Goal: Task Accomplishment & Management: Complete application form

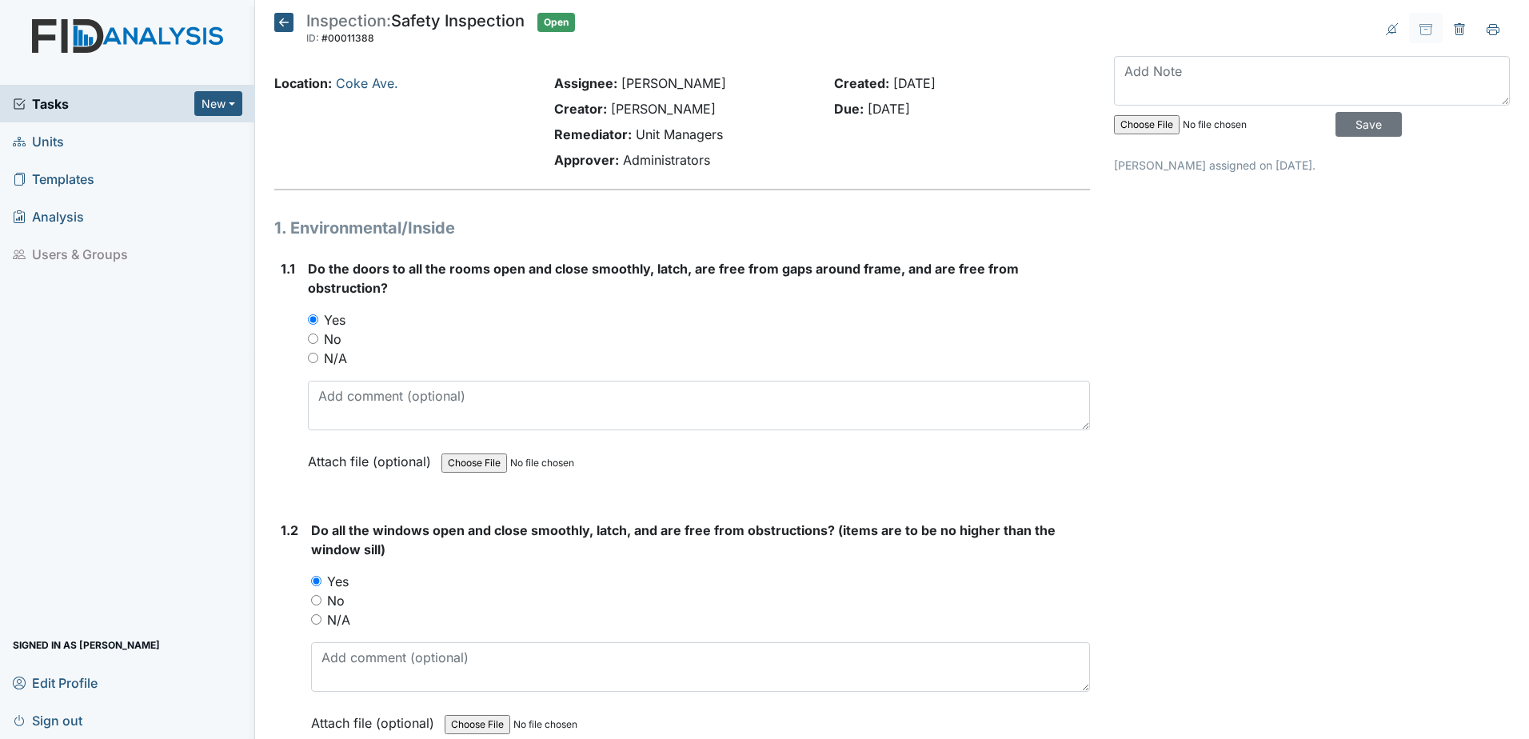
scroll to position [720, 0]
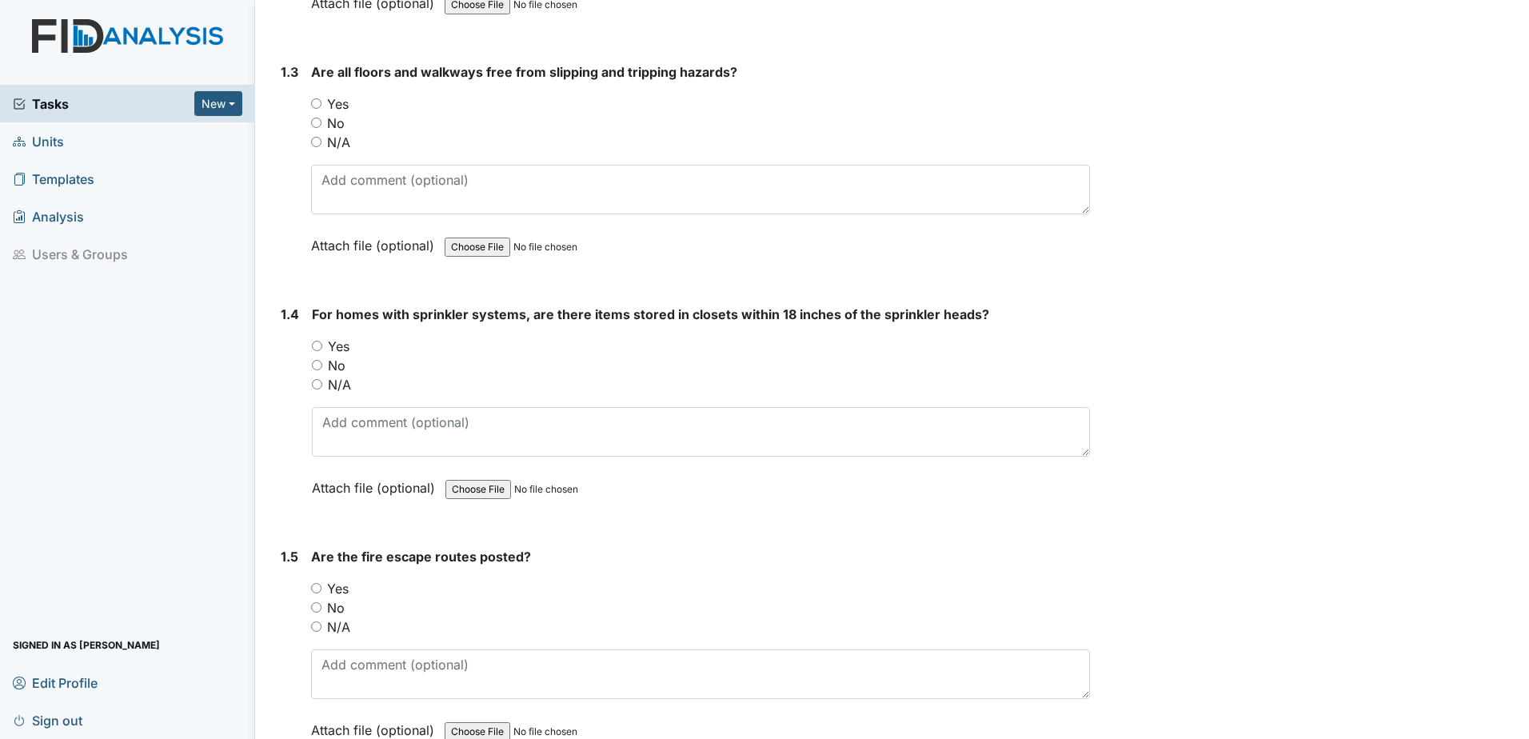
click at [318, 108] on input "Yes" at bounding box center [316, 103] width 10 height 10
radio input "true"
click at [318, 360] on input "No" at bounding box center [317, 365] width 10 height 10
radio input "true"
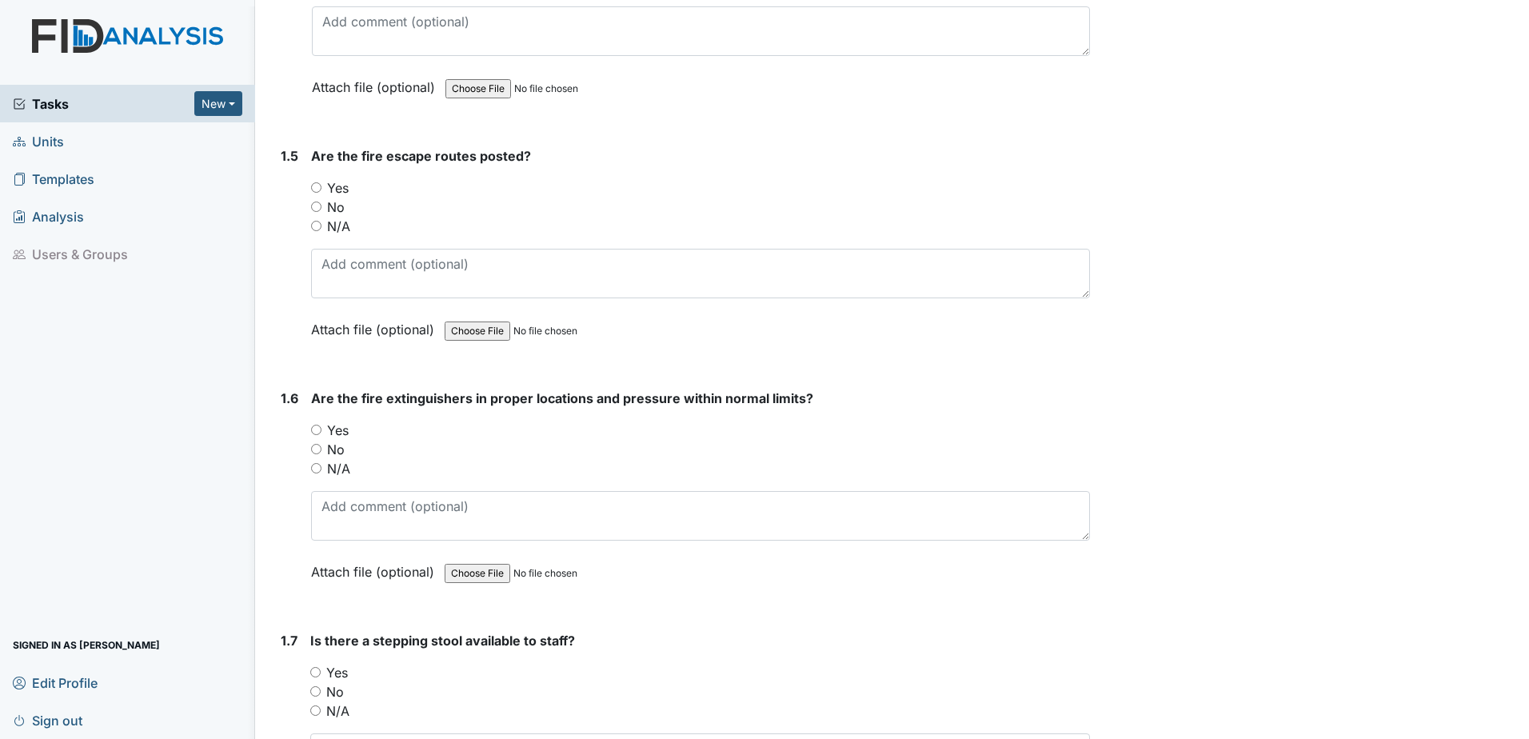
scroll to position [1200, 0]
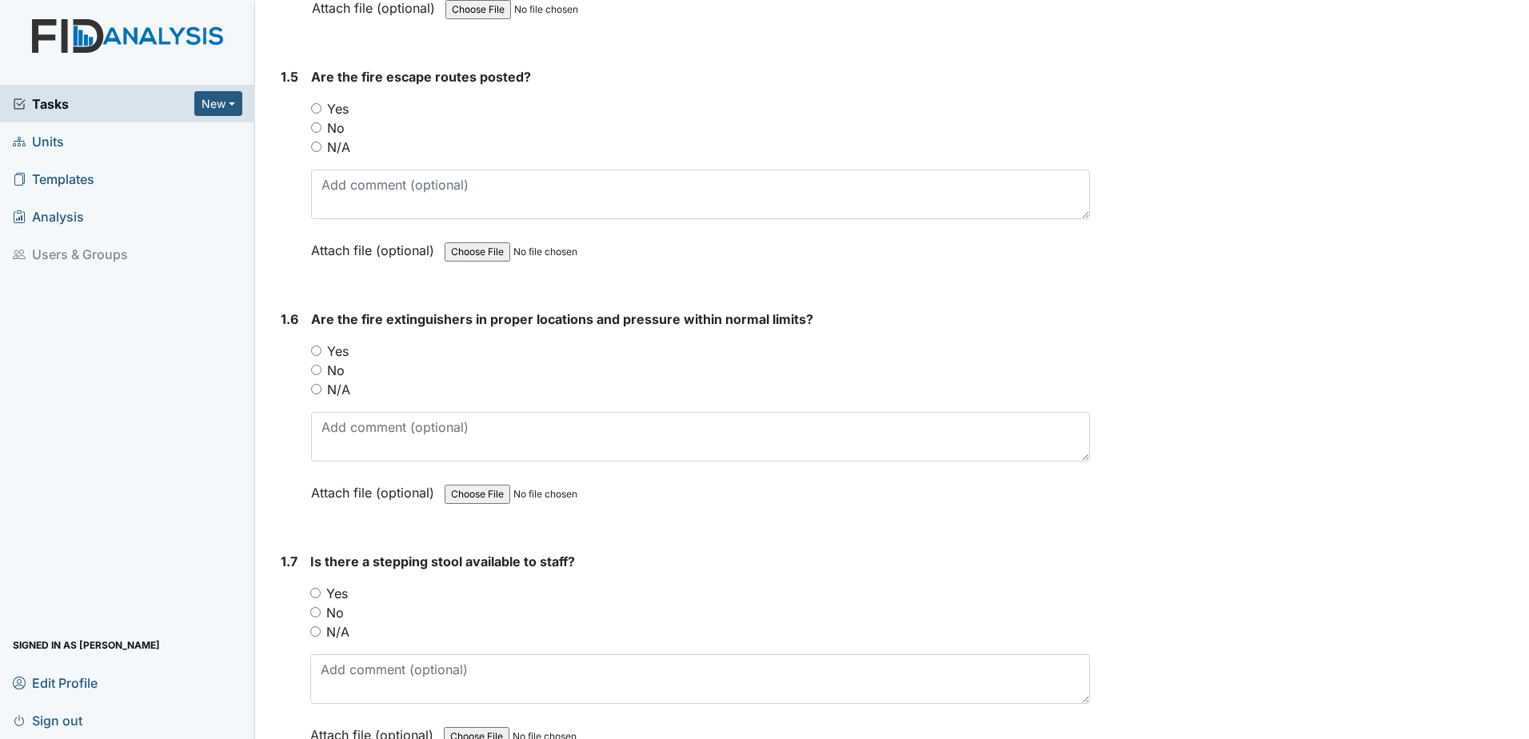
click at [320, 106] on input "Yes" at bounding box center [316, 108] width 10 height 10
radio input "true"
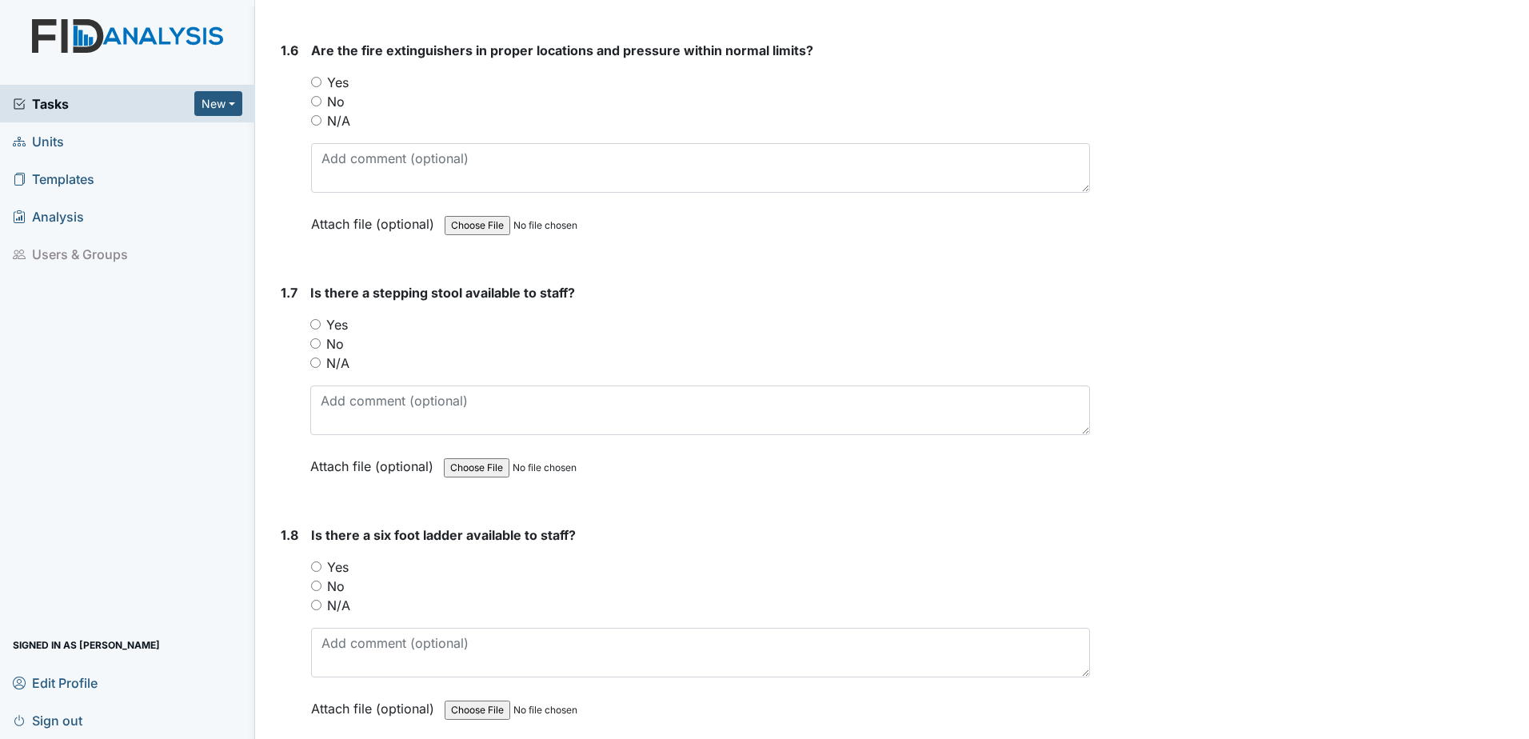
scroll to position [1440, 0]
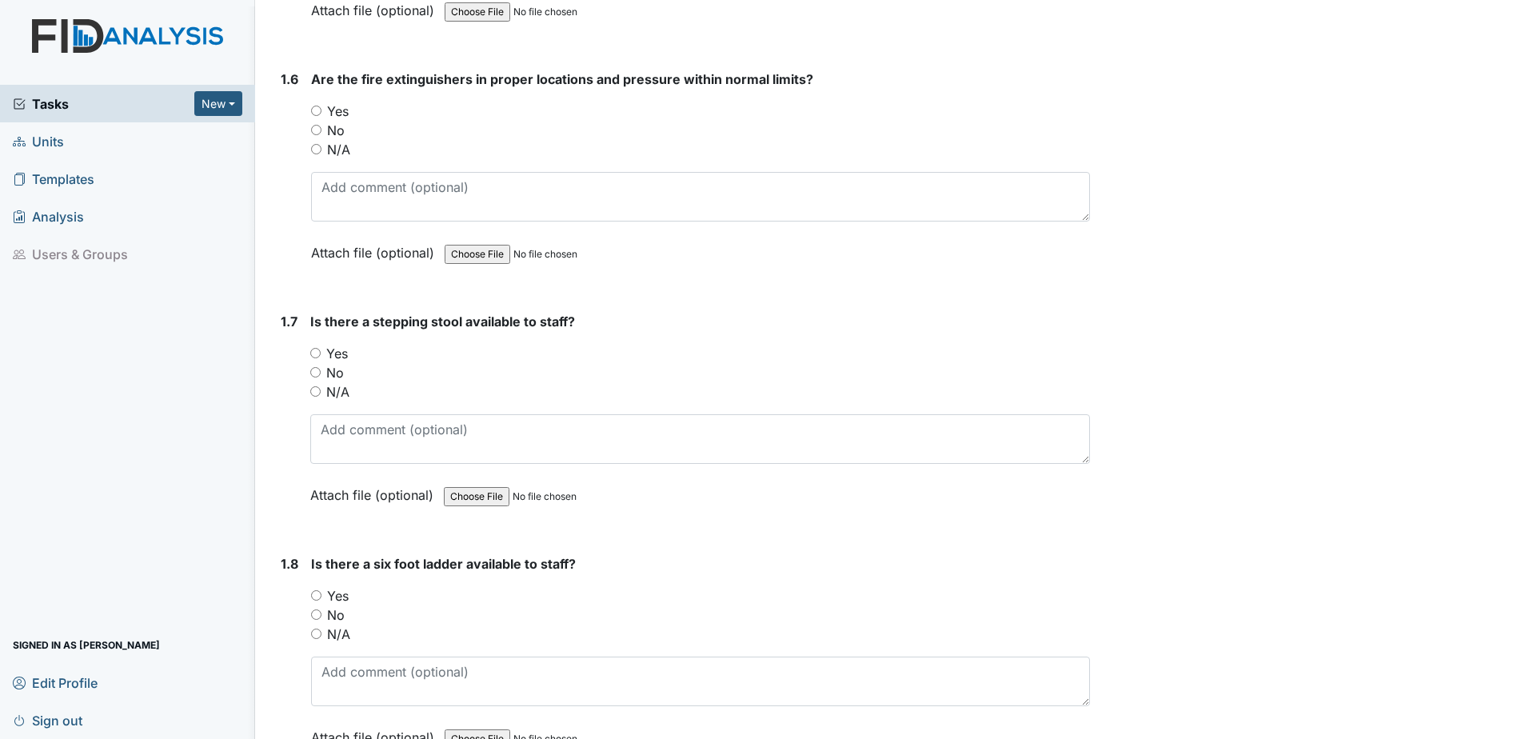
click at [322, 112] on div "Yes" at bounding box center [700, 111] width 779 height 19
click at [318, 111] on input "Yes" at bounding box center [316, 111] width 10 height 10
radio input "true"
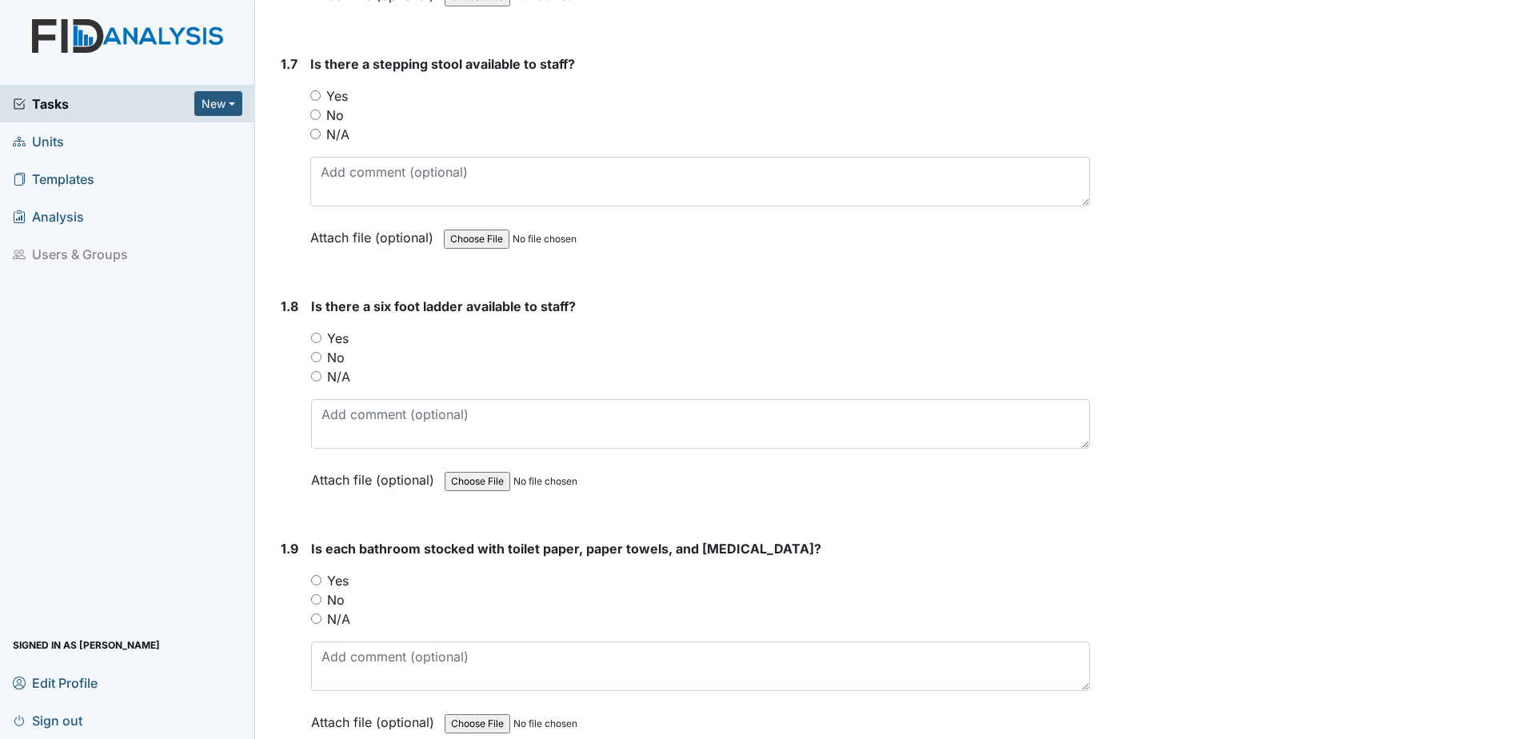
scroll to position [1680, 0]
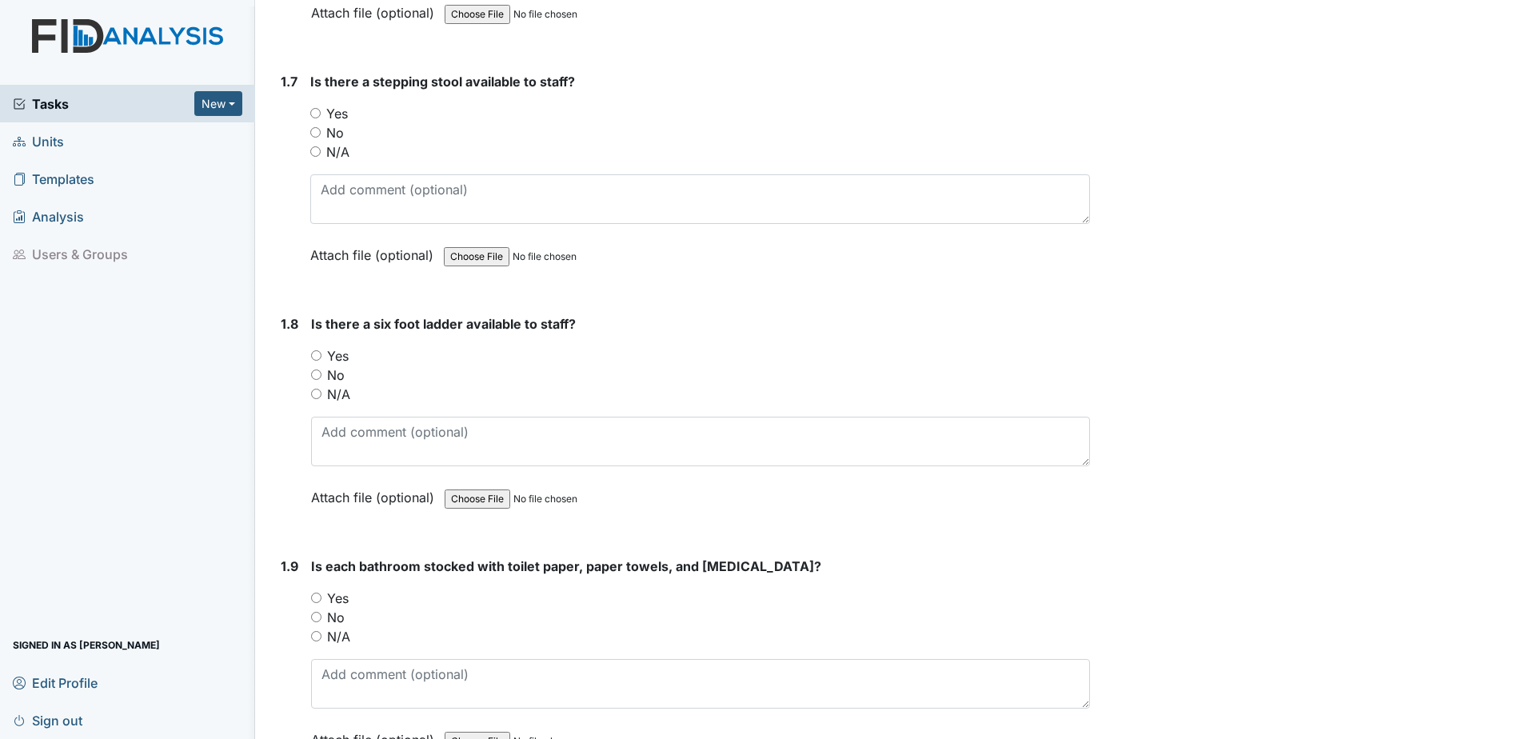
click at [313, 110] on input "Yes" at bounding box center [315, 113] width 10 height 10
radio input "true"
click at [320, 357] on input "Yes" at bounding box center [316, 355] width 10 height 10
radio input "true"
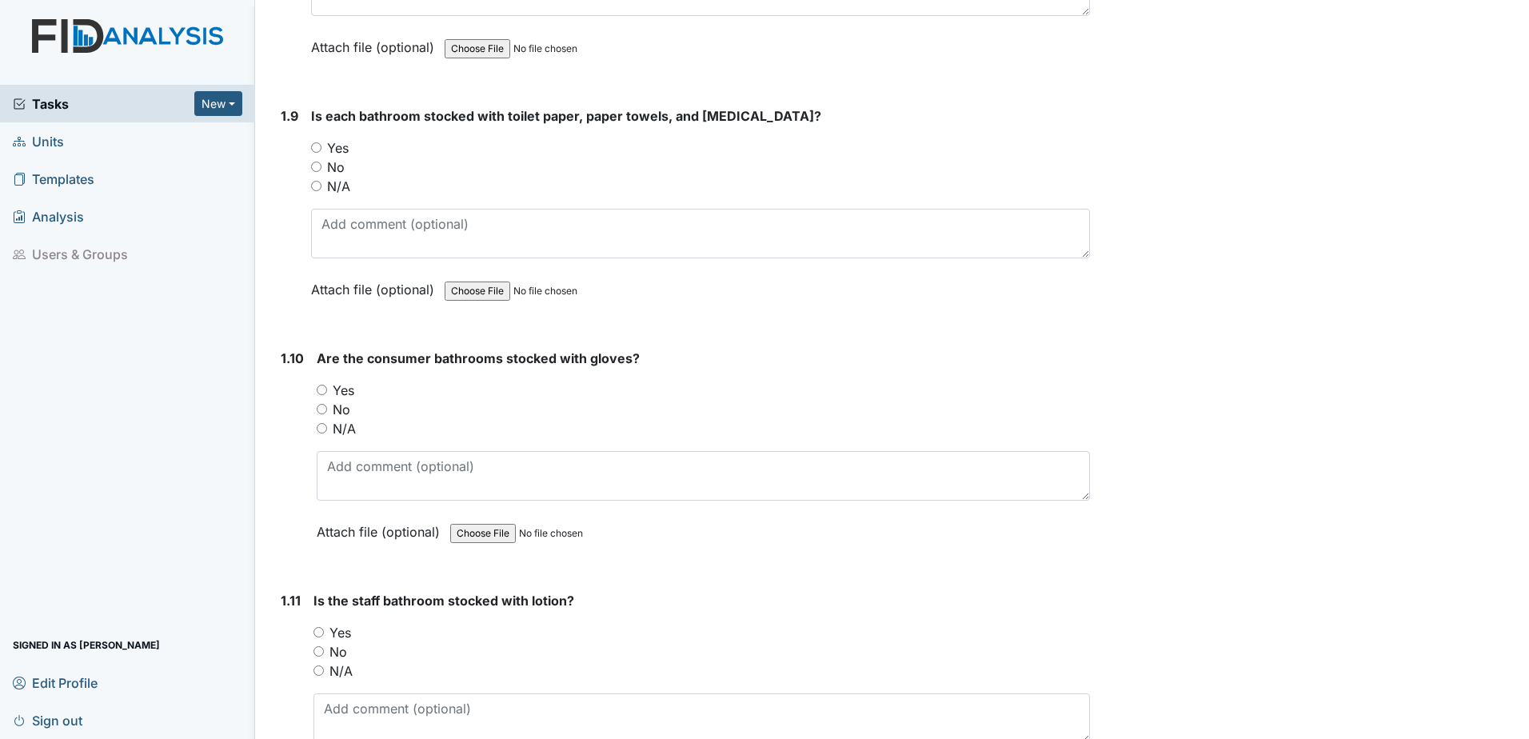
scroll to position [2160, 0]
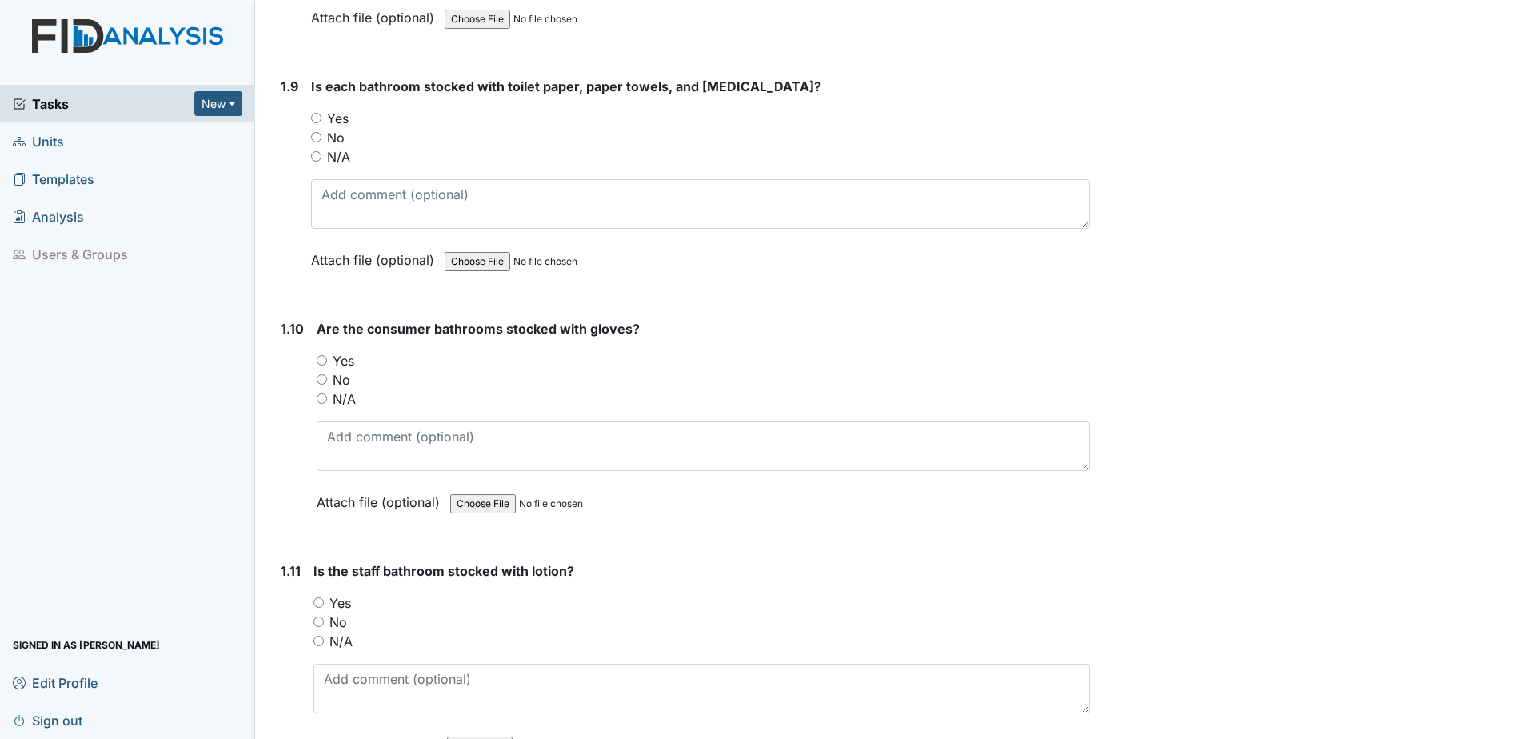
click at [313, 115] on input "Yes" at bounding box center [316, 118] width 10 height 10
radio input "true"
click at [321, 362] on input "Yes" at bounding box center [322, 360] width 10 height 10
radio input "true"
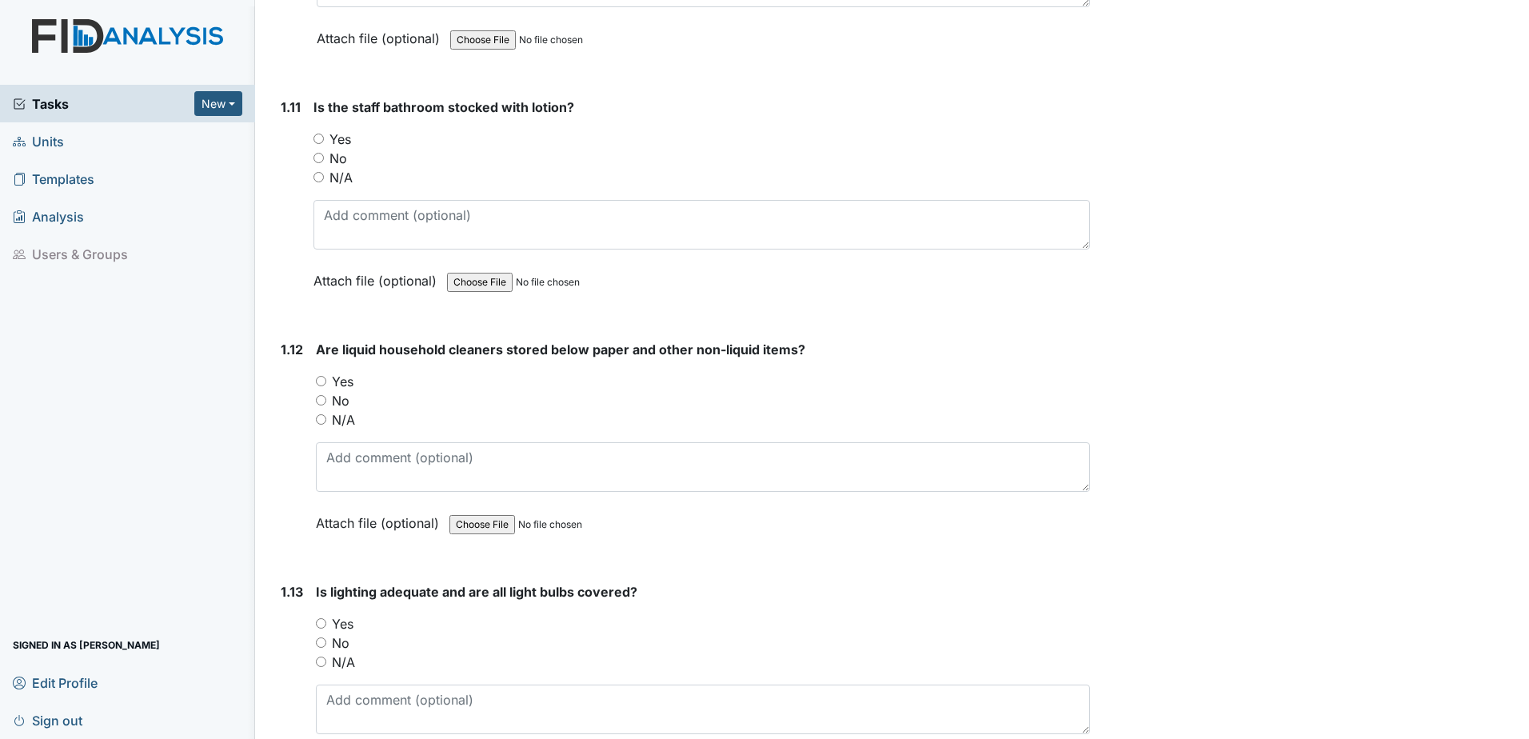
scroll to position [2639, 0]
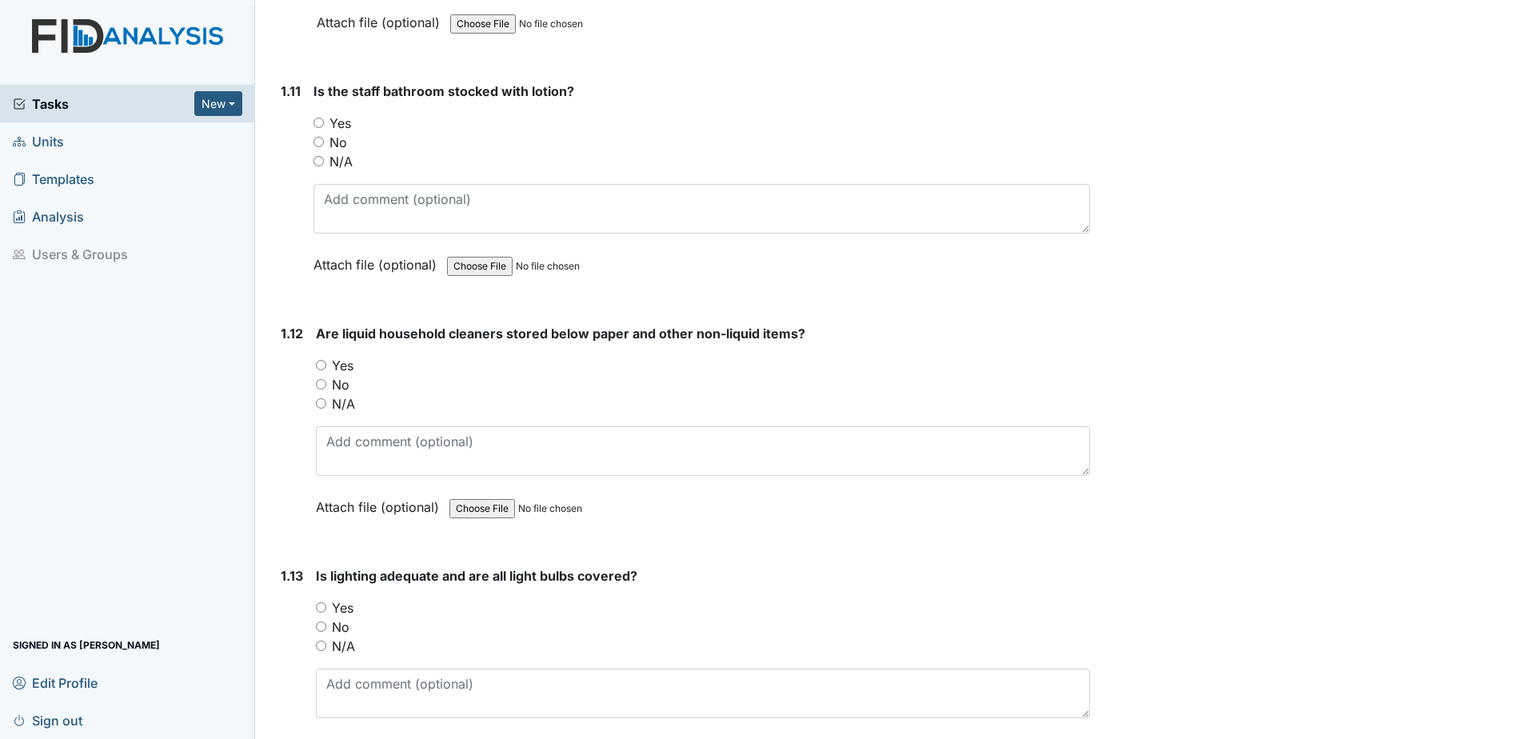
drag, startPoint x: 315, startPoint y: 117, endPoint x: 315, endPoint y: 126, distance: 8.8
click at [315, 119] on input "Yes" at bounding box center [319, 123] width 10 height 10
radio input "true"
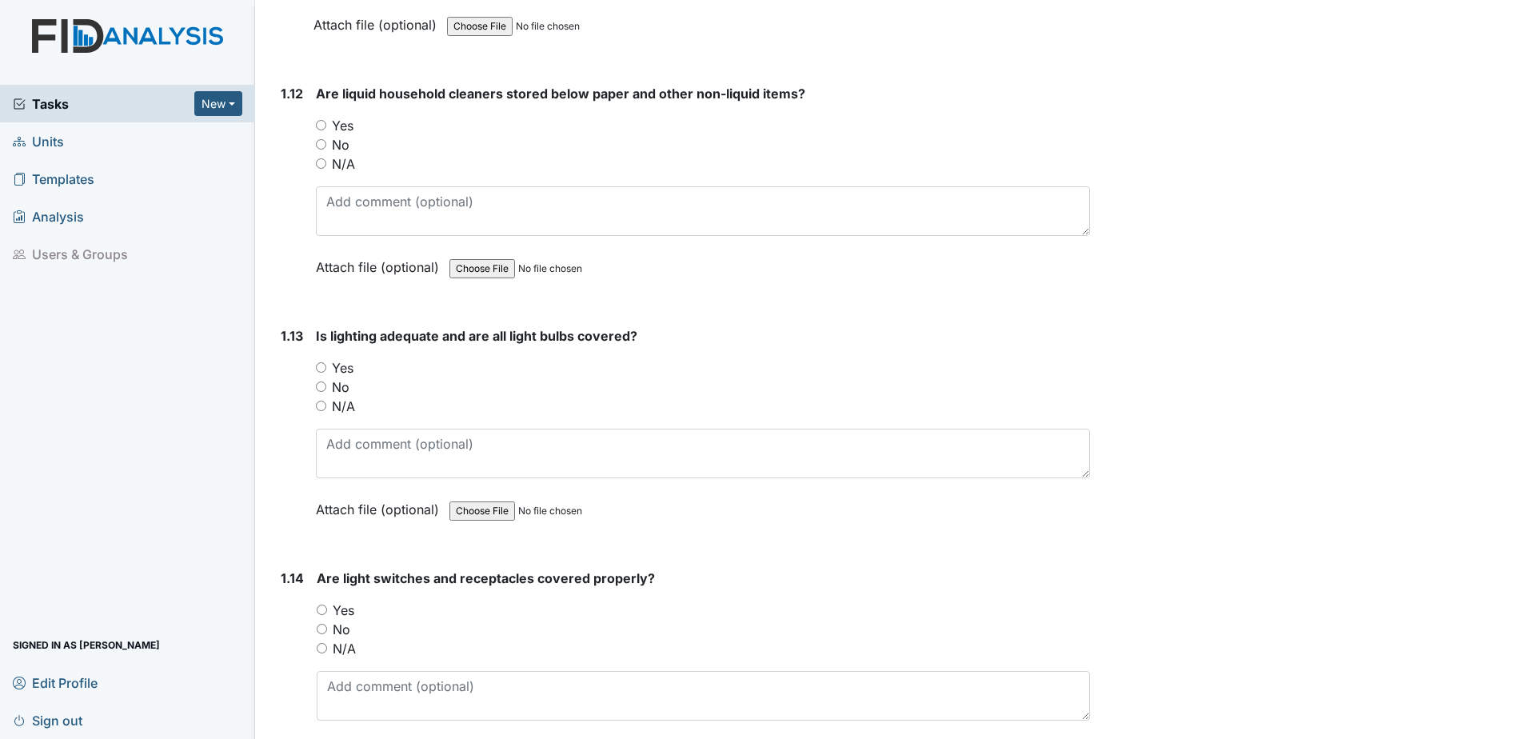
scroll to position [2959, 0]
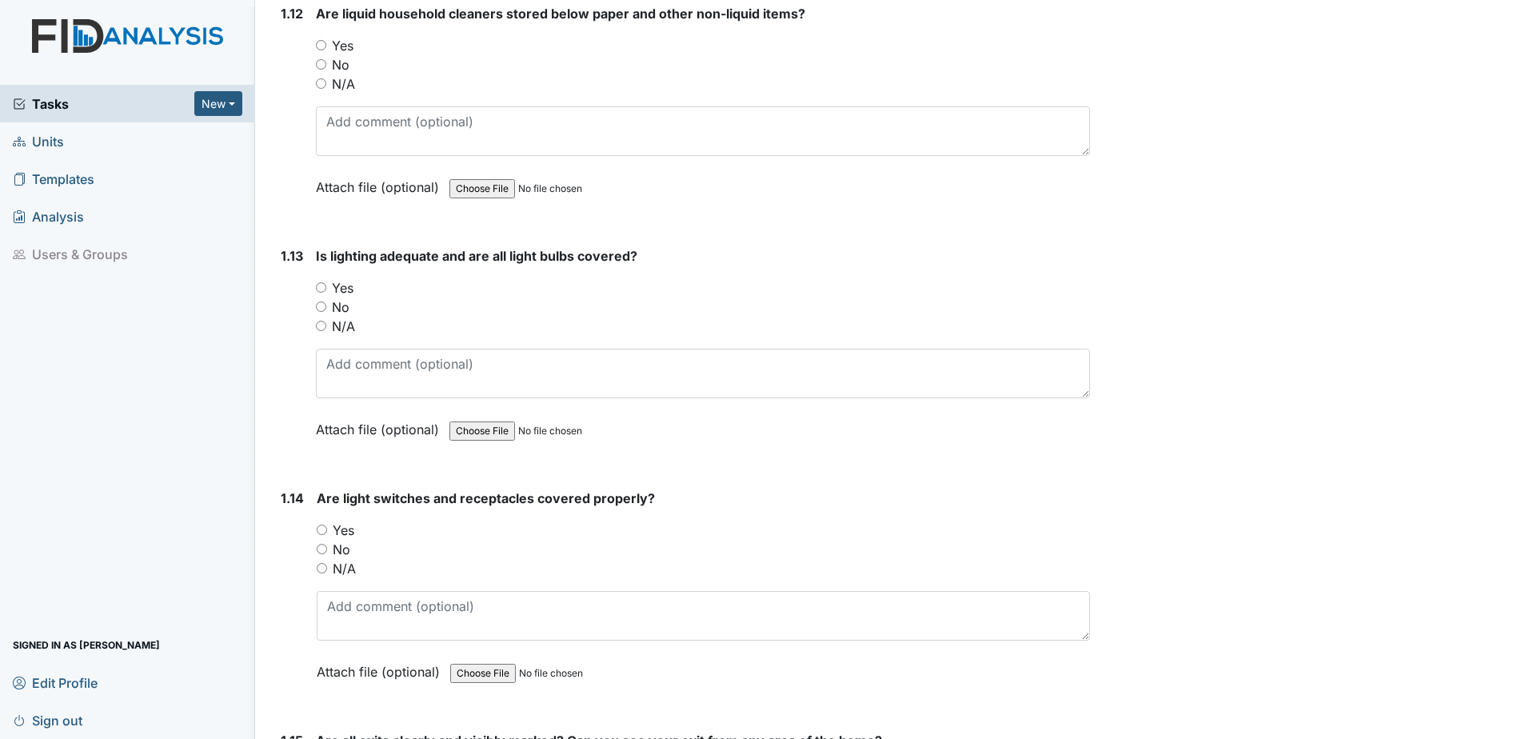
click at [323, 38] on div "Yes" at bounding box center [703, 45] width 774 height 19
click at [319, 55] on div "You must select one of the below options. Yes No N/A" at bounding box center [703, 65] width 774 height 58
drag, startPoint x: 319, startPoint y: 55, endPoint x: 321, endPoint y: 45, distance: 10.5
click at [321, 45] on input "Yes" at bounding box center [321, 45] width 10 height 10
radio input "true"
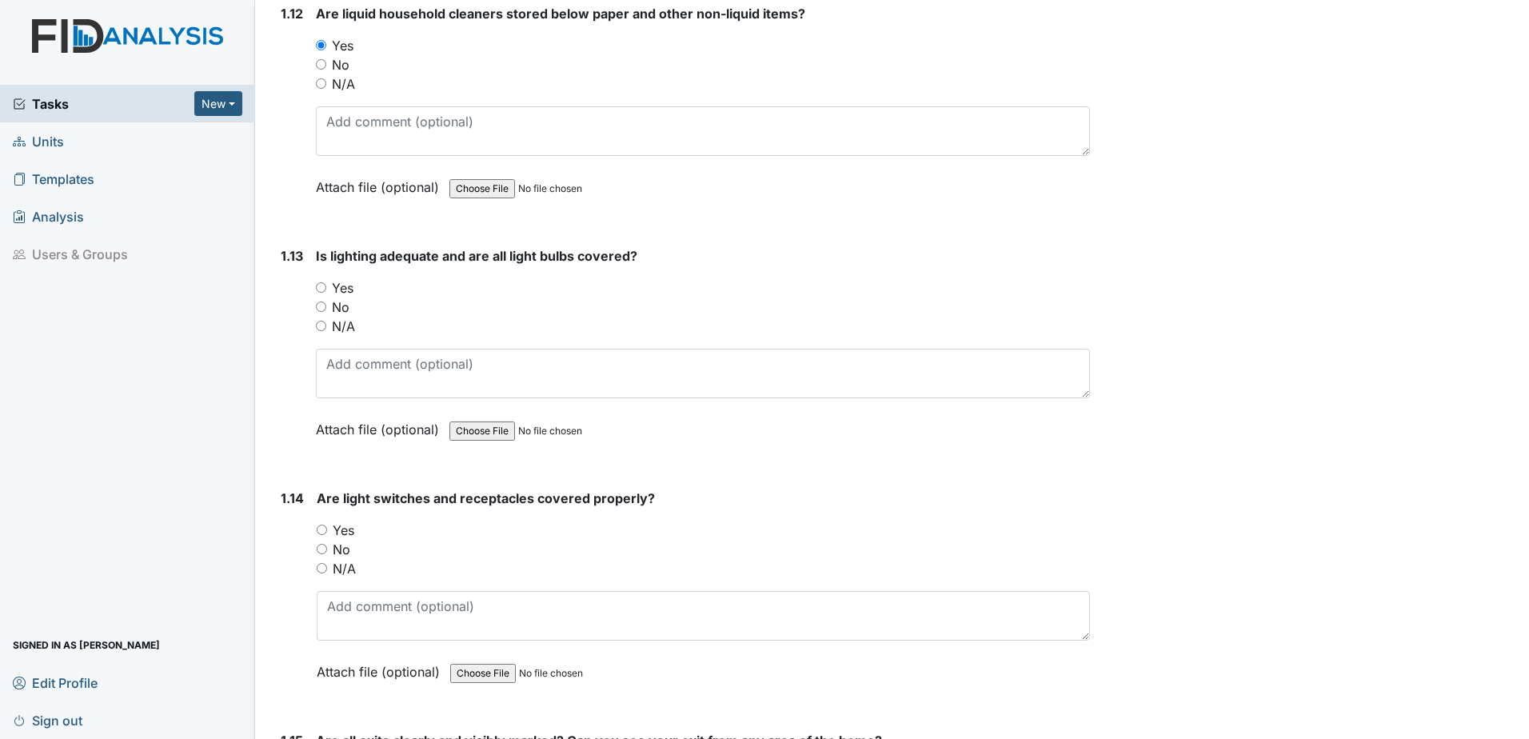
click at [885, 202] on div "Attach file (optional) You can upload .pdf, .txt, .jpg, .jpeg, .png, .csv, .xls…" at bounding box center [703, 188] width 774 height 39
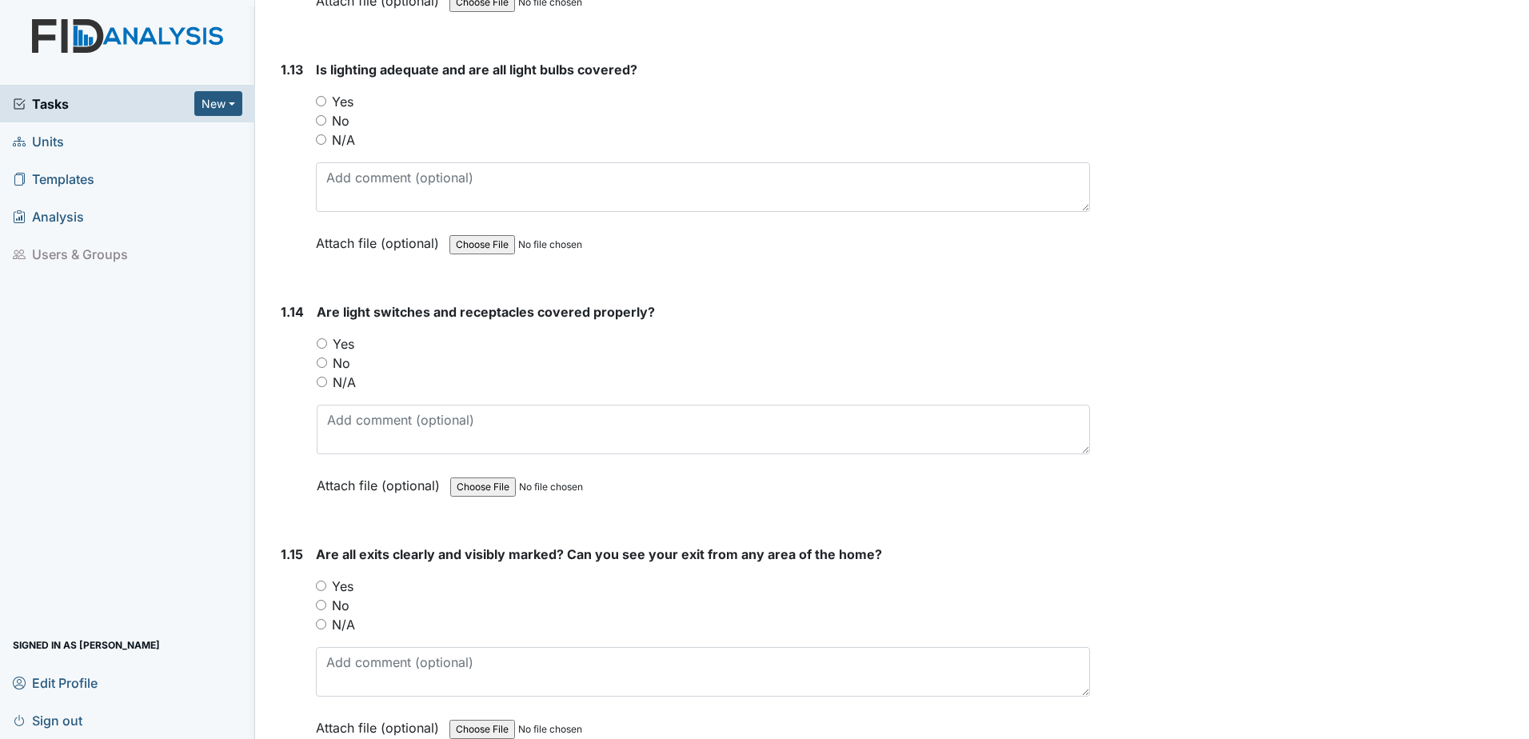
scroll to position [3199, 0]
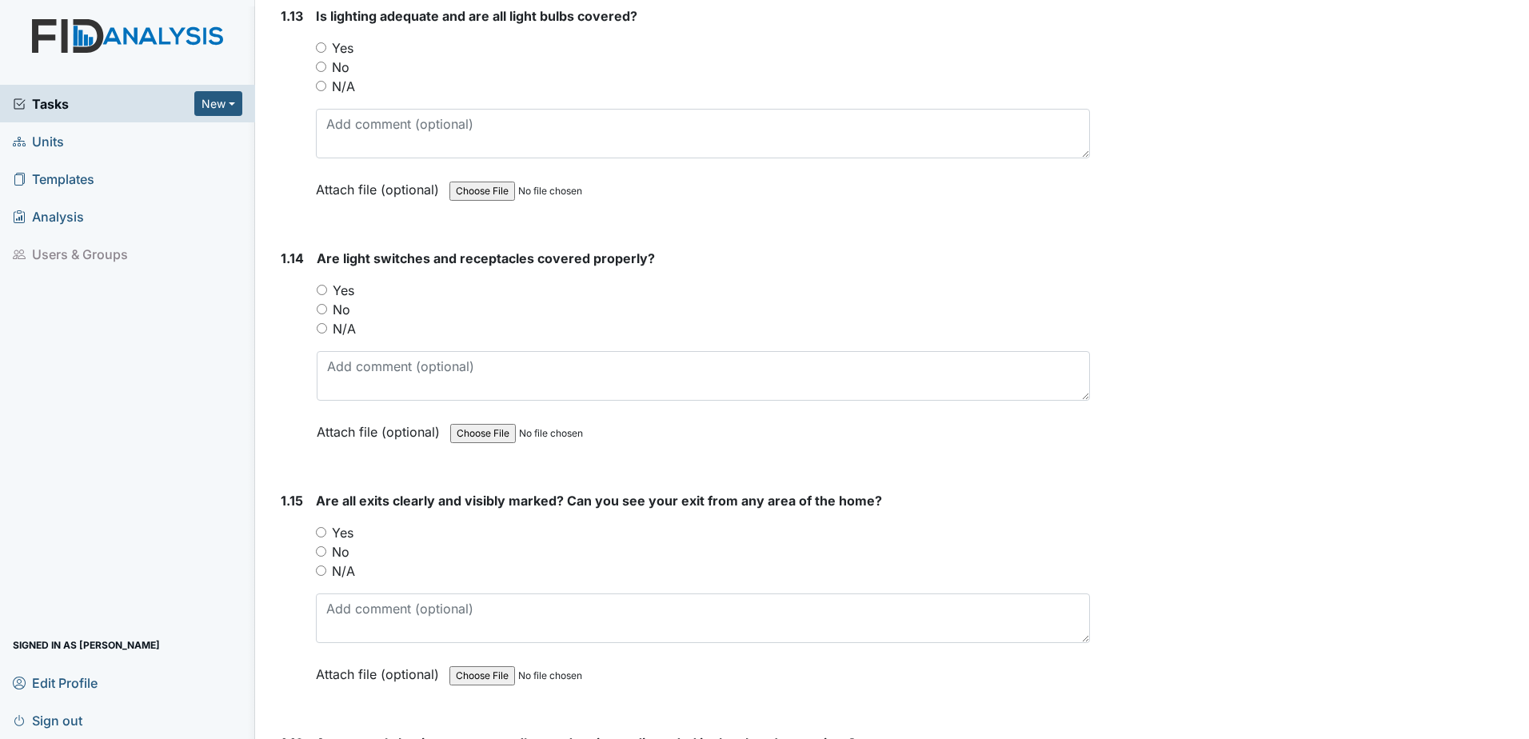
click at [318, 533] on input "Yes" at bounding box center [321, 532] width 10 height 10
radio input "true"
click at [333, 299] on label "Yes" at bounding box center [344, 290] width 22 height 19
click at [327, 295] on input "Yes" at bounding box center [322, 290] width 10 height 10
radio input "true"
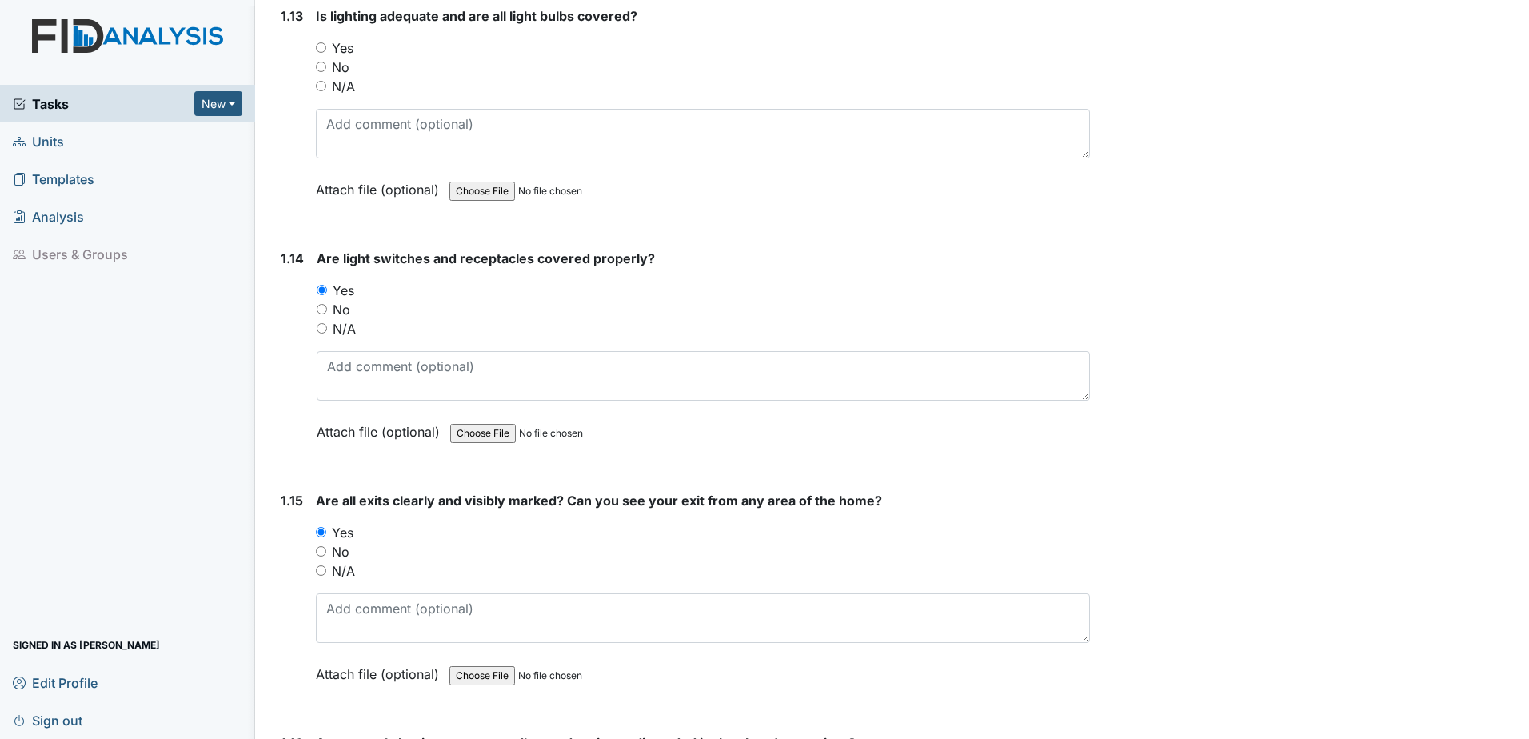
click at [323, 49] on input "Yes" at bounding box center [321, 47] width 10 height 10
radio input "true"
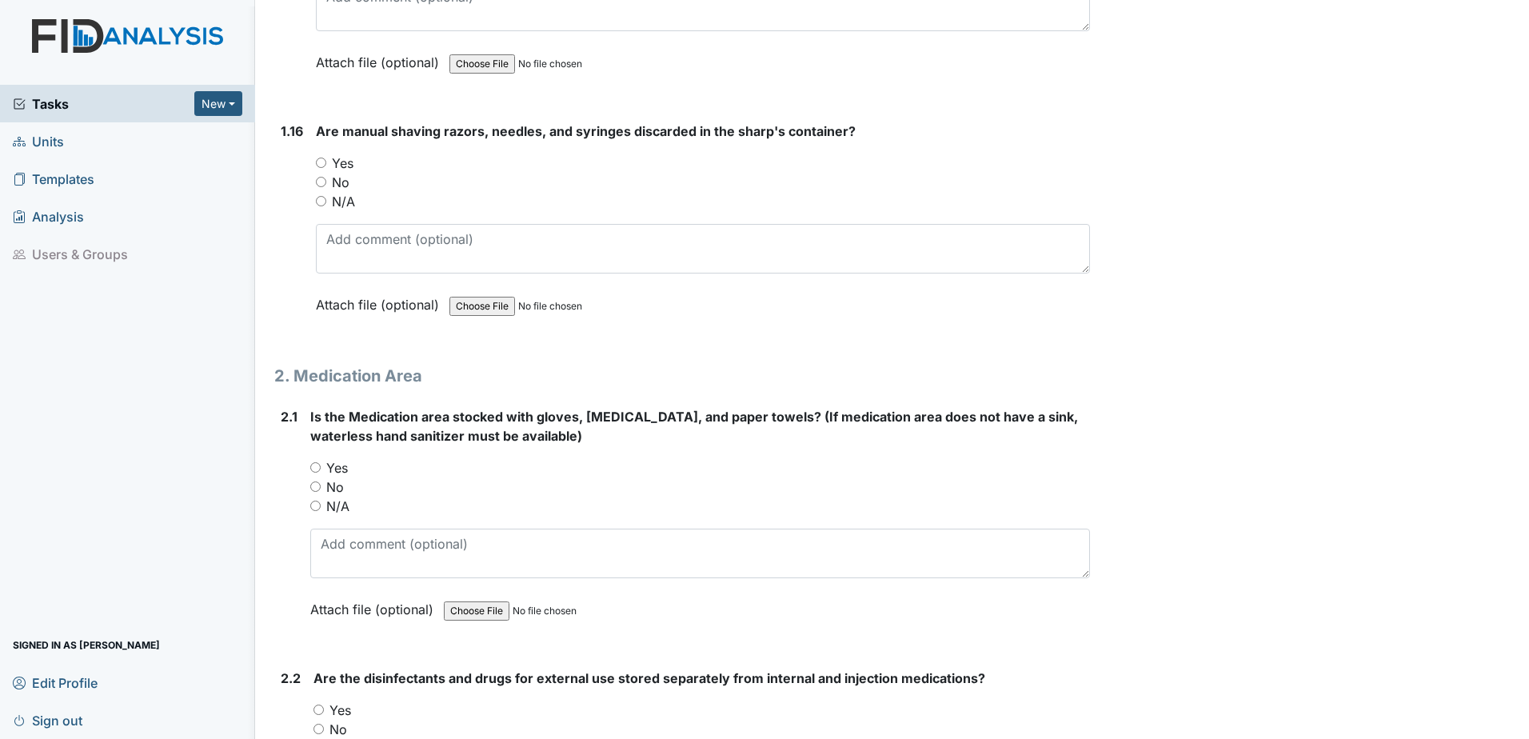
scroll to position [3839, 0]
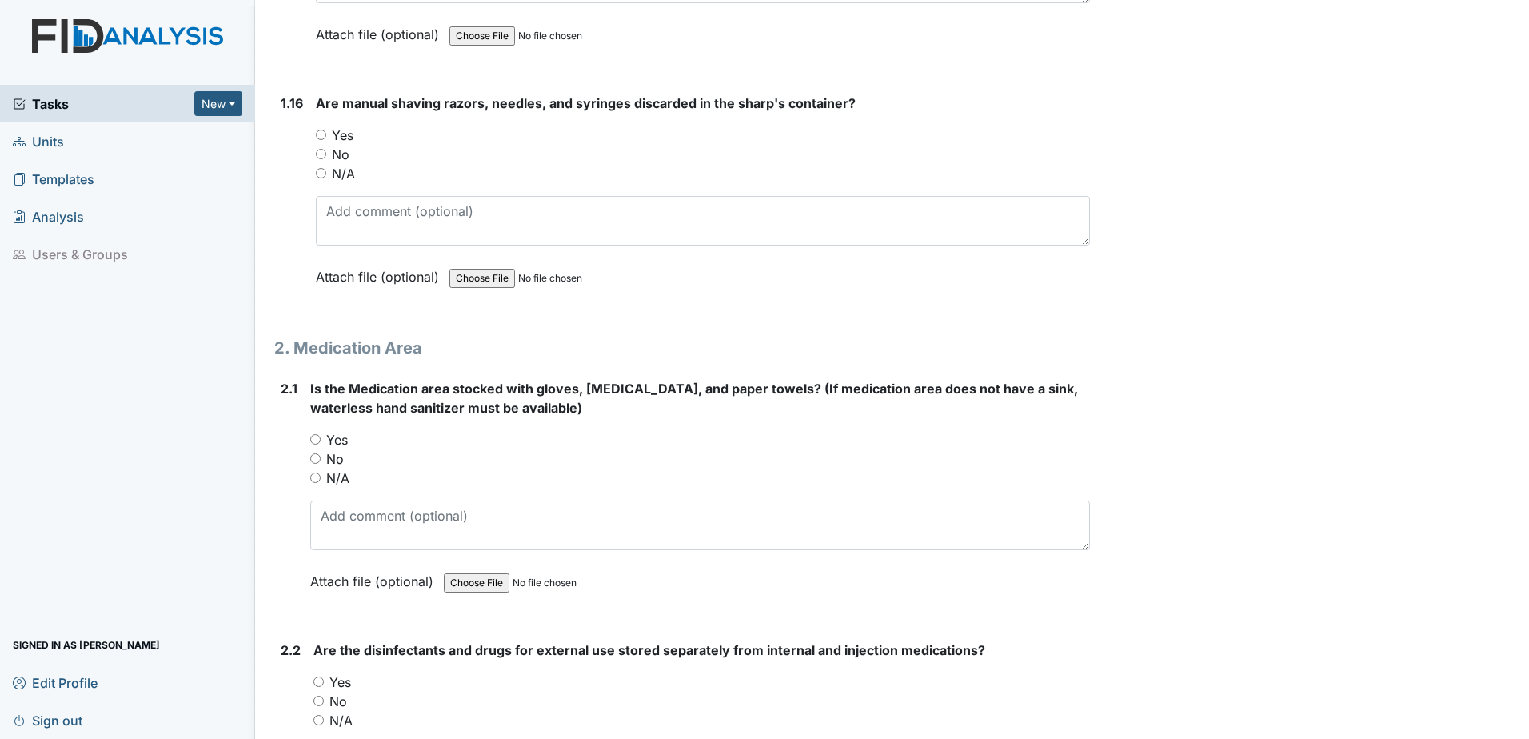
click at [319, 130] on input "Yes" at bounding box center [321, 135] width 10 height 10
radio input "true"
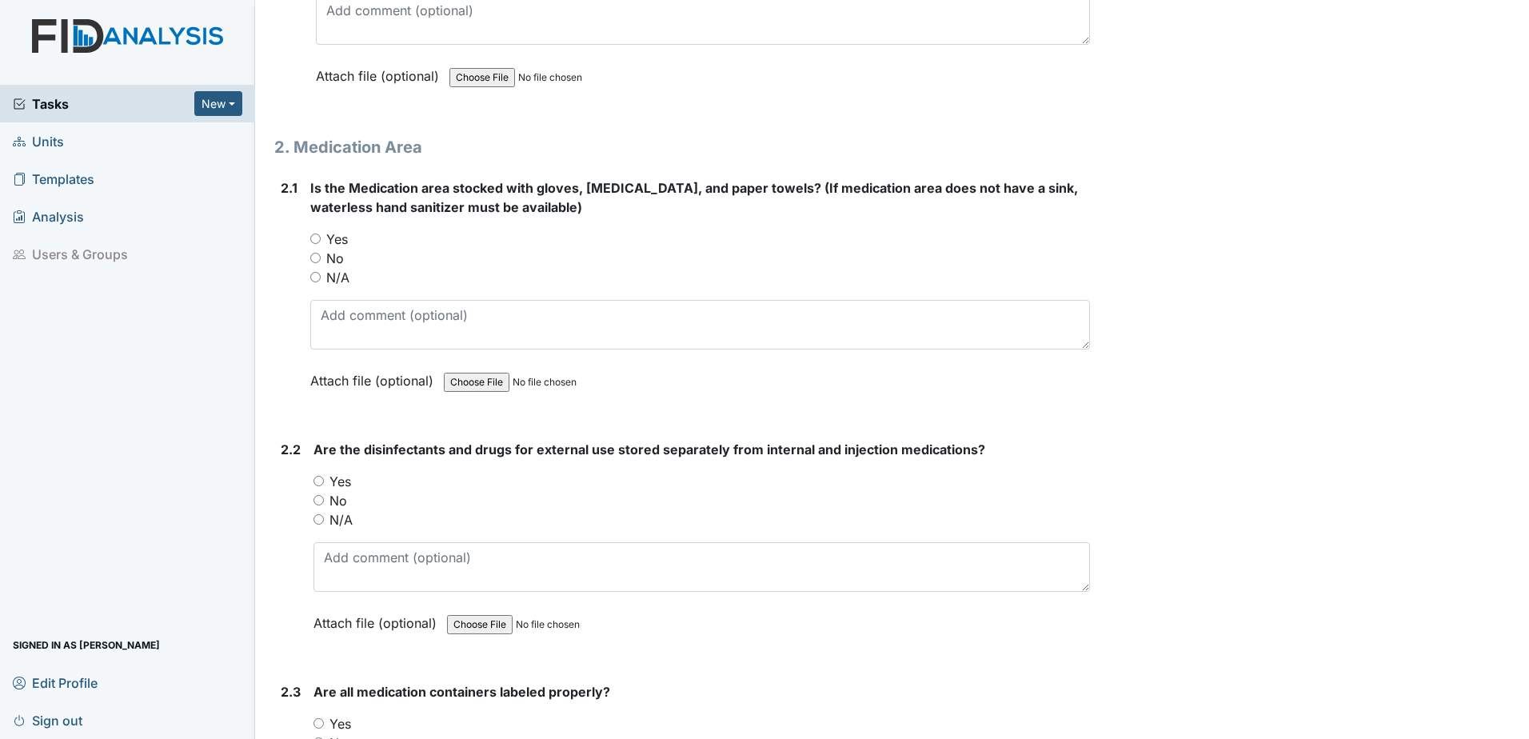
scroll to position [4079, 0]
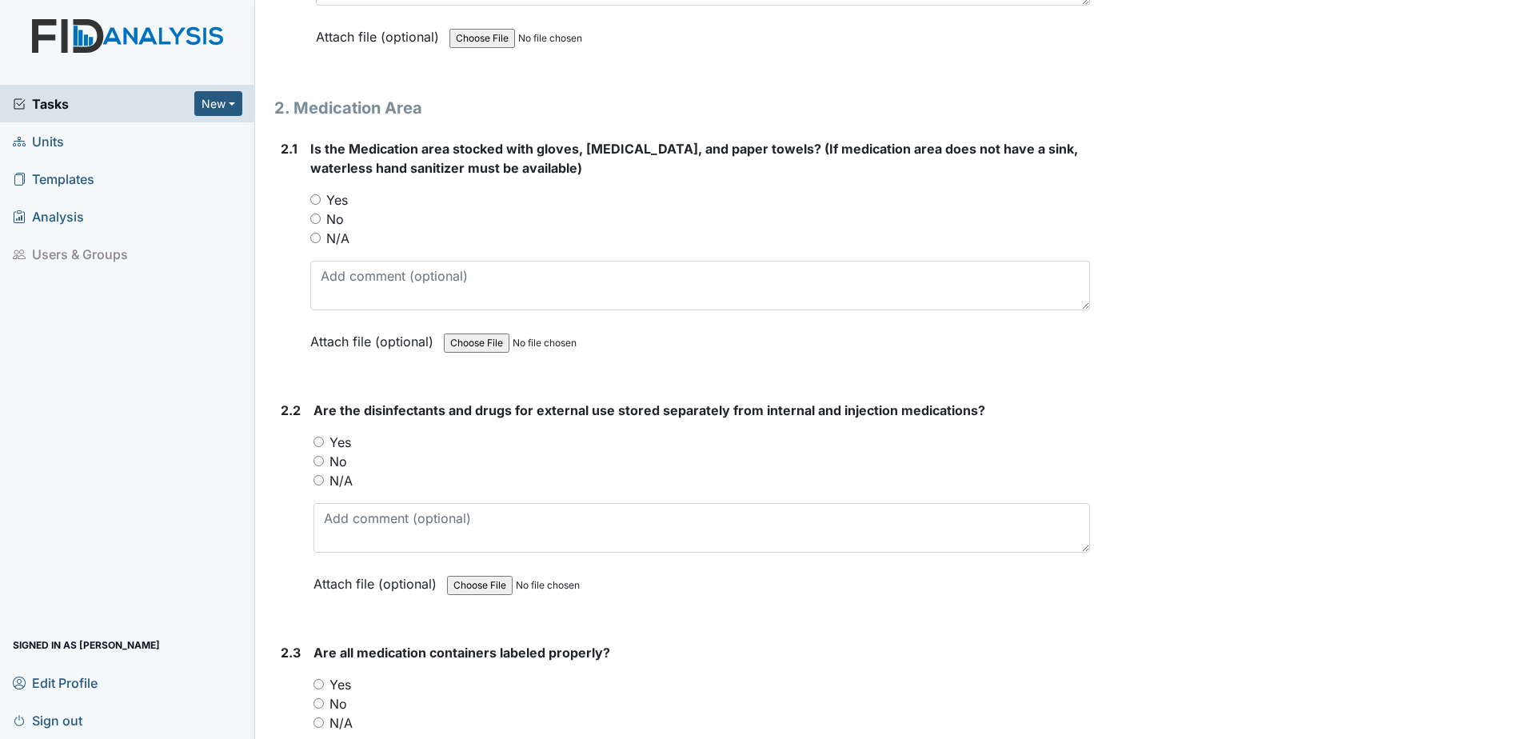
click at [314, 684] on input "Yes" at bounding box center [319, 684] width 10 height 10
radio input "true"
click at [310, 195] on input "Yes" at bounding box center [315, 199] width 10 height 10
radio input "true"
click at [315, 438] on input "Yes" at bounding box center [319, 442] width 10 height 10
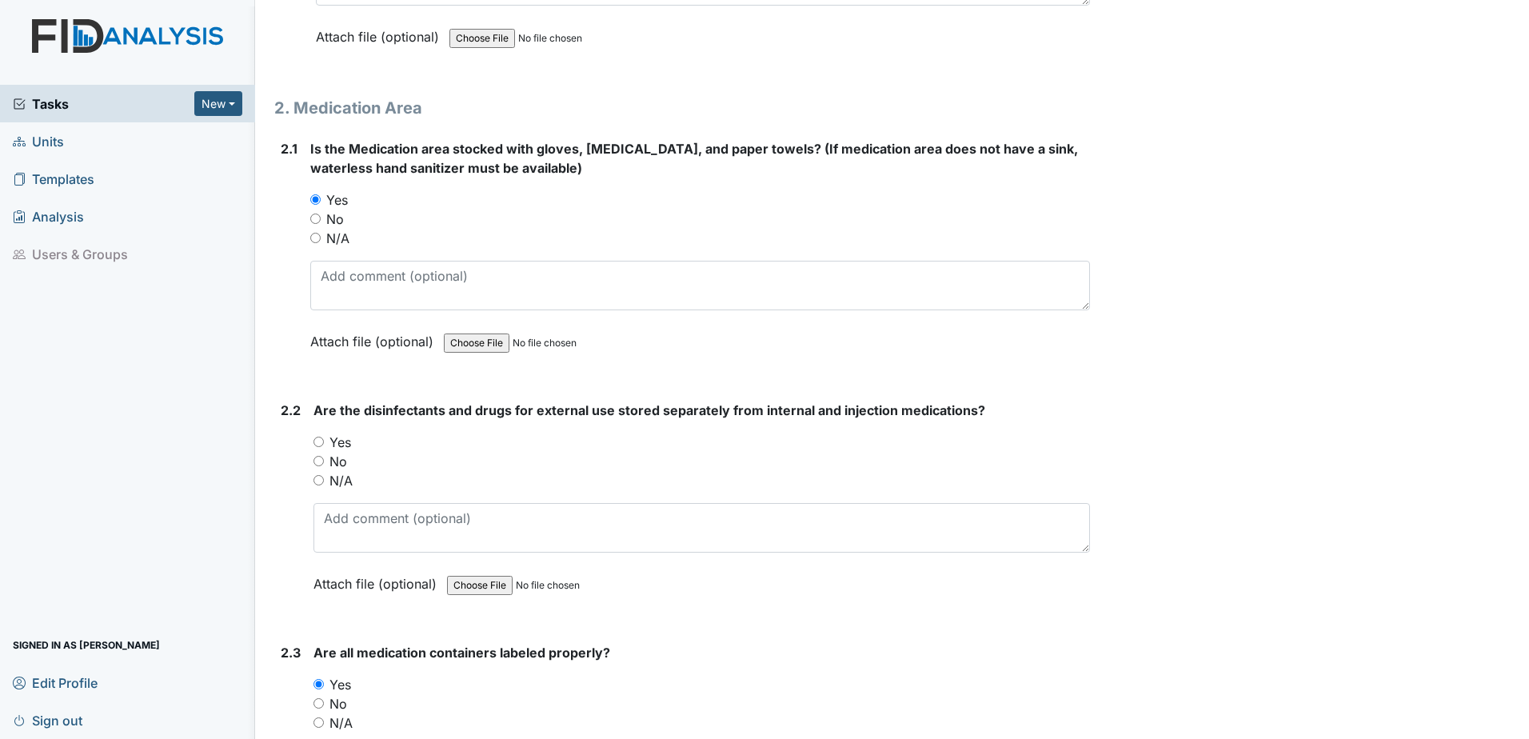
radio input "true"
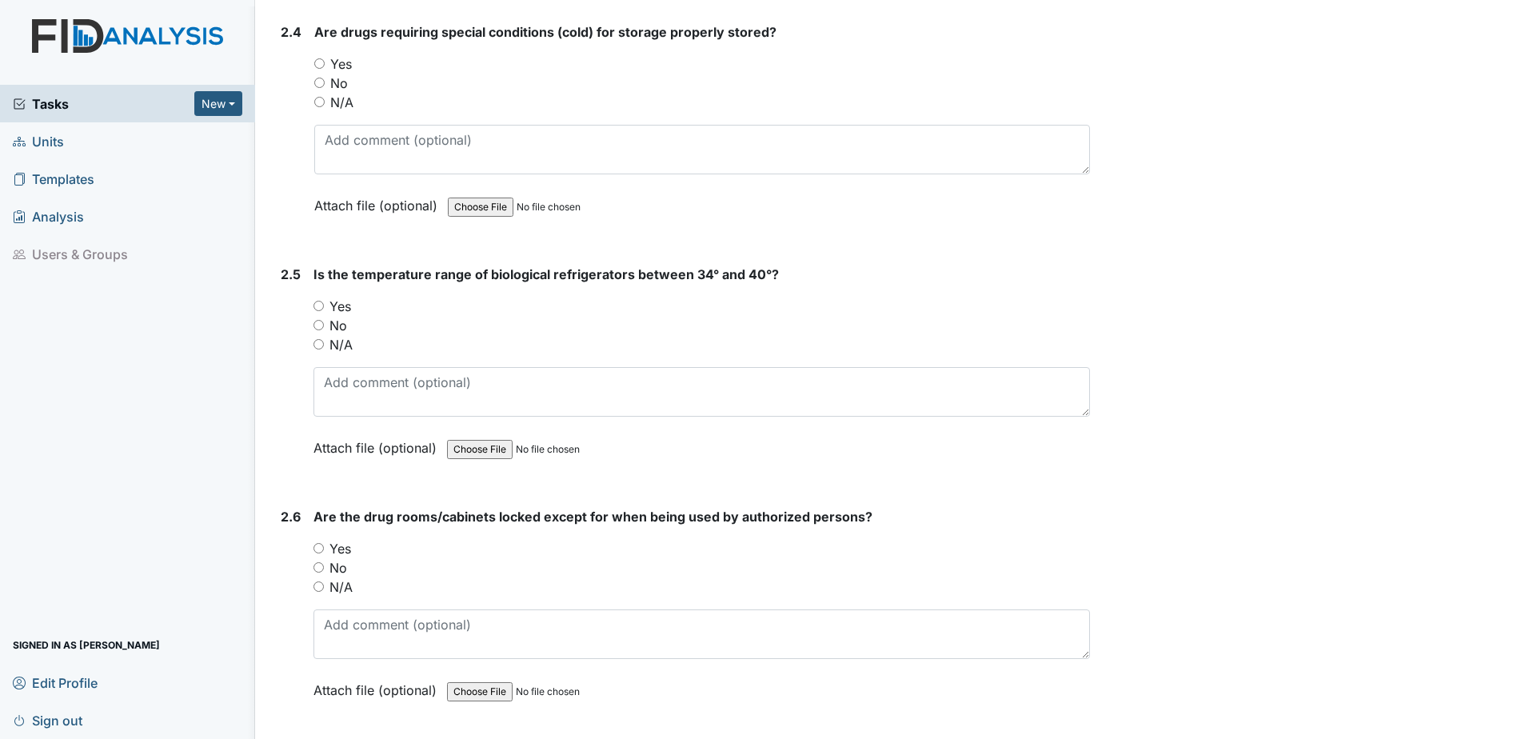
scroll to position [4959, 0]
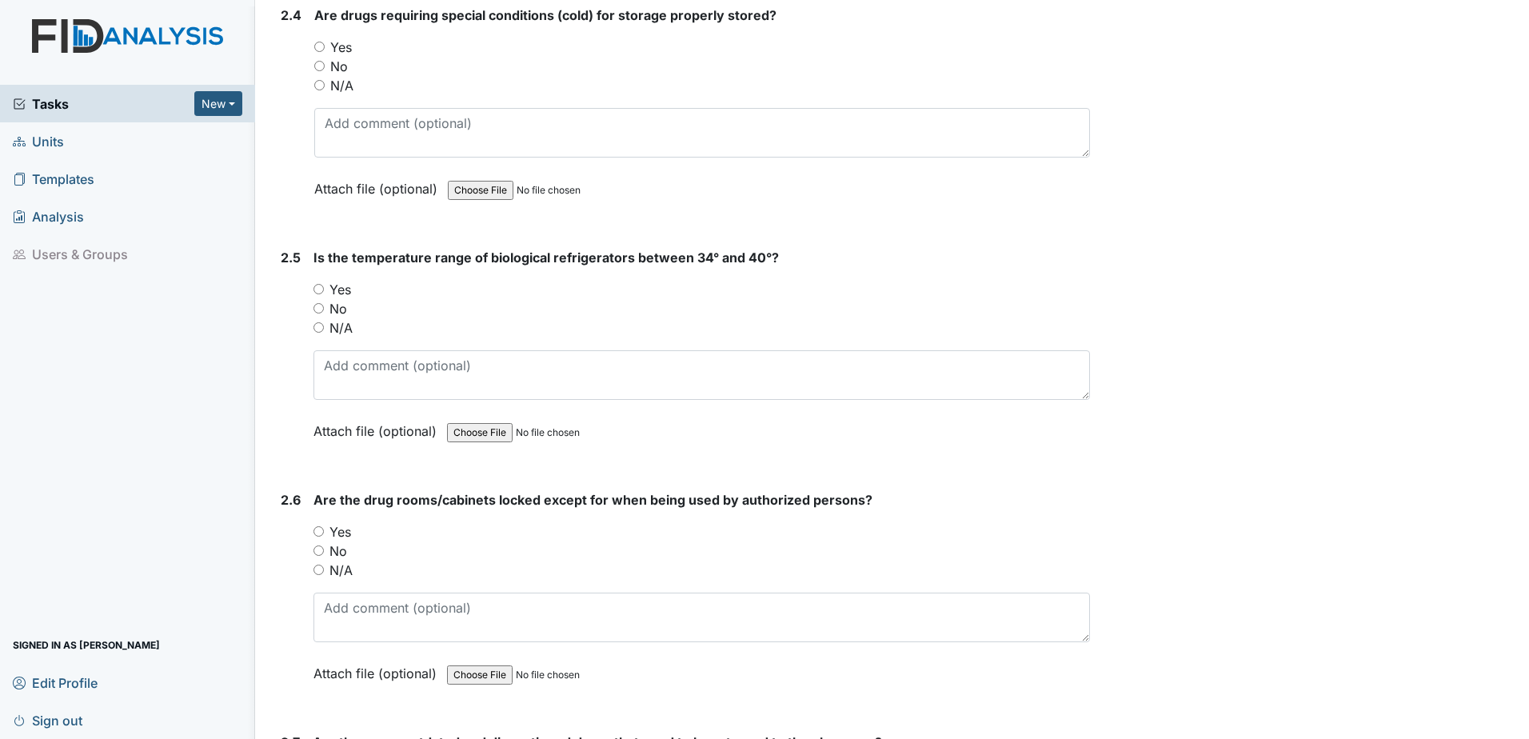
click at [321, 533] on input "Yes" at bounding box center [319, 531] width 10 height 10
radio input "true"
click at [321, 284] on input "Yes" at bounding box center [319, 289] width 10 height 10
radio input "true"
click at [320, 42] on input "Yes" at bounding box center [319, 47] width 10 height 10
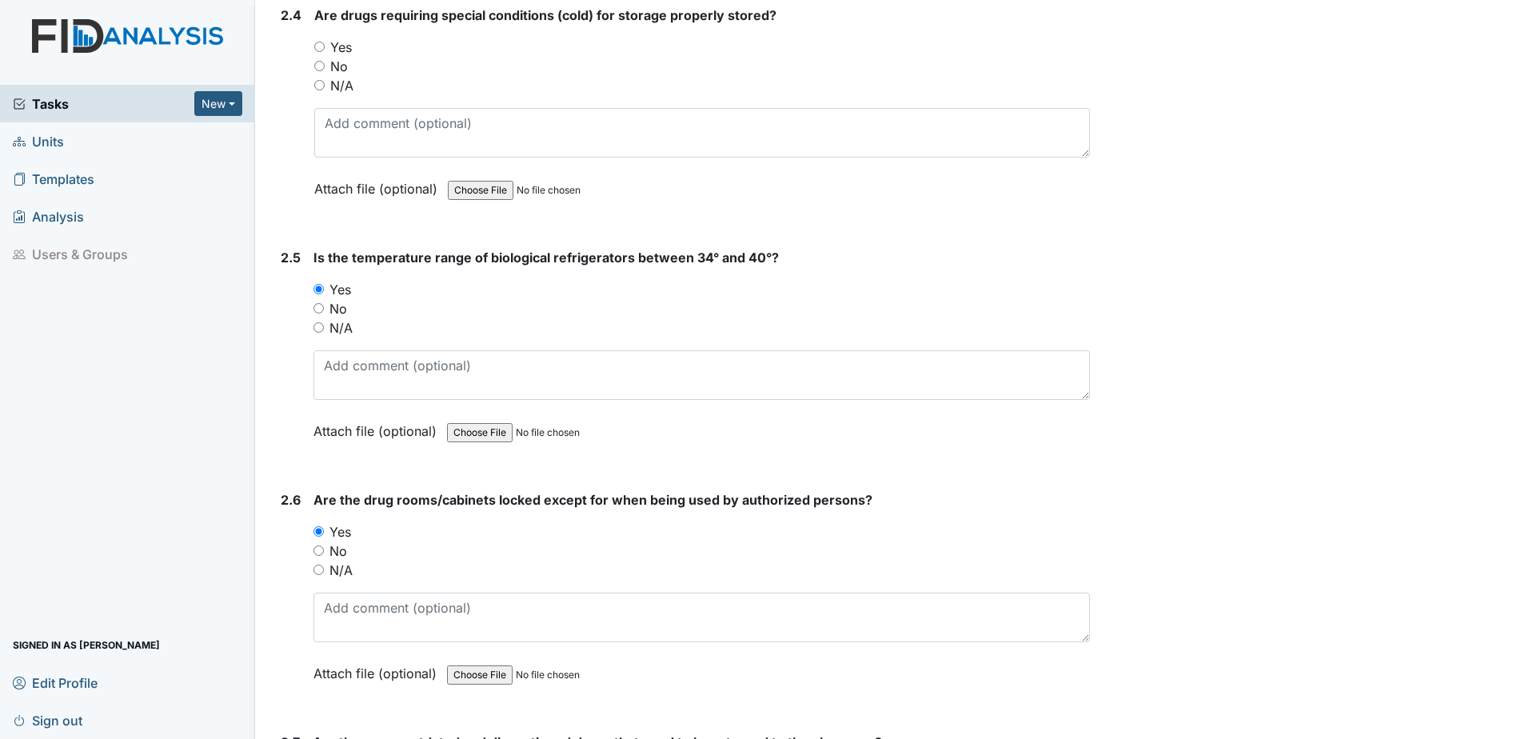
radio input "true"
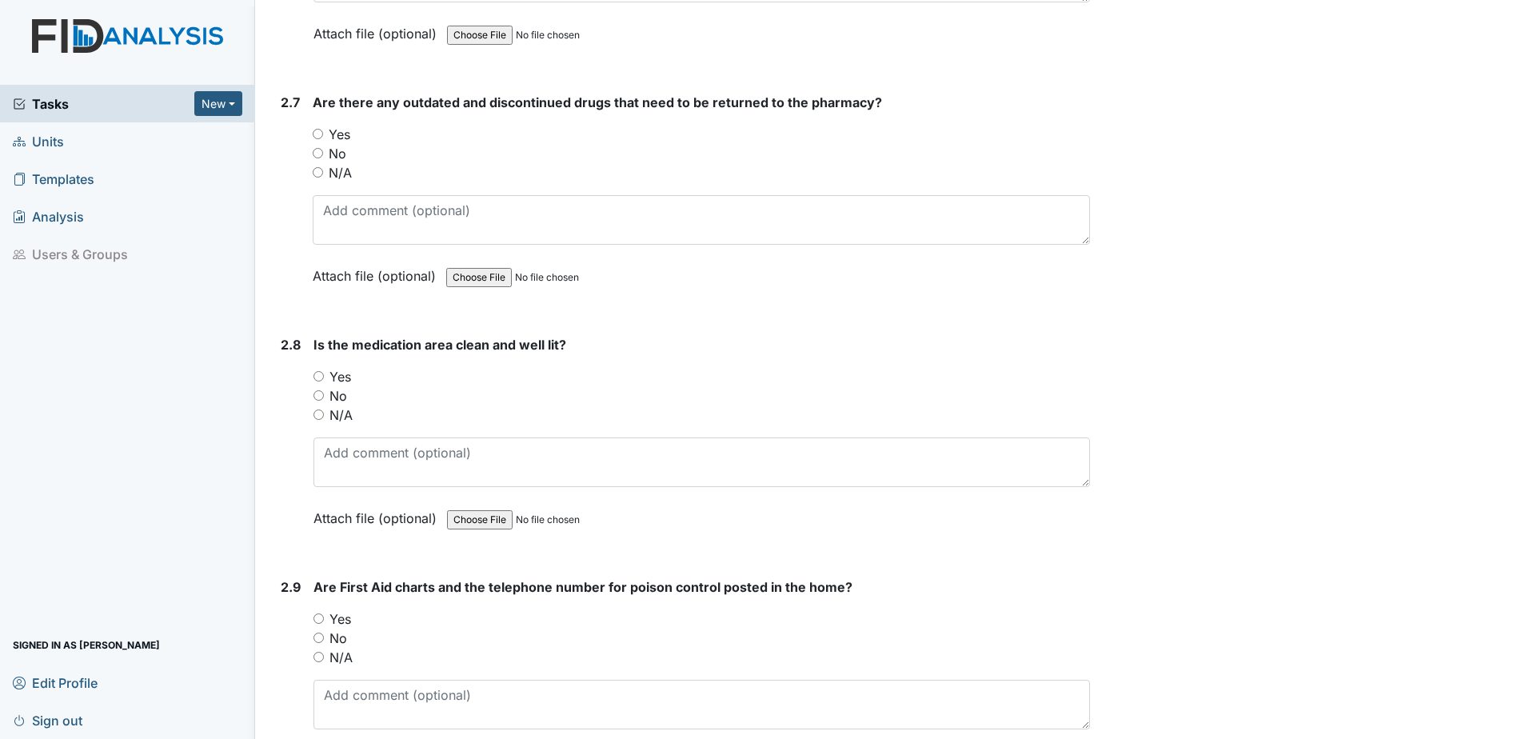
scroll to position [5679, 0]
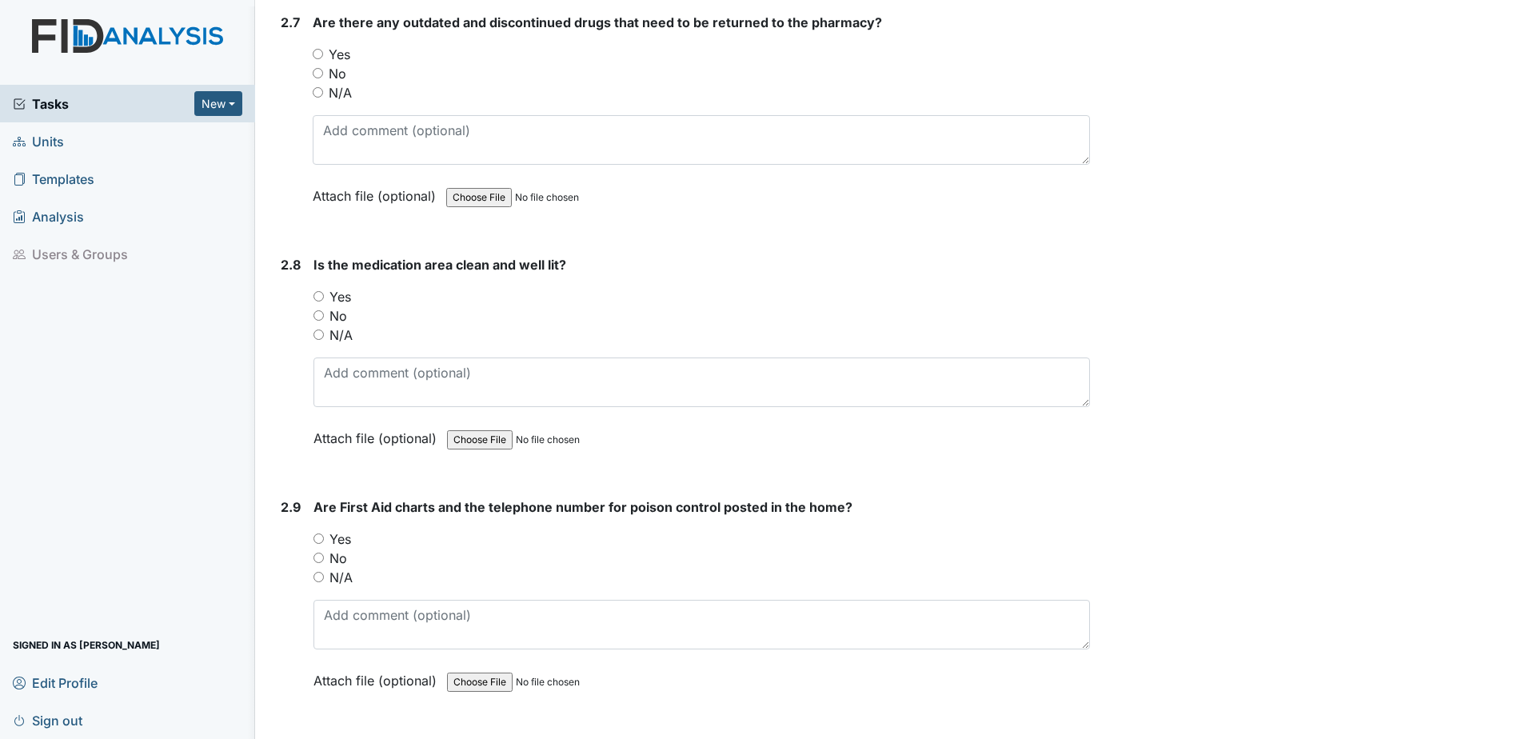
click at [329, 541] on div "Yes" at bounding box center [702, 538] width 777 height 19
click at [318, 535] on input "Yes" at bounding box center [319, 538] width 10 height 10
radio input "true"
click at [322, 291] on input "Yes" at bounding box center [319, 296] width 10 height 10
radio input "true"
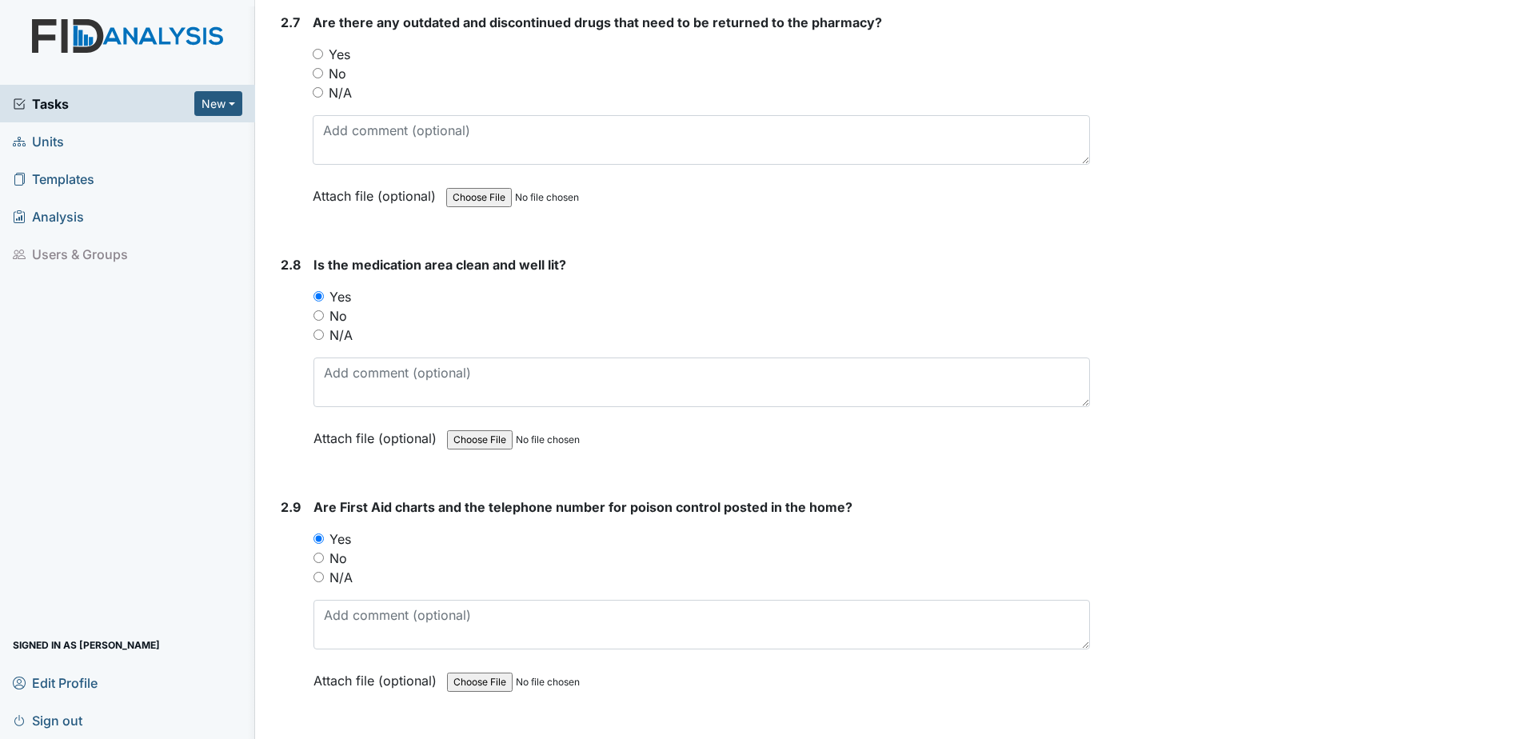
click at [317, 71] on input "No" at bounding box center [318, 73] width 10 height 10
radio input "true"
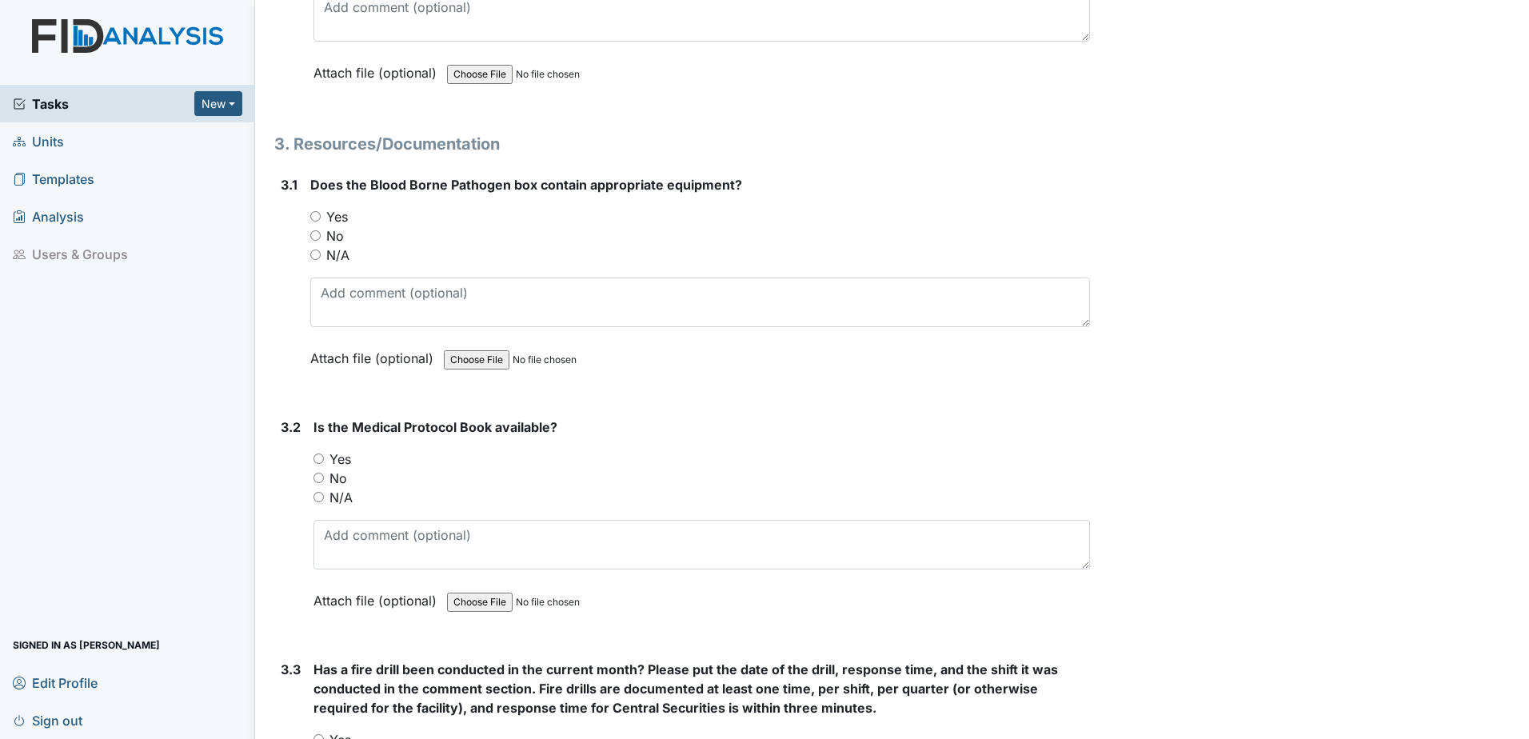
scroll to position [6399, 0]
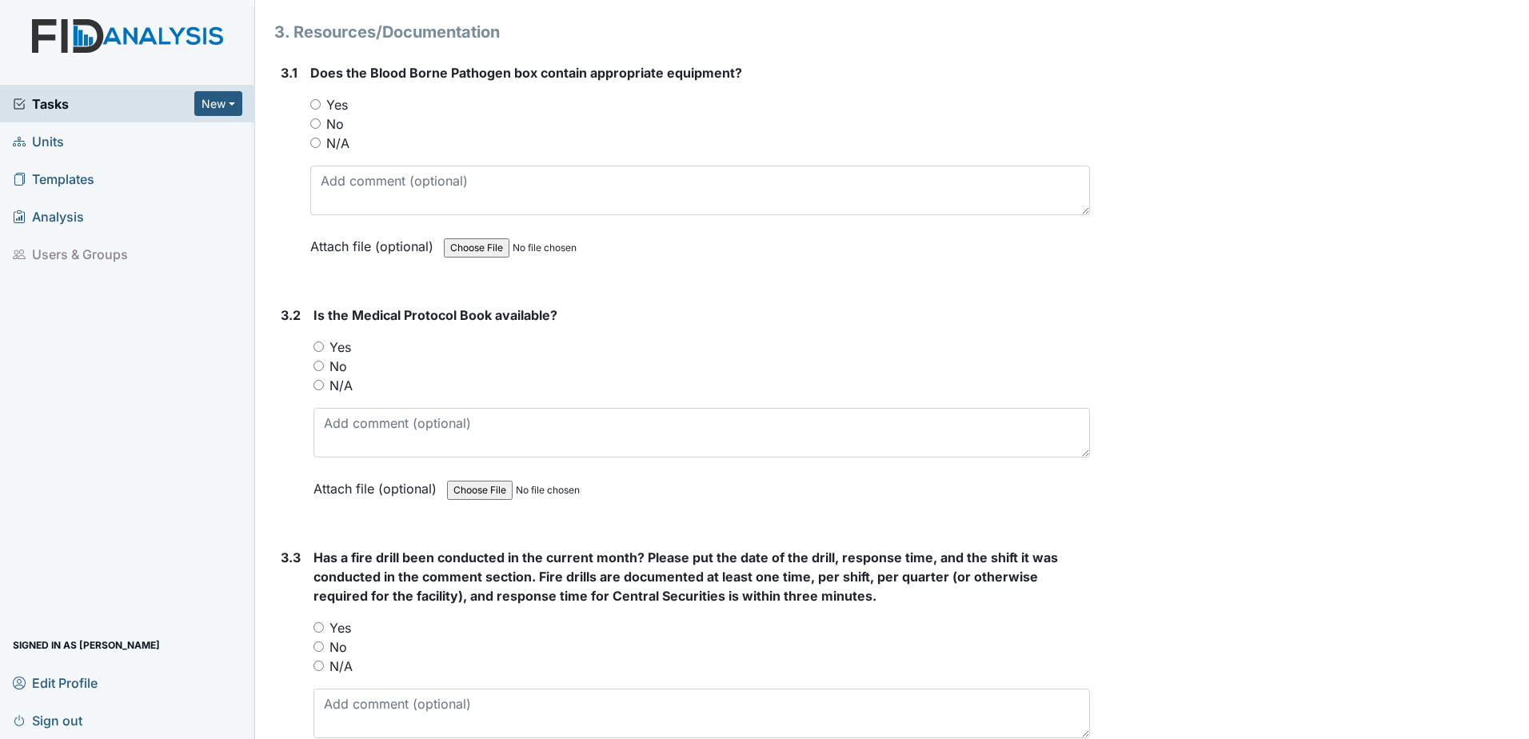
click at [316, 104] on input "Yes" at bounding box center [315, 104] width 10 height 10
radio input "true"
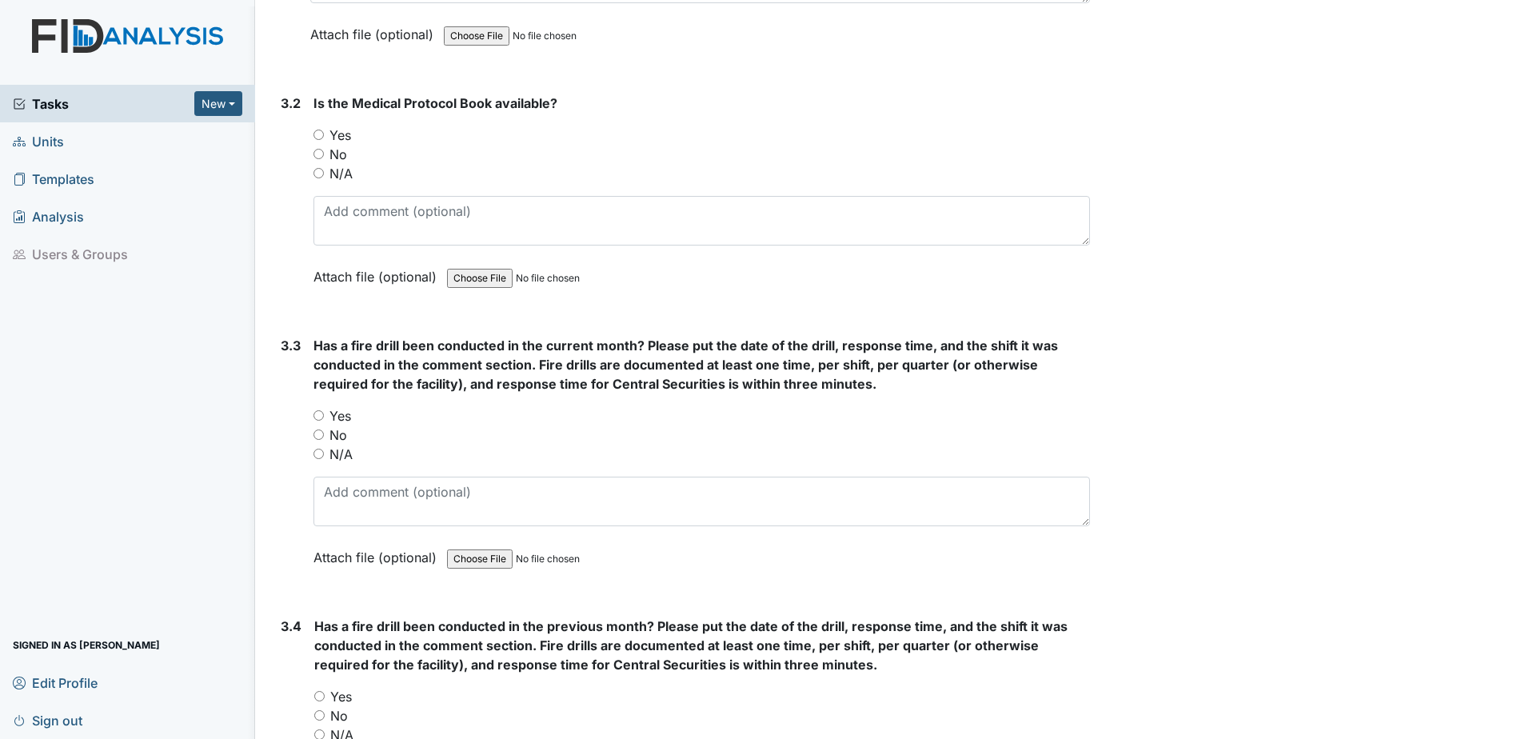
scroll to position [6638, 0]
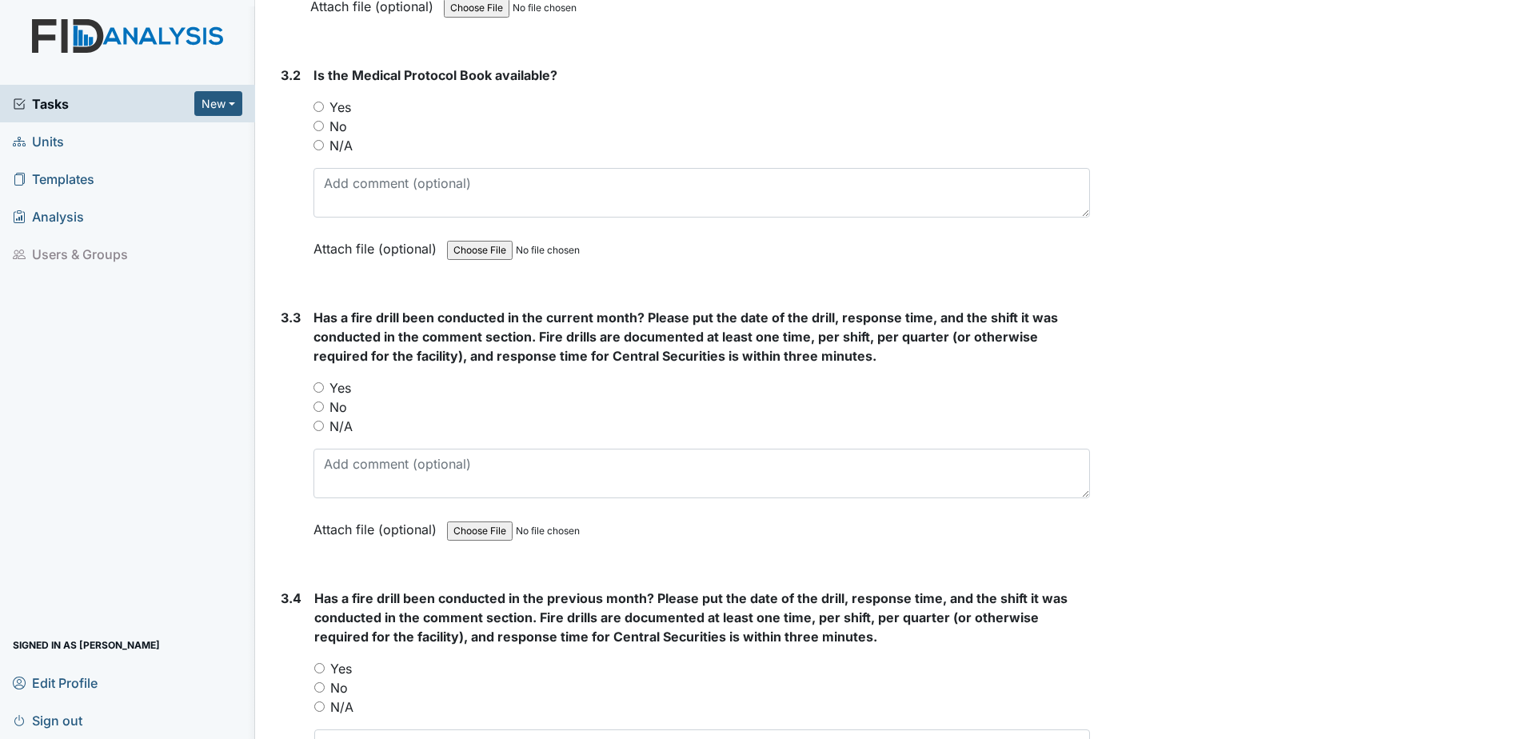
click at [318, 104] on input "Yes" at bounding box center [319, 107] width 10 height 10
radio input "true"
click at [314, 383] on input "Yes" at bounding box center [319, 387] width 10 height 10
radio input "true"
click at [362, 479] on textarea at bounding box center [702, 474] width 777 height 50
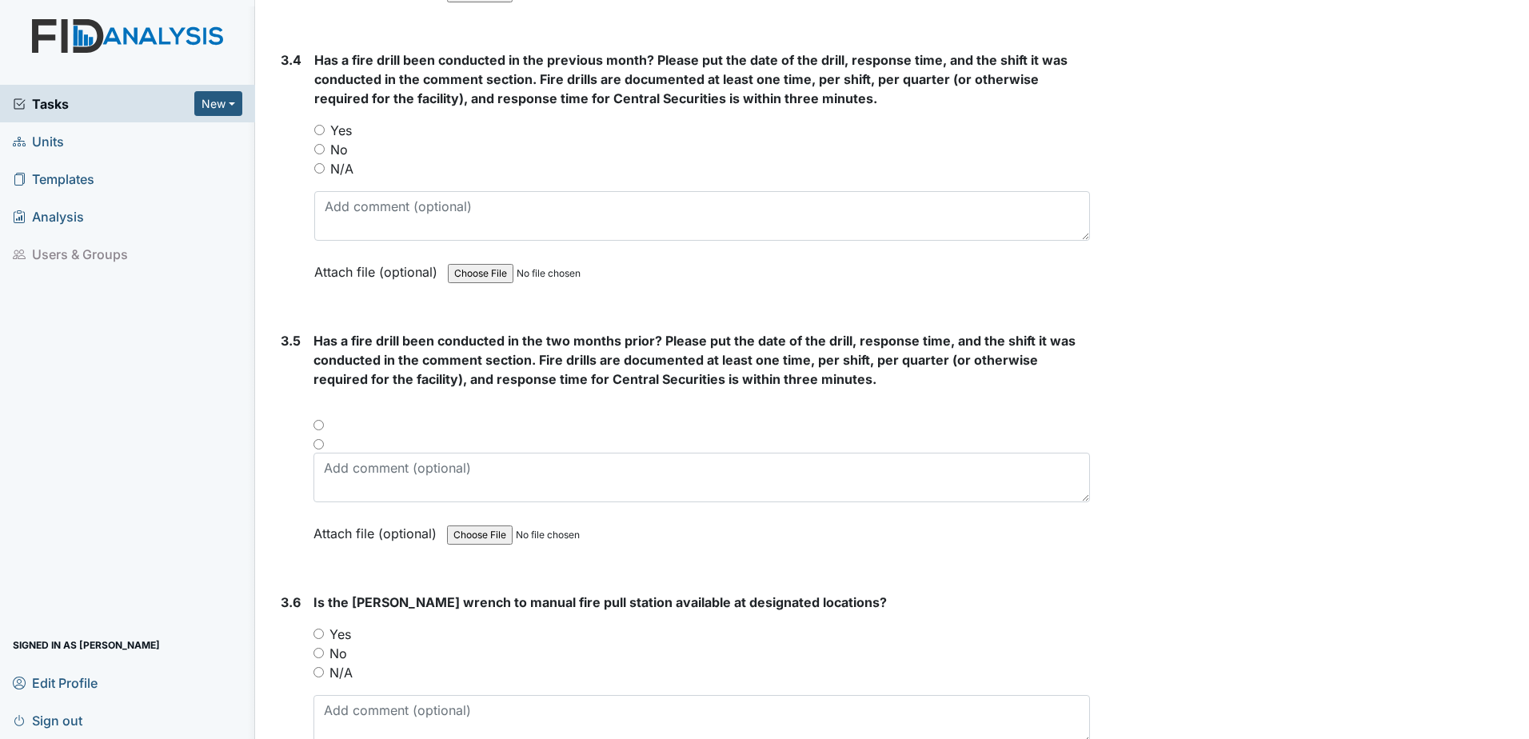
scroll to position [7198, 0]
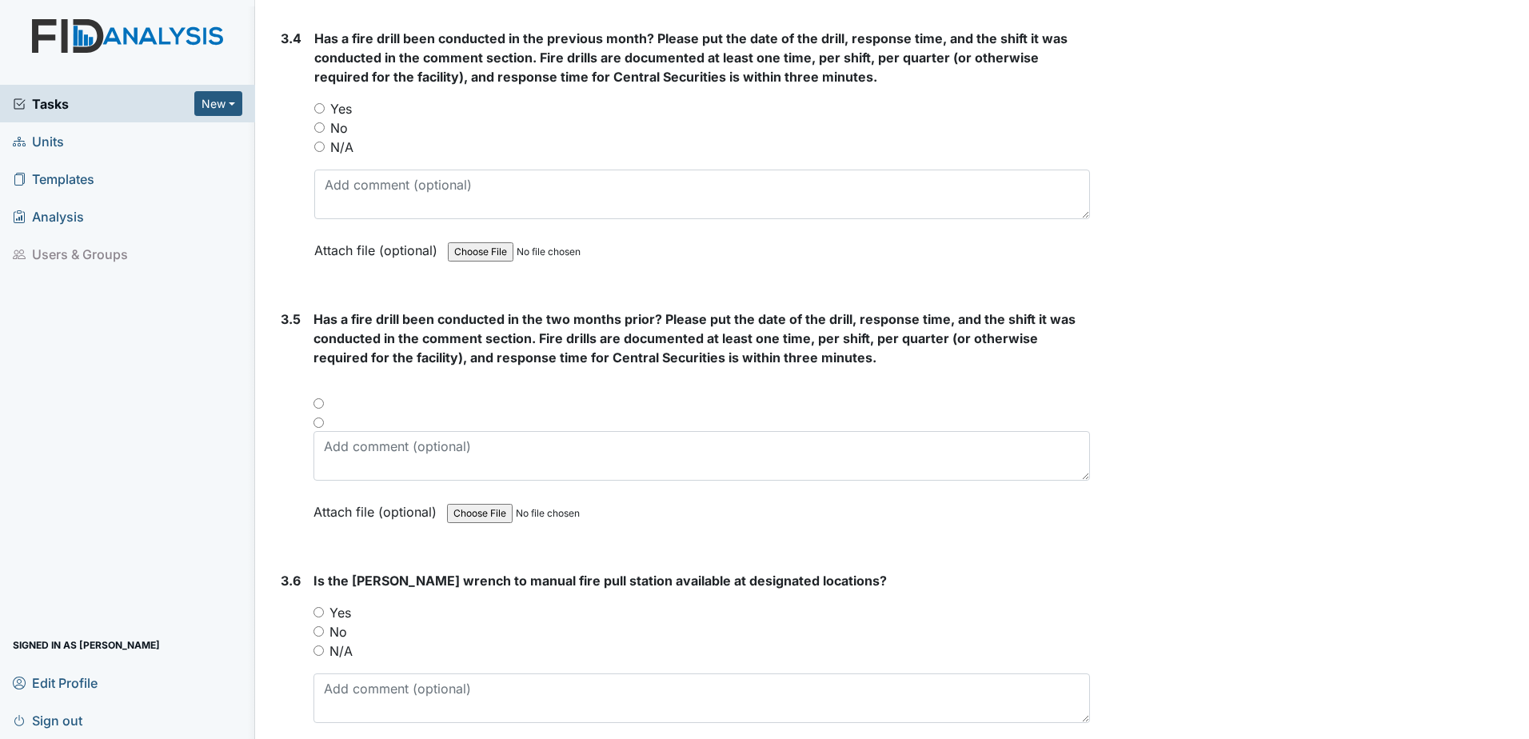
click at [325, 102] on div "Yes" at bounding box center [702, 108] width 776 height 19
click at [324, 108] on input "Yes" at bounding box center [319, 108] width 10 height 10
radio input "true"
click at [314, 406] on div at bounding box center [702, 408] width 777 height 19
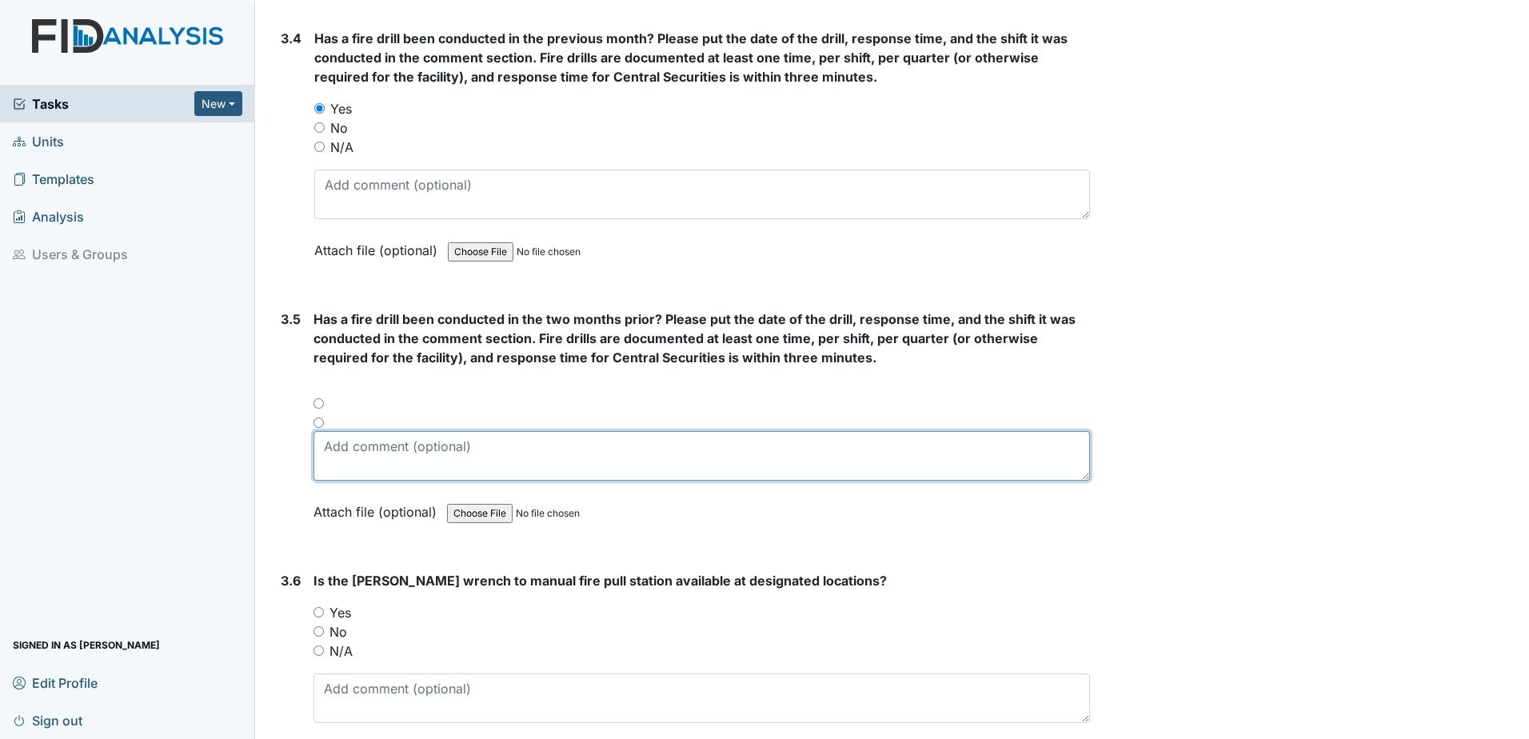
click at [338, 457] on textarea at bounding box center [702, 456] width 777 height 50
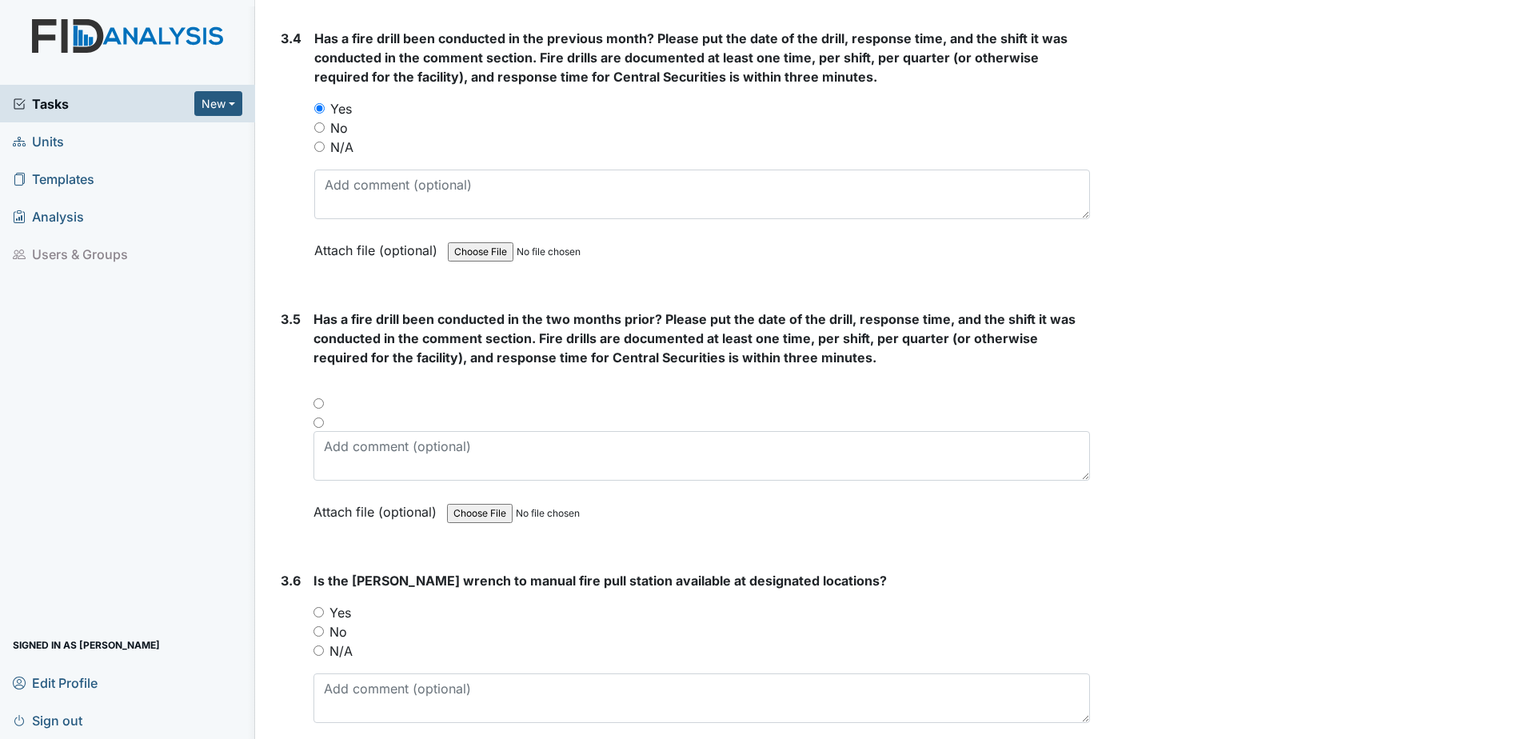
click at [320, 614] on input "Yes" at bounding box center [319, 612] width 10 height 10
radio input "true"
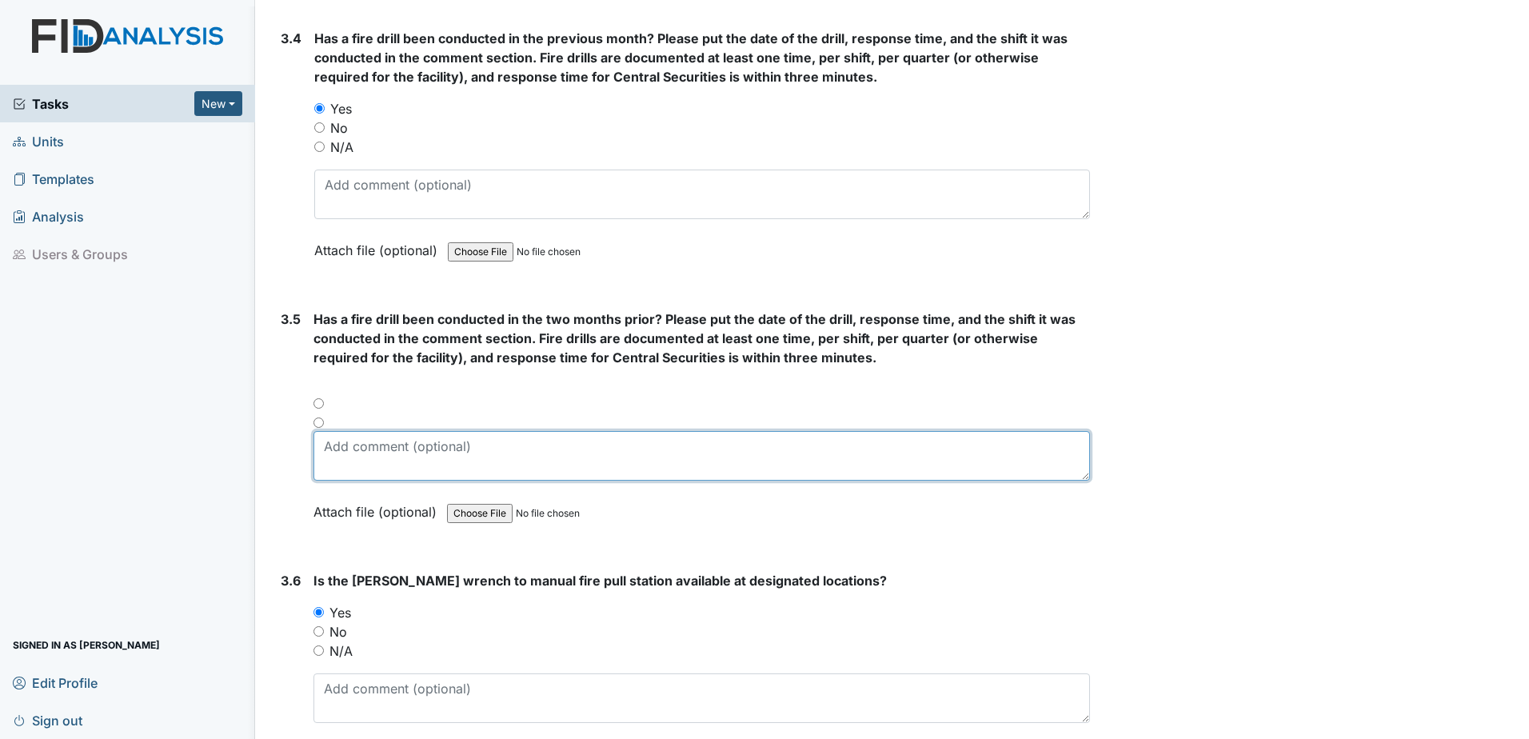
click at [346, 465] on textarea at bounding box center [702, 456] width 777 height 50
type textarea "7"
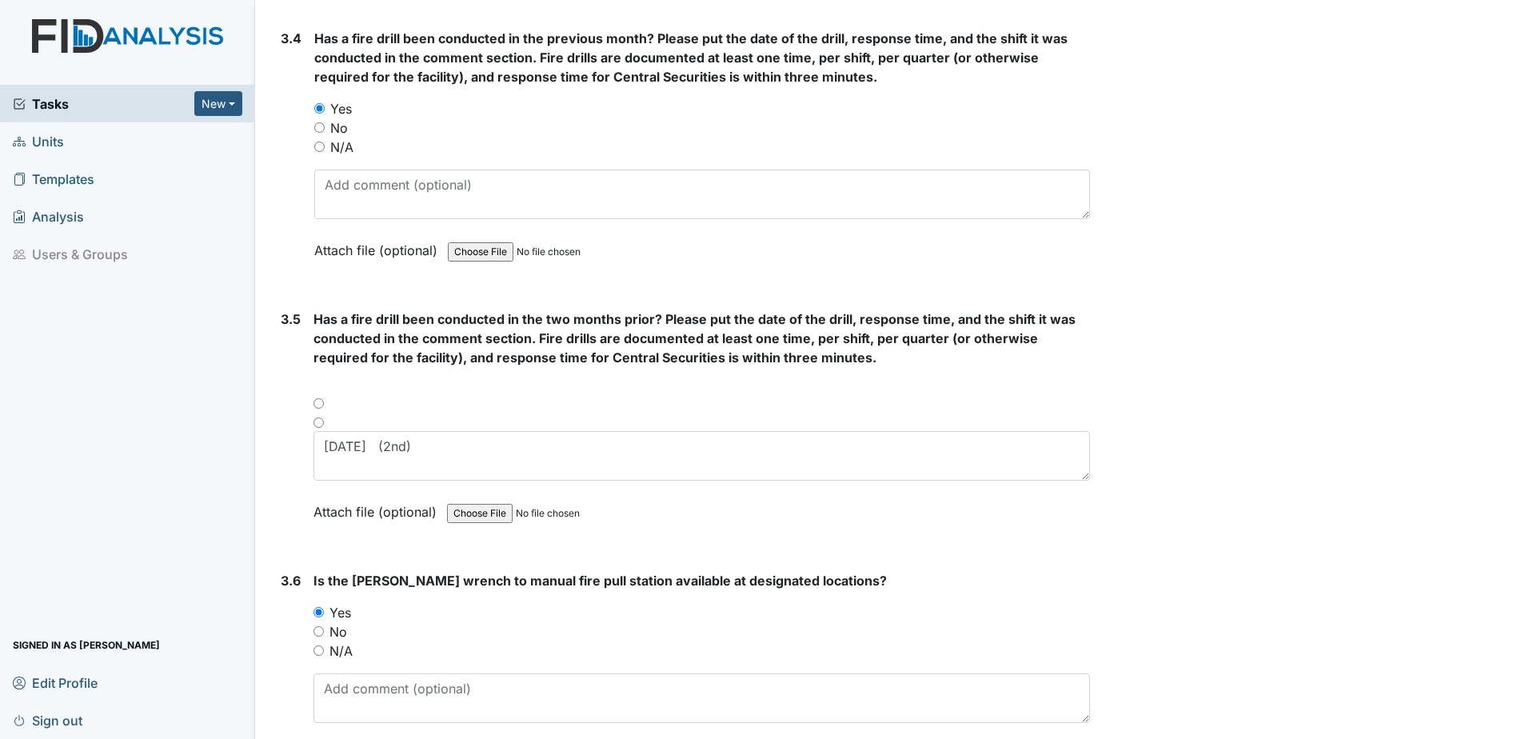
type textarea "7-6-2025 (2nd)"
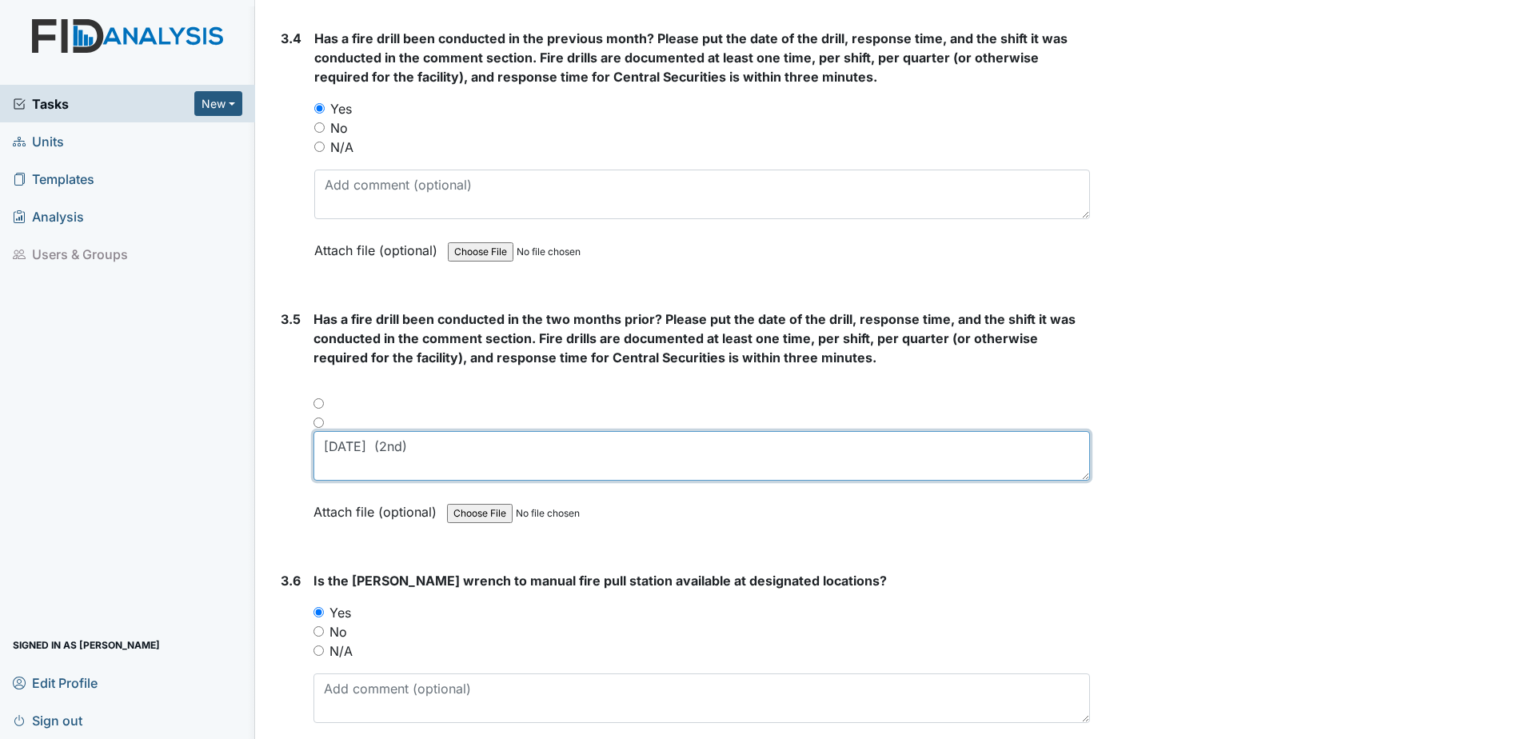
click at [470, 454] on textarea "7-6-2025 (2nd)" at bounding box center [702, 456] width 777 height 50
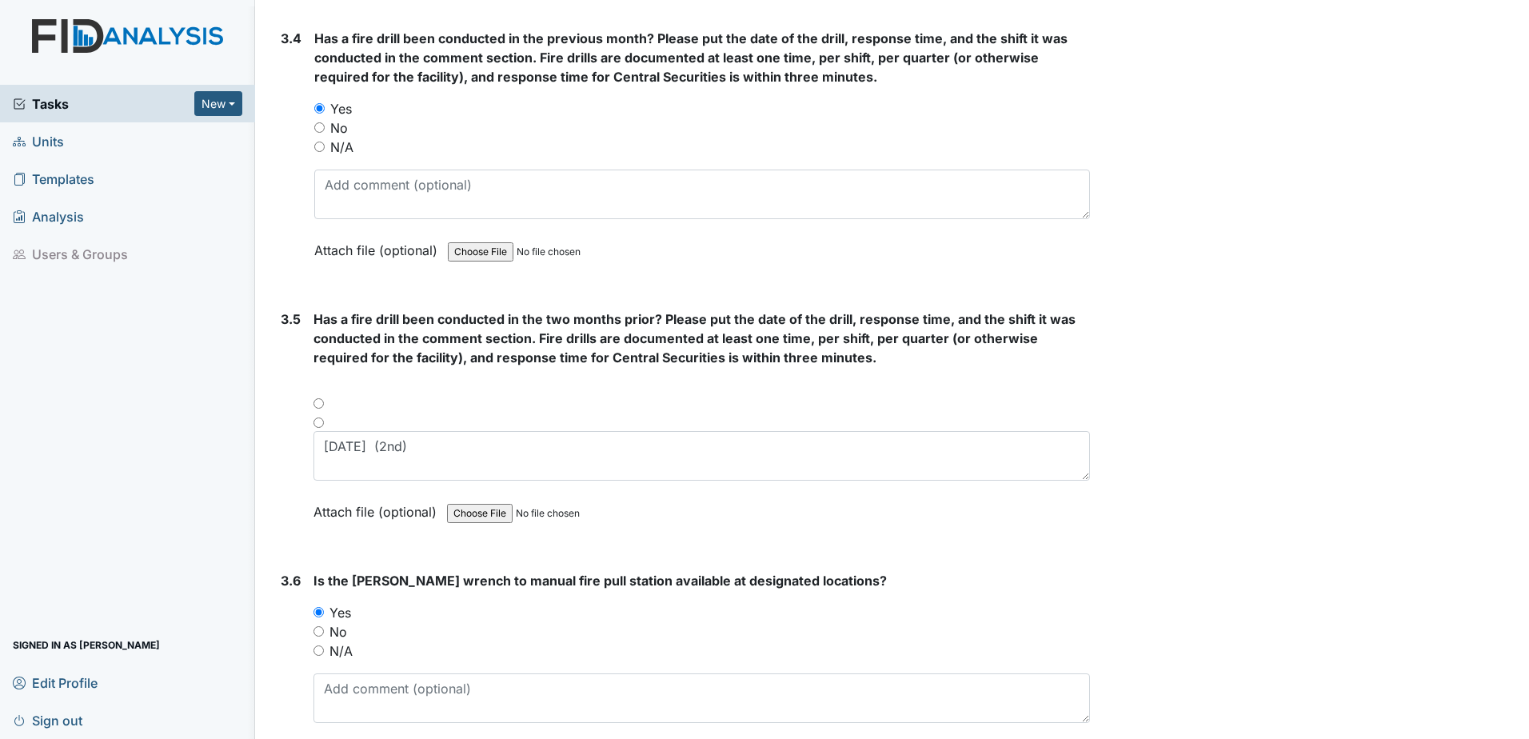
type textarea "7-6-2025 (2nd)"
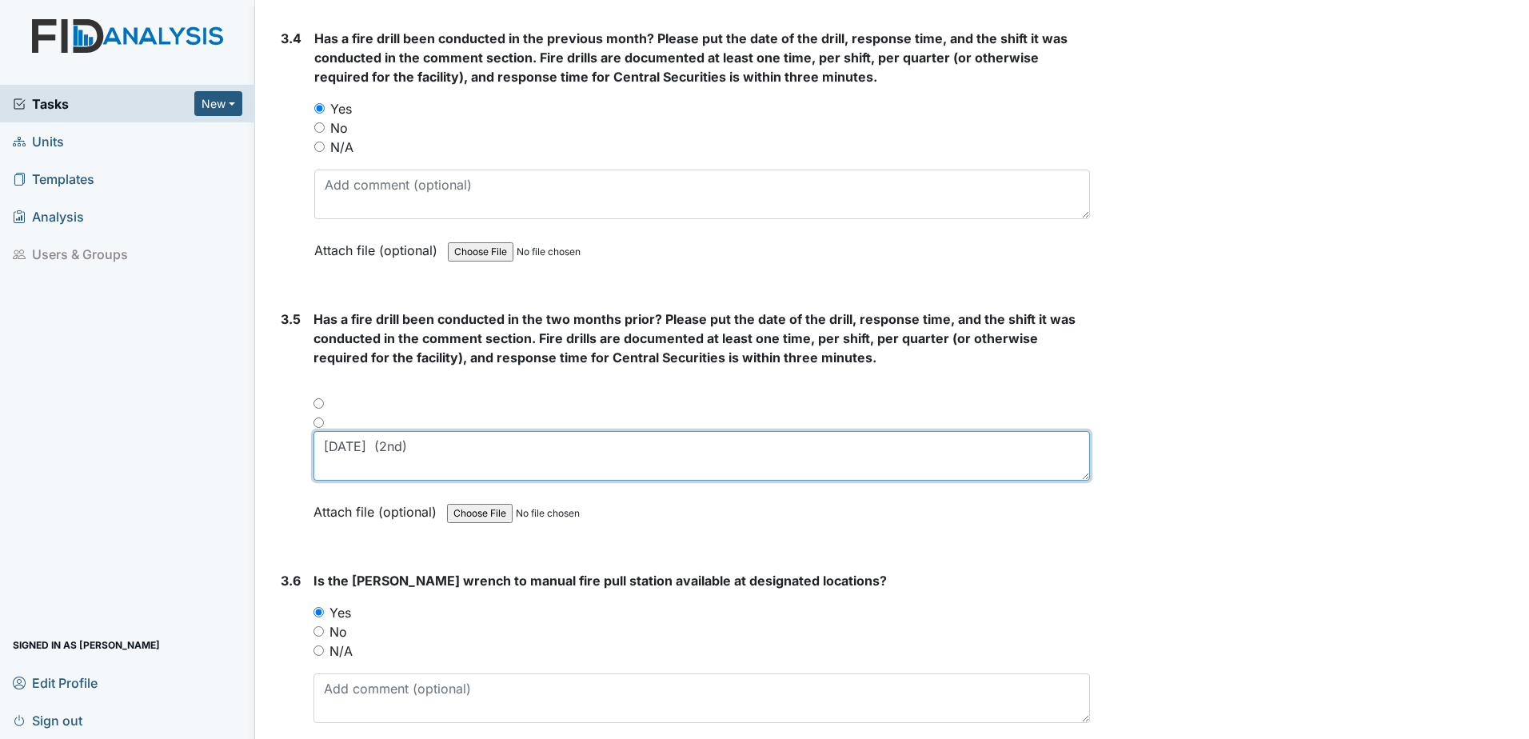
click at [455, 450] on textarea "7-6-2025 (2nd)" at bounding box center [702, 456] width 777 height 50
type textarea "7-6-2025 (2nd) ,8-5-2025"
click at [515, 442] on textarea "7-6-2025 (2nd) ,8-5-2025" at bounding box center [702, 456] width 777 height 50
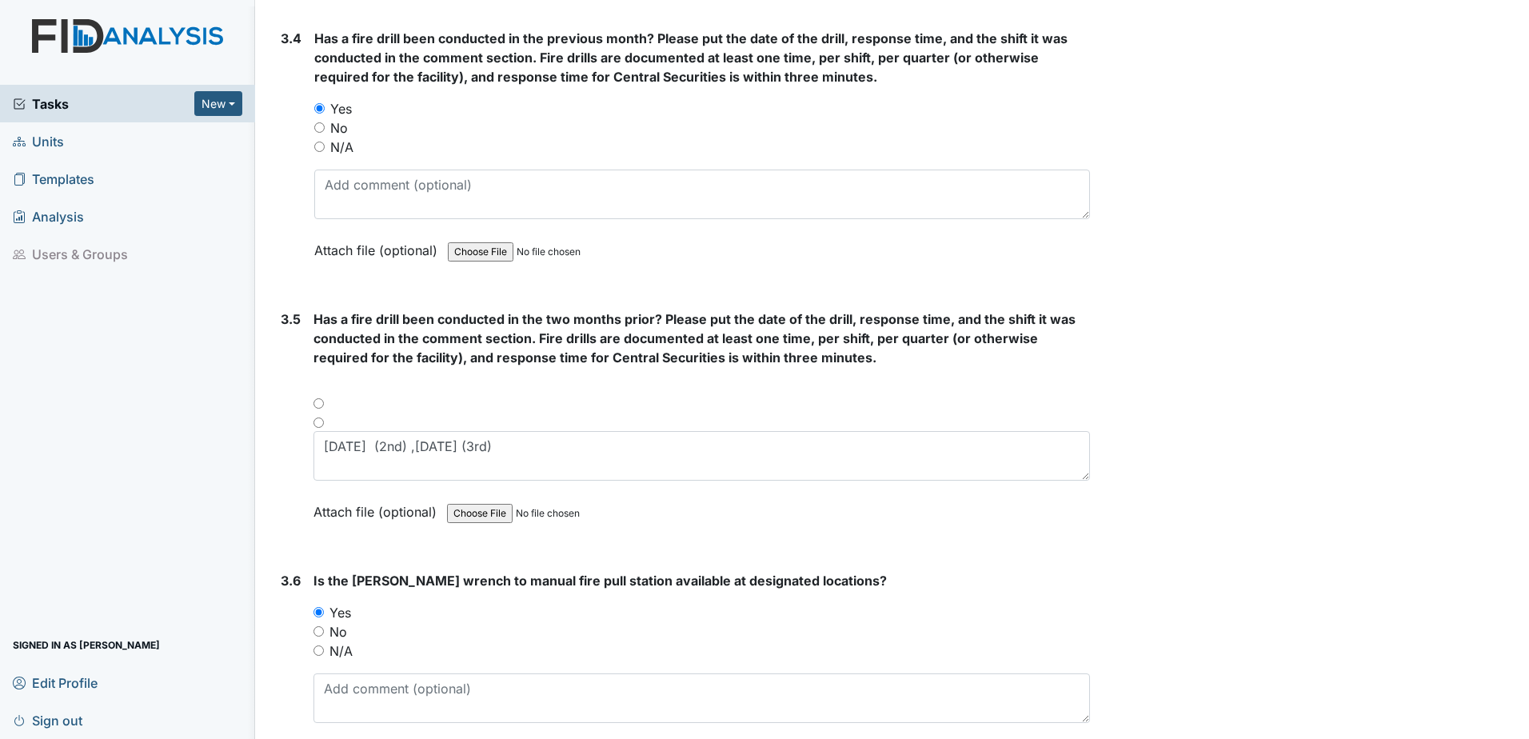
type textarea "7-6-2025 (2nd) ,8-5-2025 (3rd)"
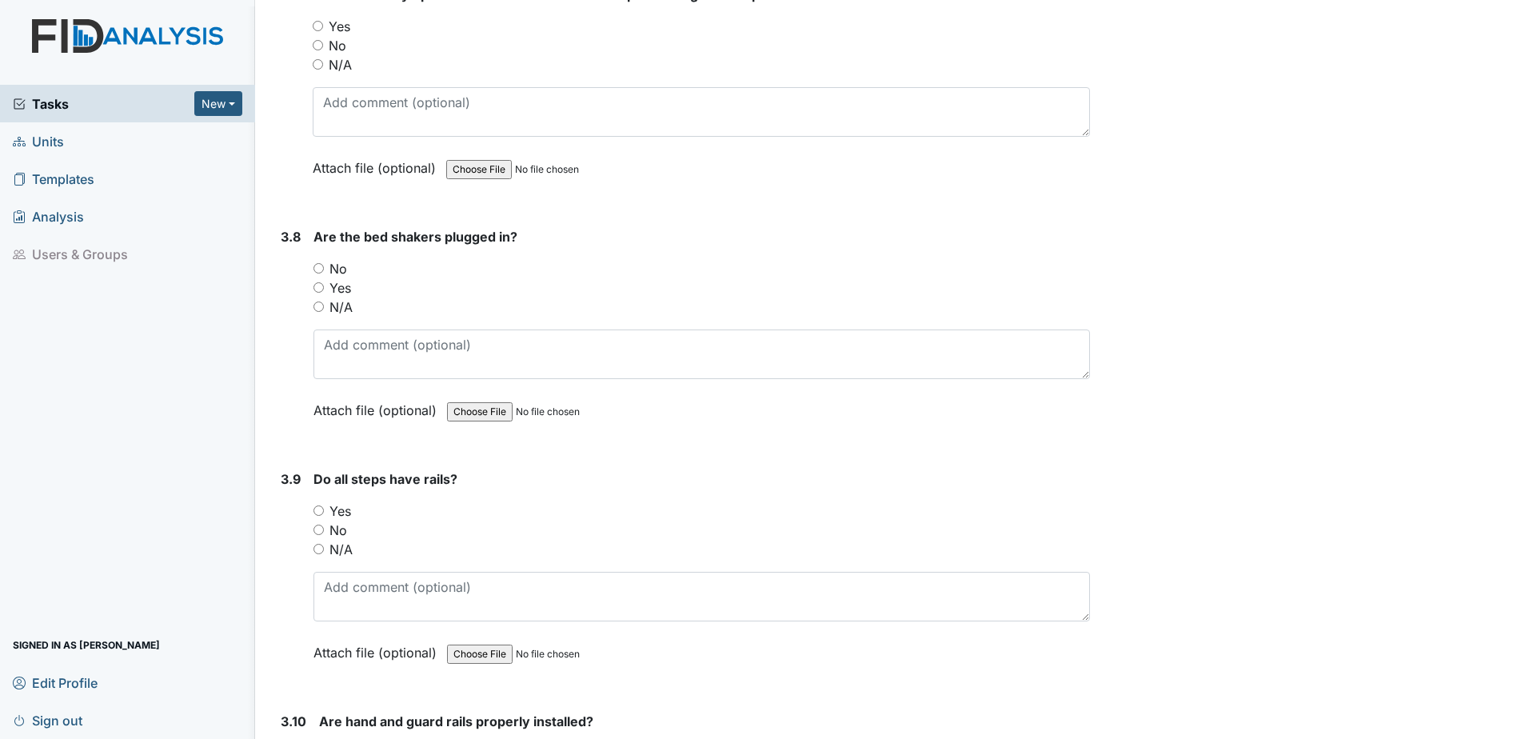
scroll to position [7998, 0]
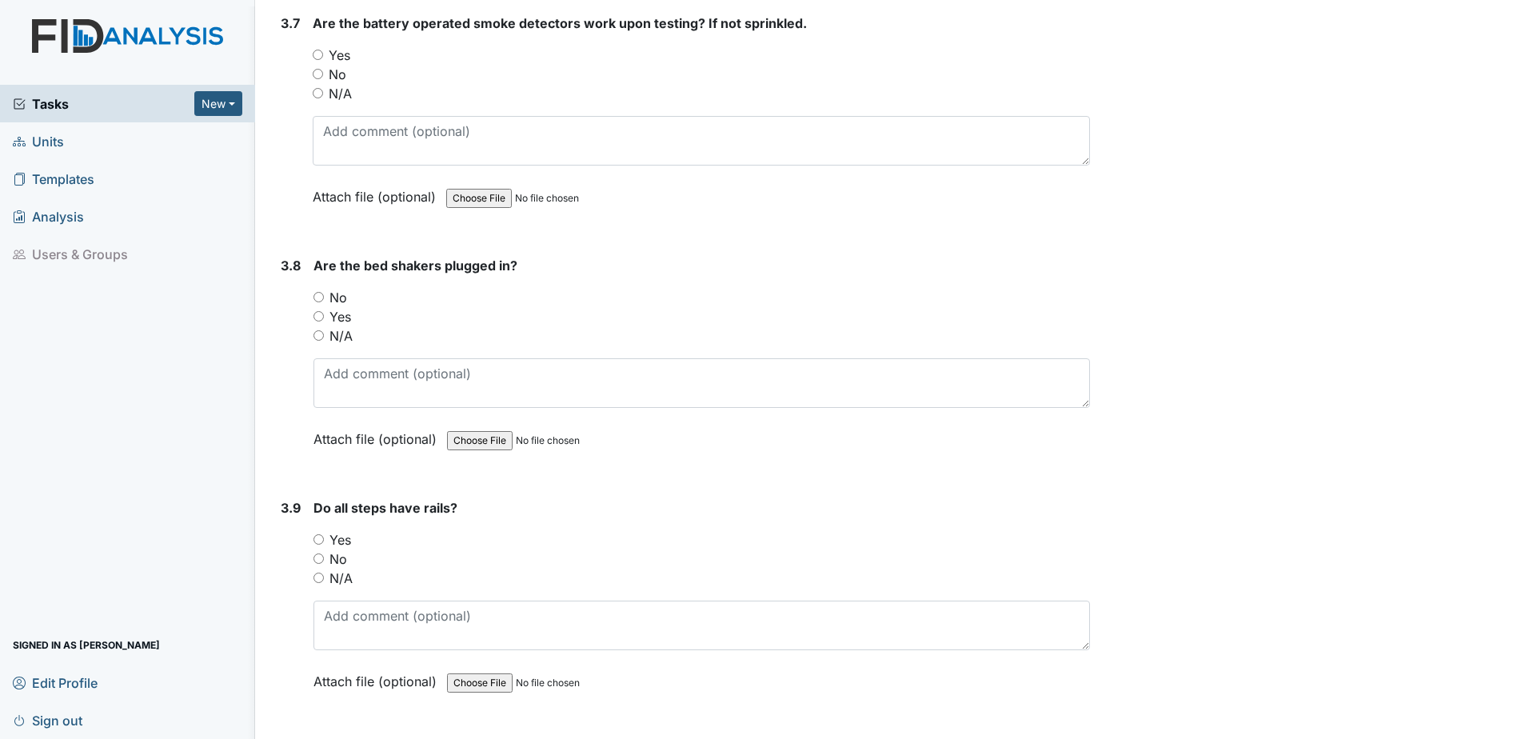
click at [321, 52] on input "Yes" at bounding box center [318, 55] width 10 height 10
radio input "true"
click at [321, 331] on input "N/A" at bounding box center [319, 335] width 10 height 10
radio input "true"
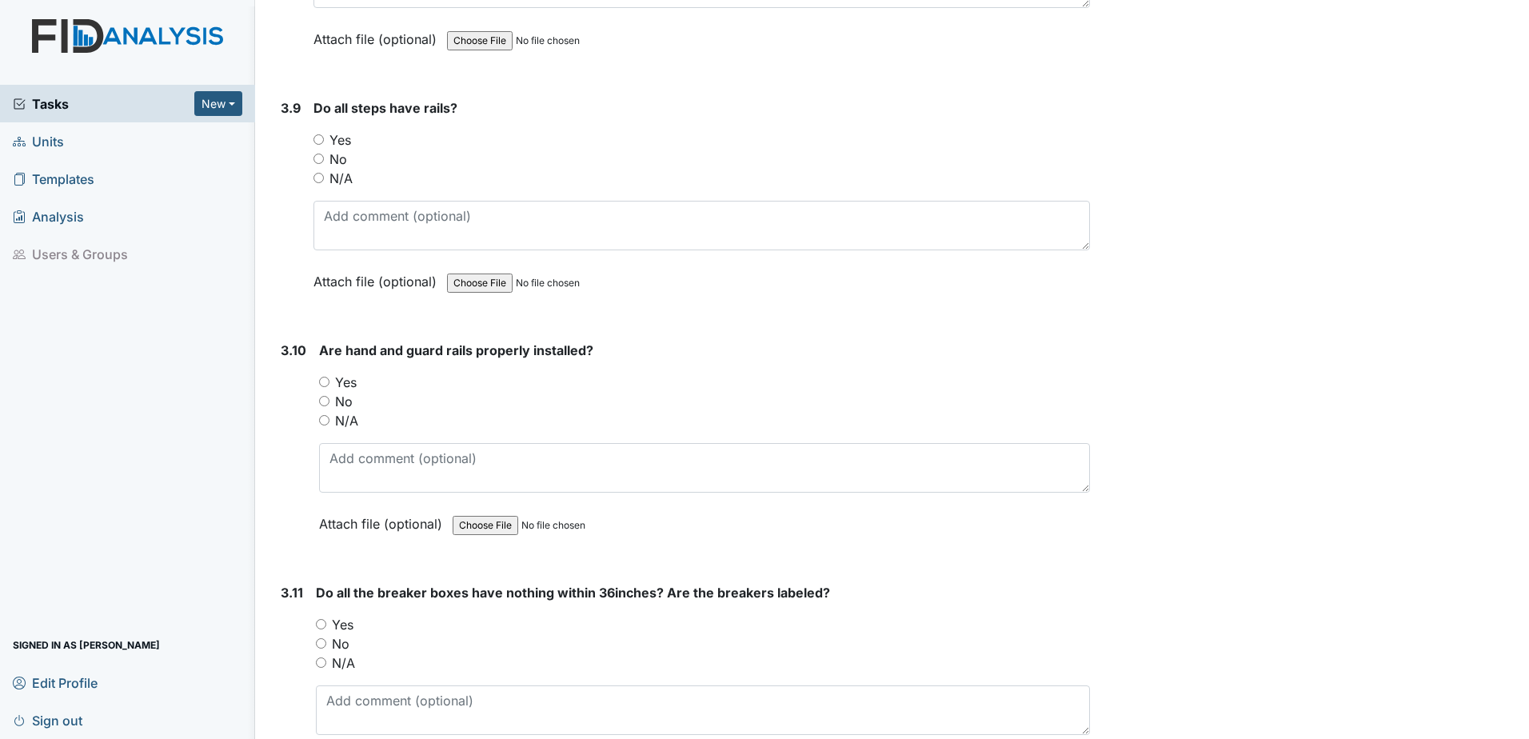
scroll to position [8478, 0]
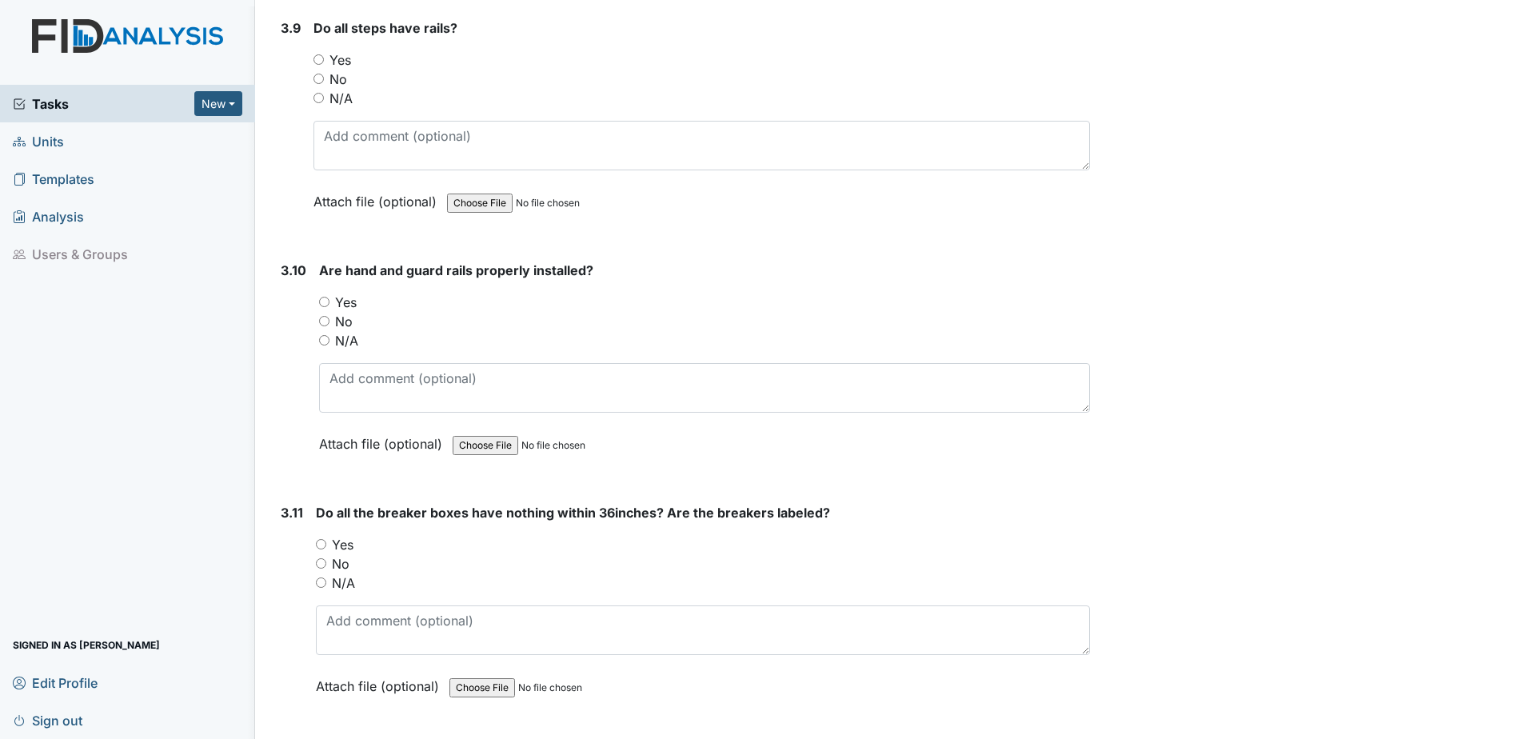
click at [321, 56] on input "Yes" at bounding box center [319, 59] width 10 height 10
radio input "true"
click at [319, 98] on input "N/A" at bounding box center [319, 98] width 10 height 10
radio input "true"
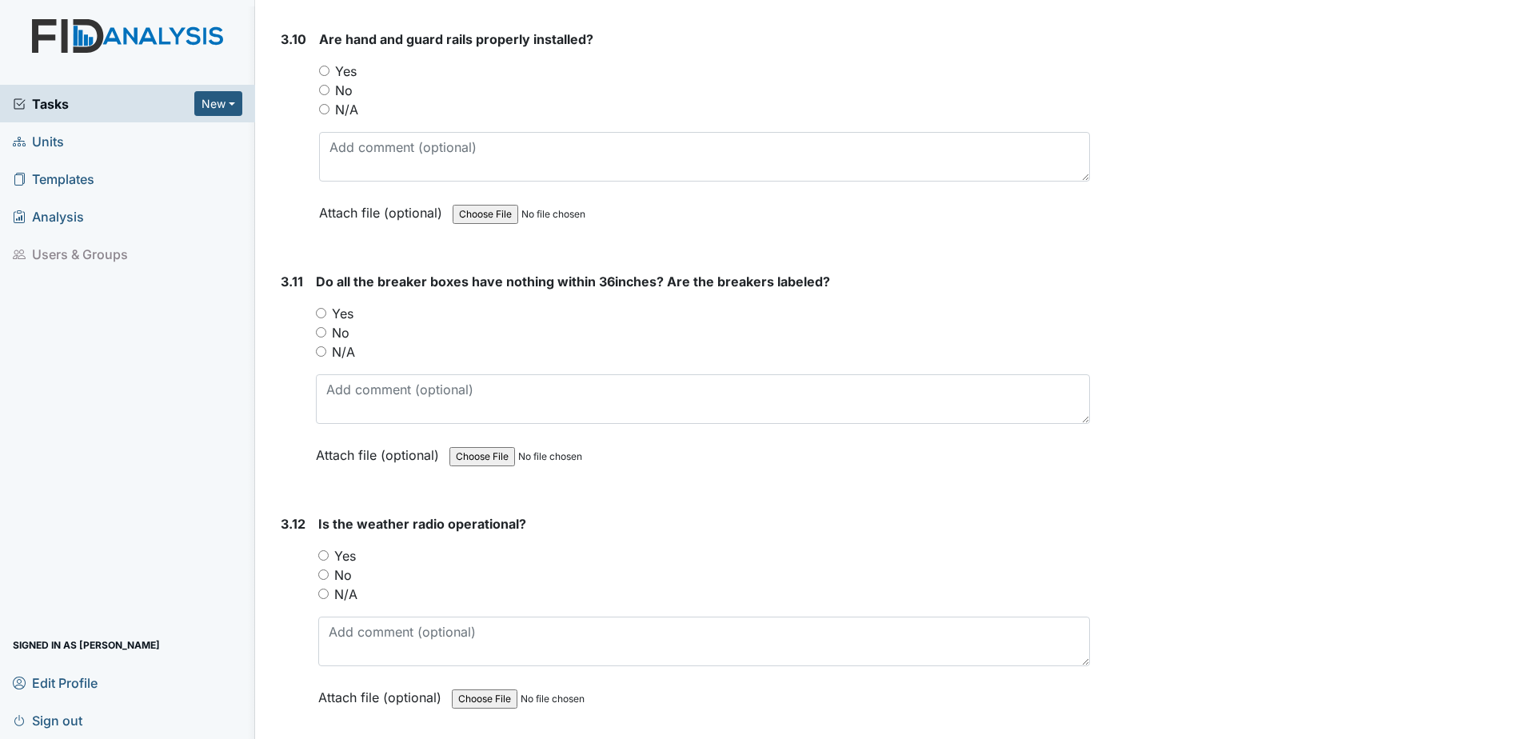
scroll to position [8718, 0]
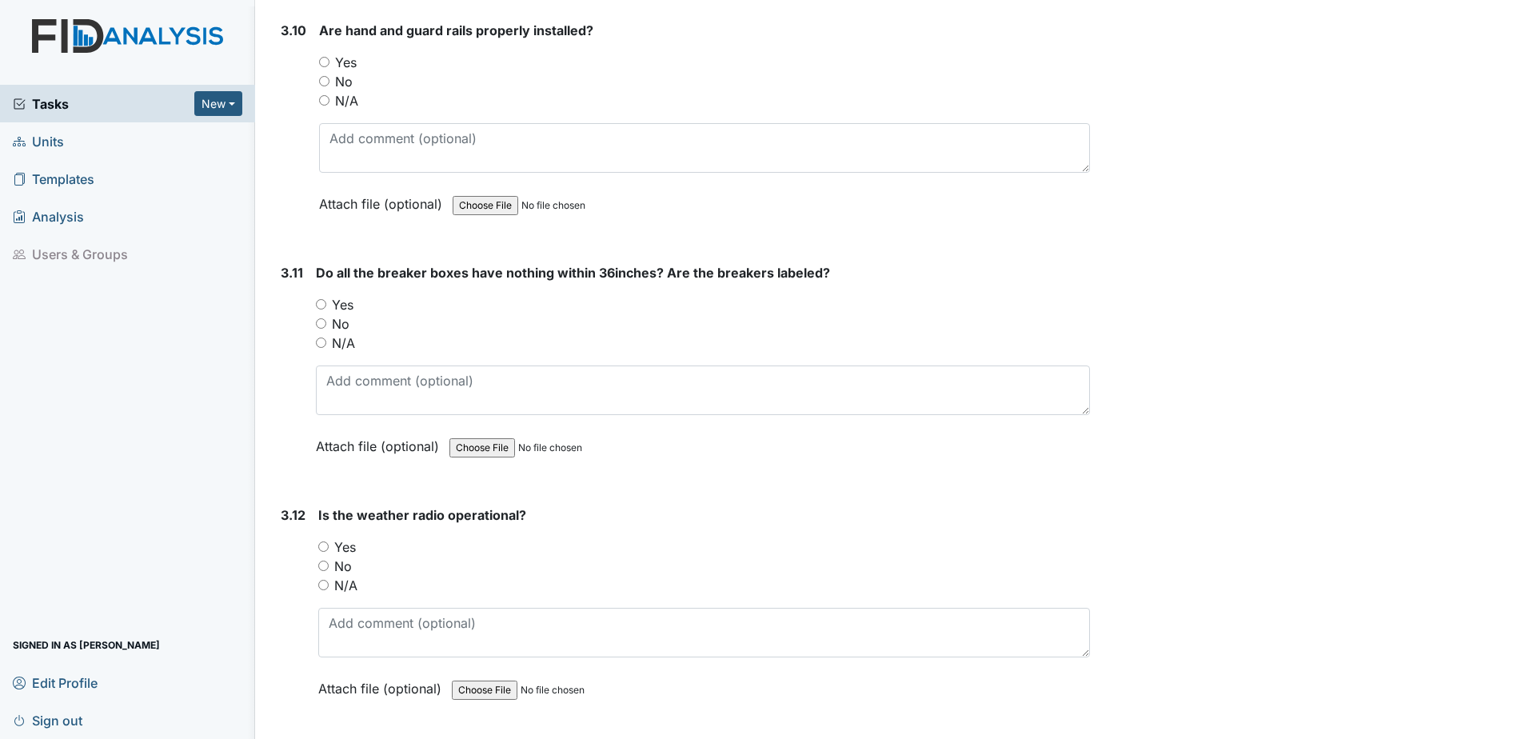
click at [322, 59] on input "Yes" at bounding box center [324, 62] width 10 height 10
radio input "true"
click at [319, 325] on input "No" at bounding box center [321, 323] width 10 height 10
radio input "true"
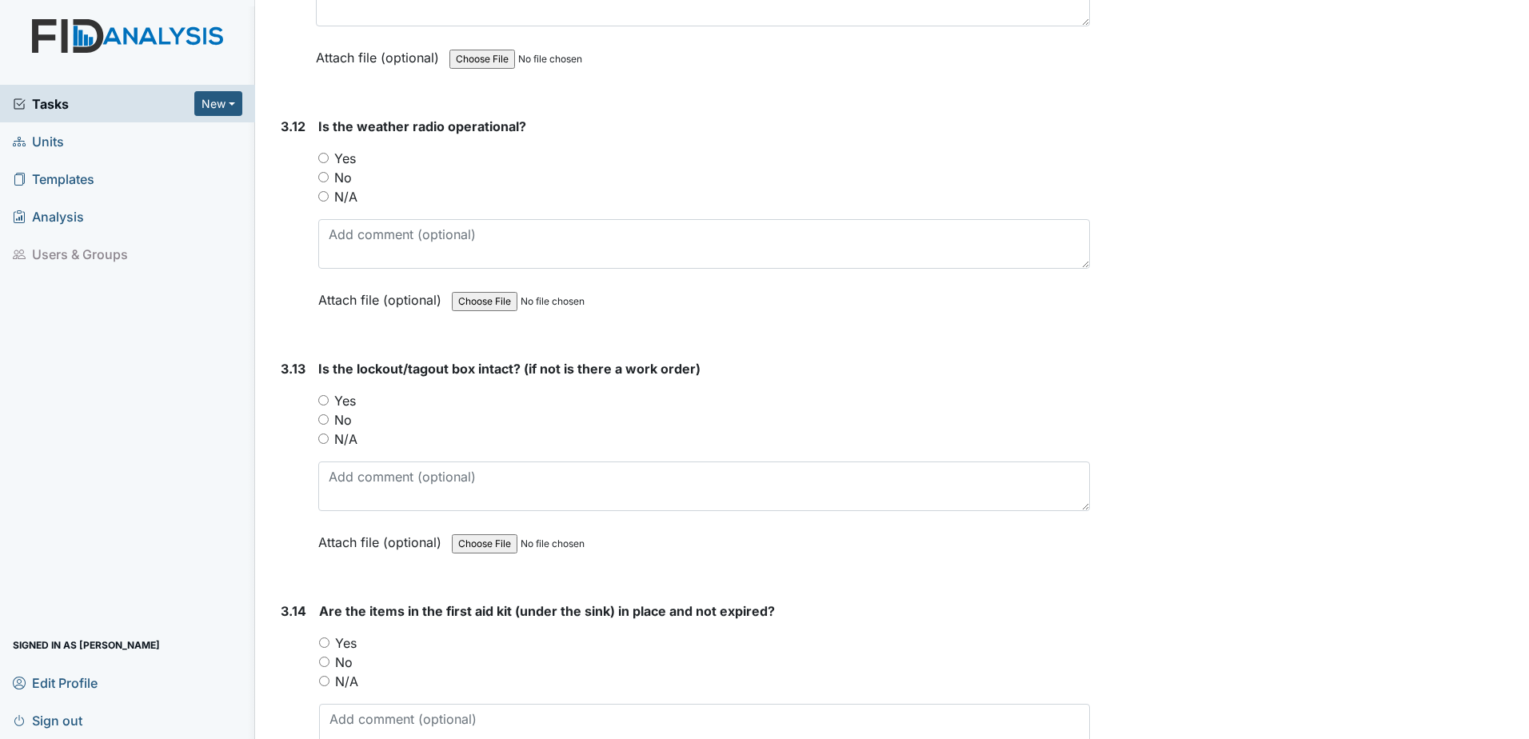
scroll to position [9118, 0]
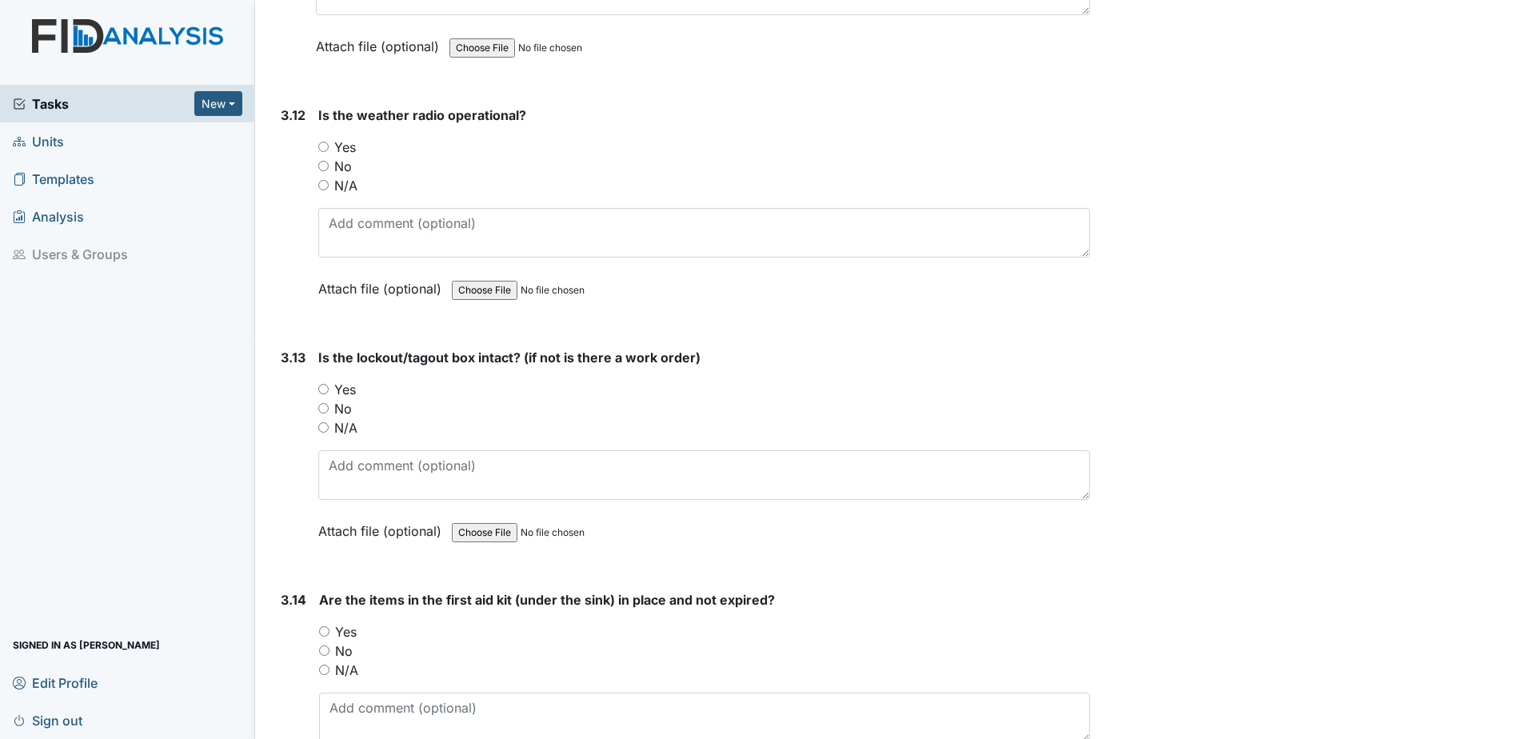
click at [321, 142] on input "Yes" at bounding box center [323, 147] width 10 height 10
radio input "true"
click at [327, 394] on input "Yes" at bounding box center [323, 389] width 10 height 10
radio input "true"
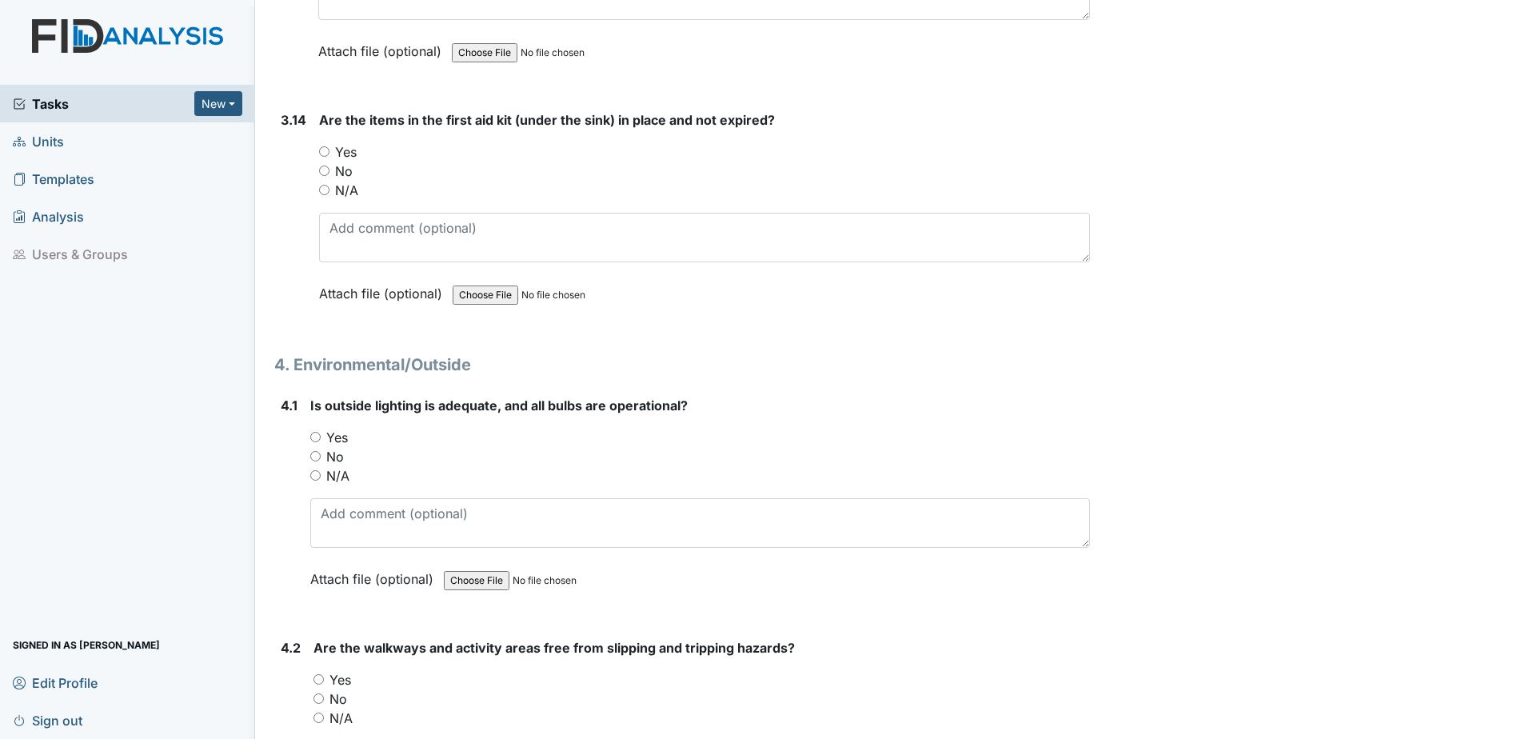
scroll to position [9678, 0]
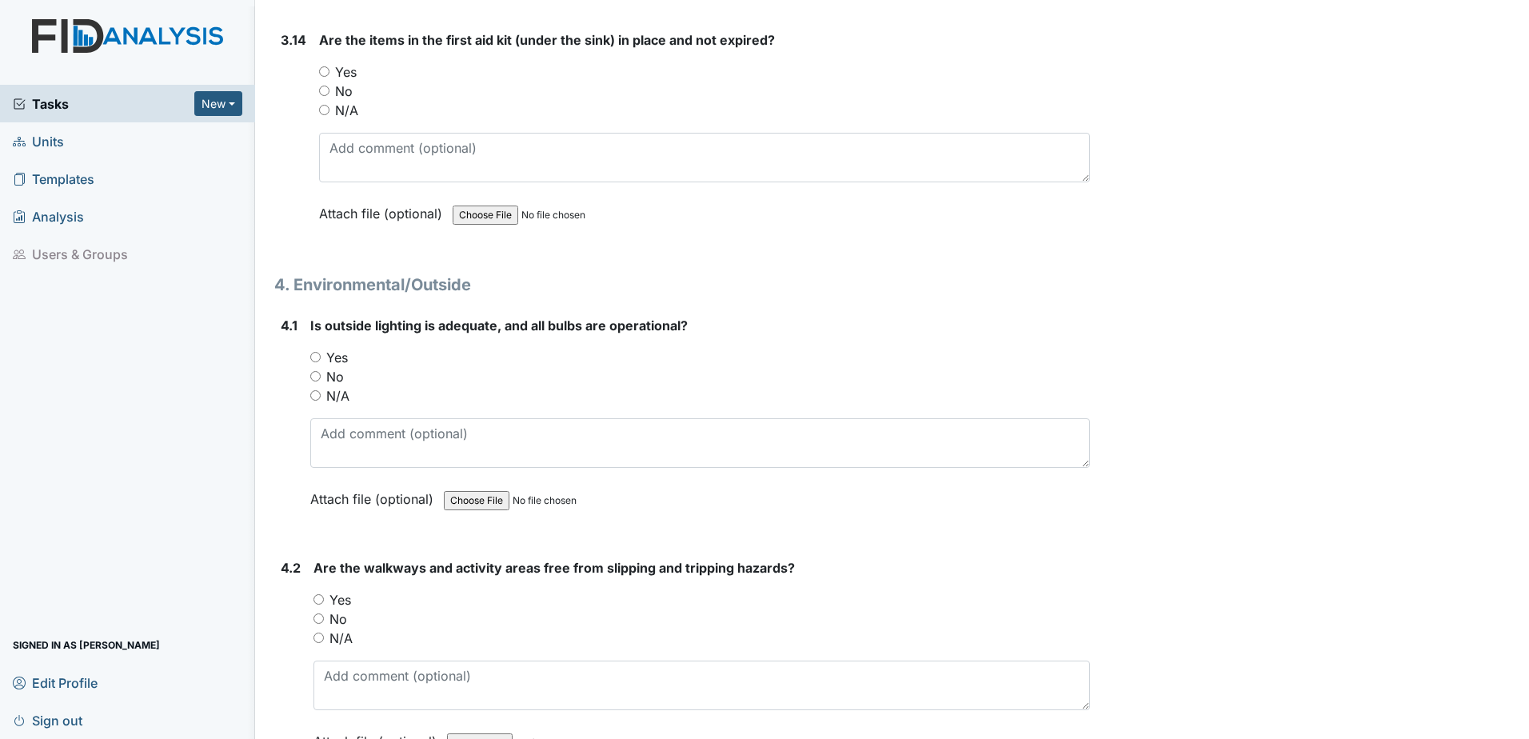
click at [326, 88] on input "No" at bounding box center [324, 91] width 10 height 10
radio input "true"
click at [326, 66] on input "Yes" at bounding box center [324, 71] width 10 height 10
radio input "true"
click at [322, 106] on input "N/A" at bounding box center [324, 110] width 10 height 10
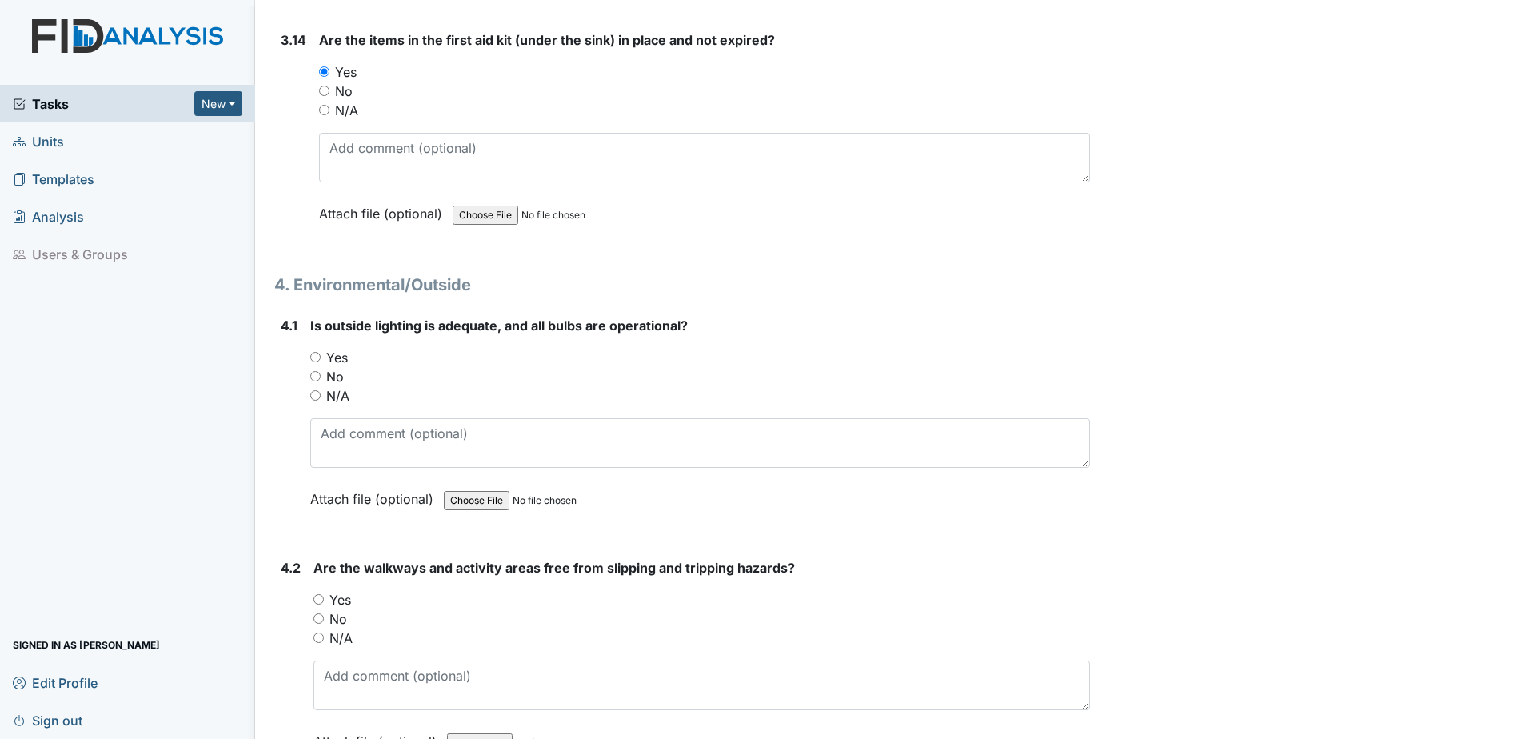
radio input "true"
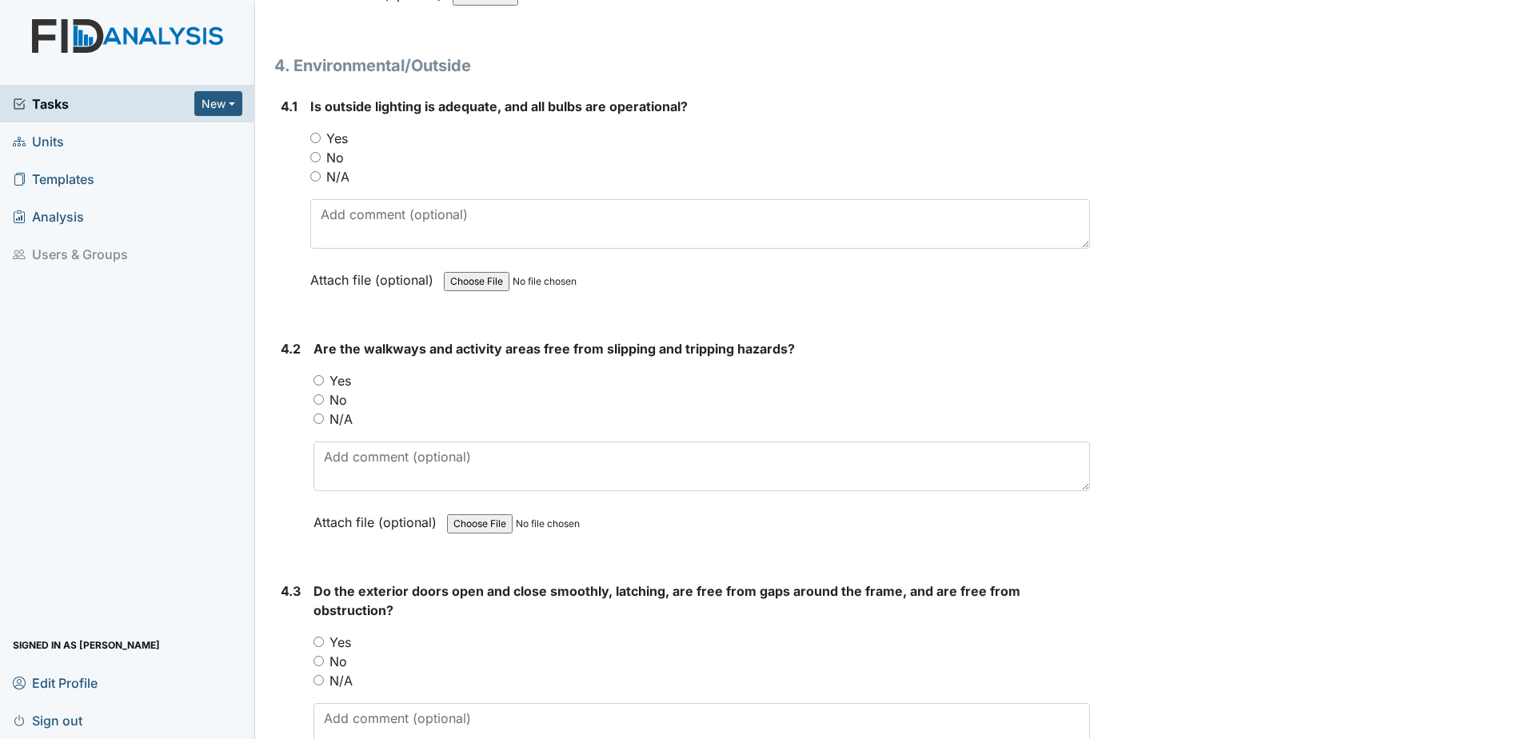
scroll to position [9918, 0]
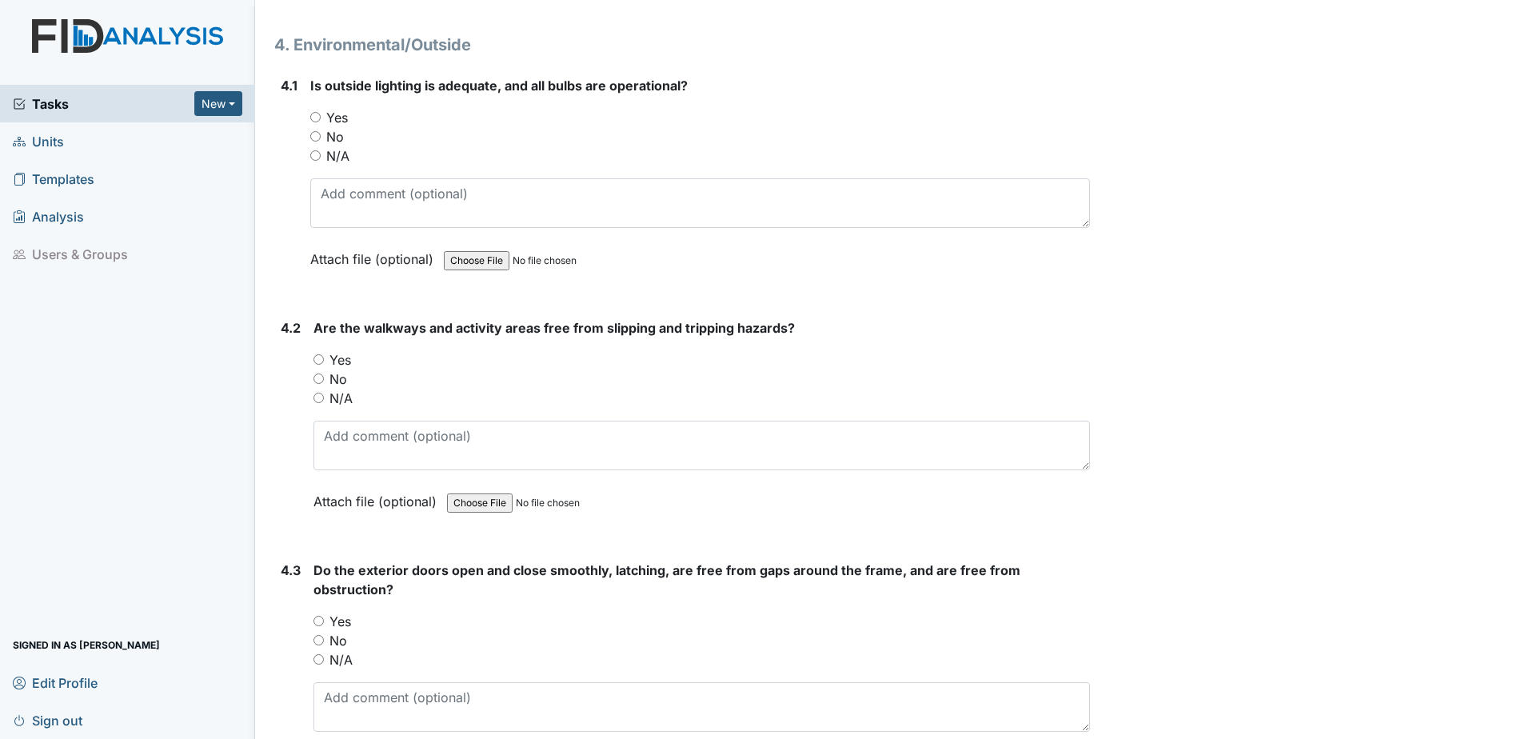
click at [315, 114] on input "Yes" at bounding box center [315, 117] width 10 height 10
radio input "true"
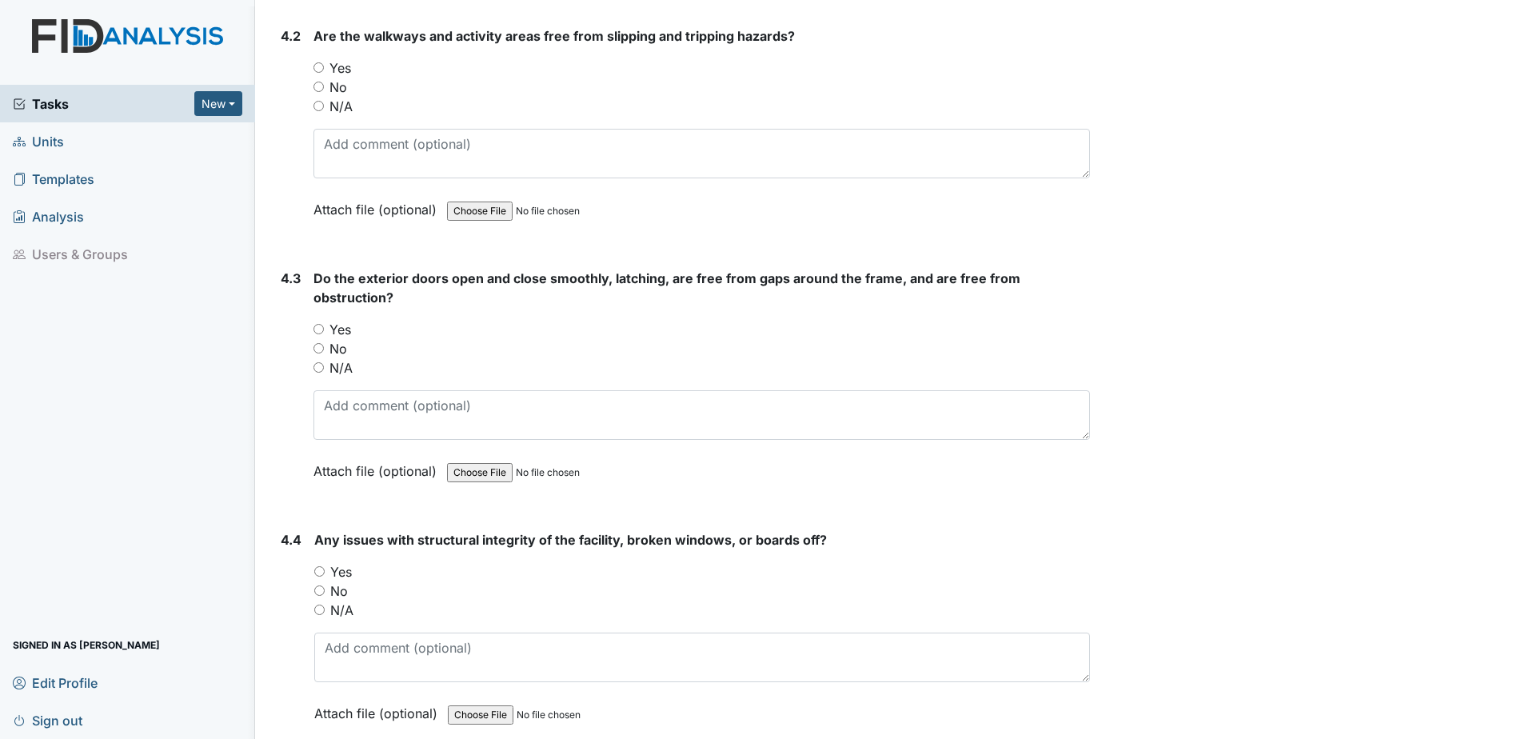
scroll to position [10238, 0]
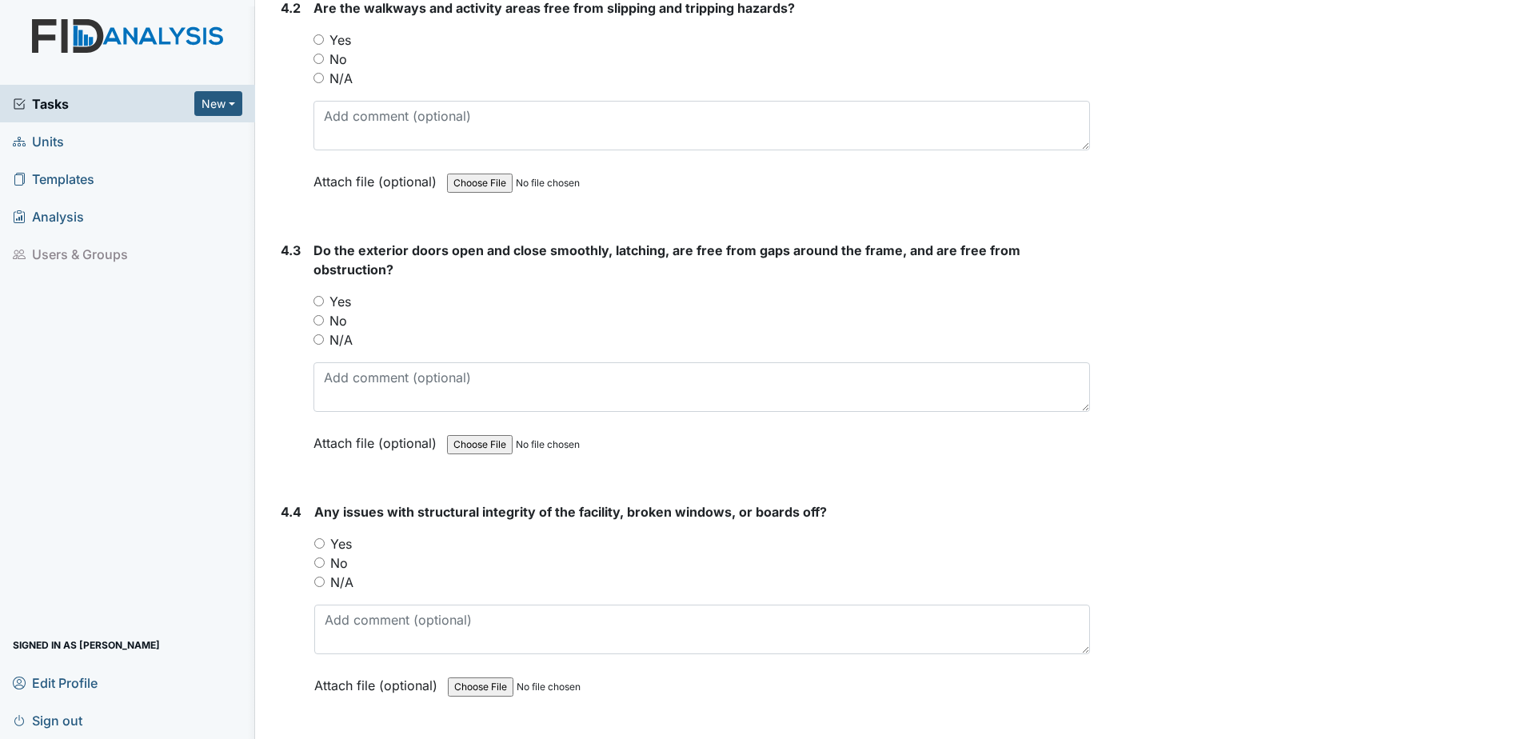
click at [315, 38] on input "Yes" at bounding box center [319, 39] width 10 height 10
radio input "true"
click at [326, 296] on div "Yes" at bounding box center [702, 301] width 777 height 19
click at [316, 296] on input "Yes" at bounding box center [319, 301] width 10 height 10
radio input "true"
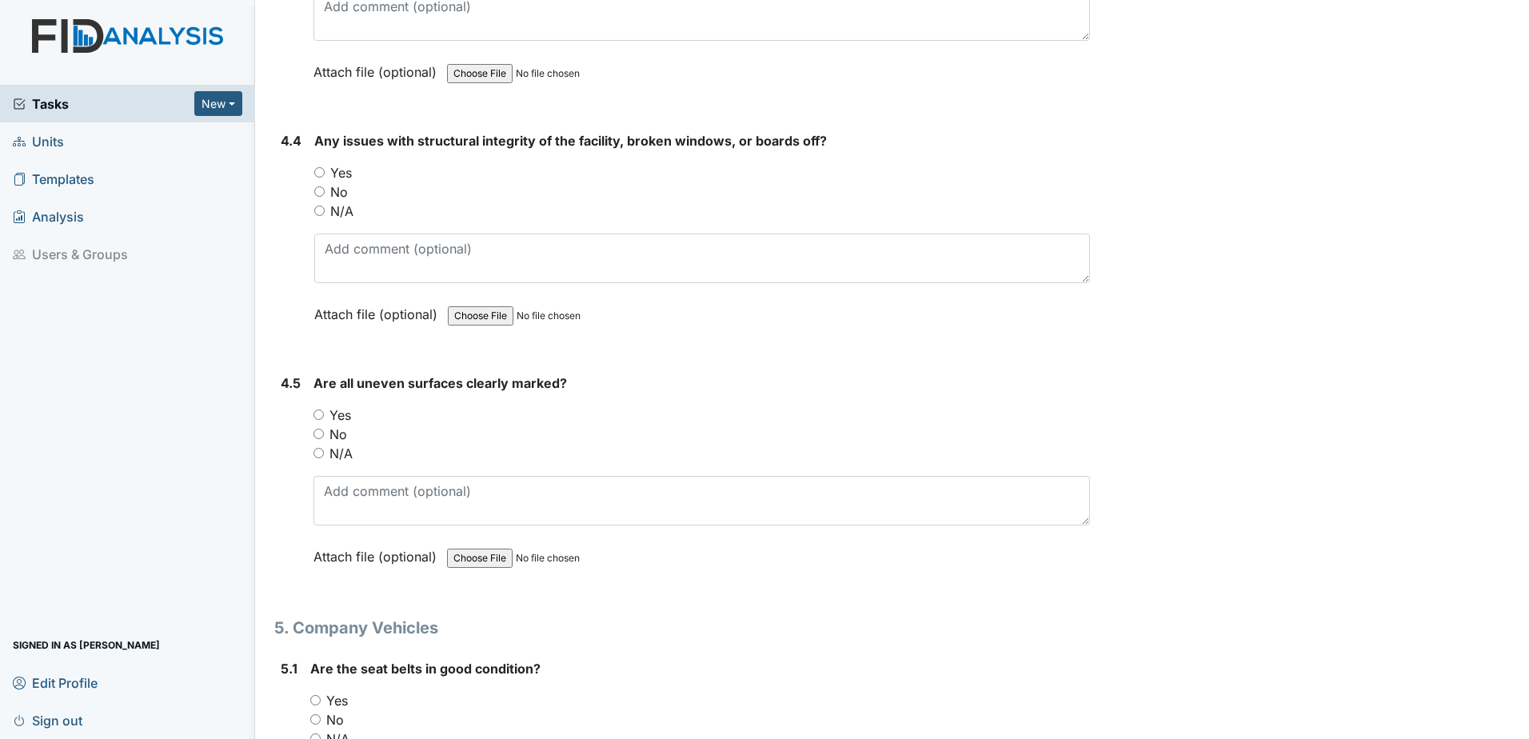
scroll to position [10638, 0]
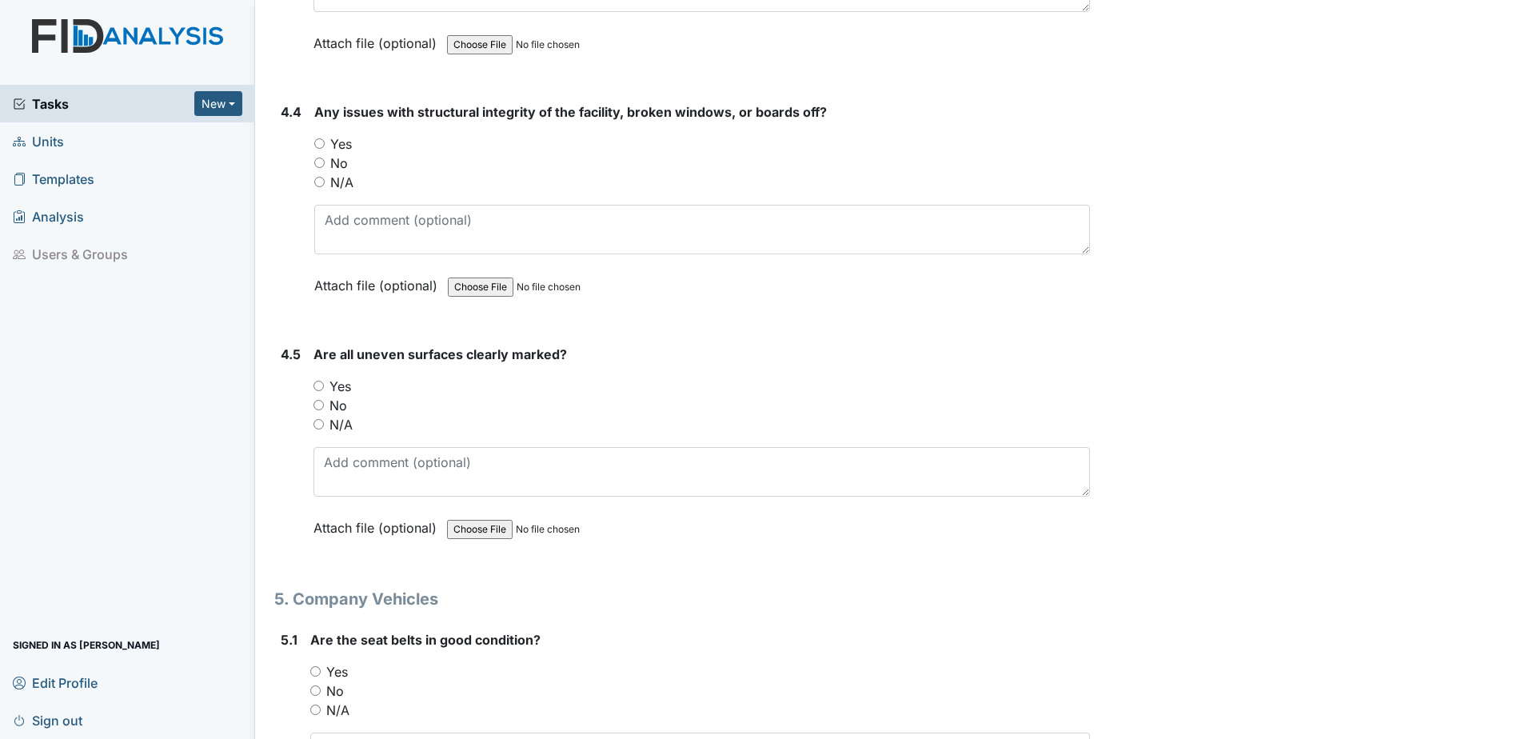
click at [321, 162] on input "No" at bounding box center [319, 163] width 10 height 10
radio input "true"
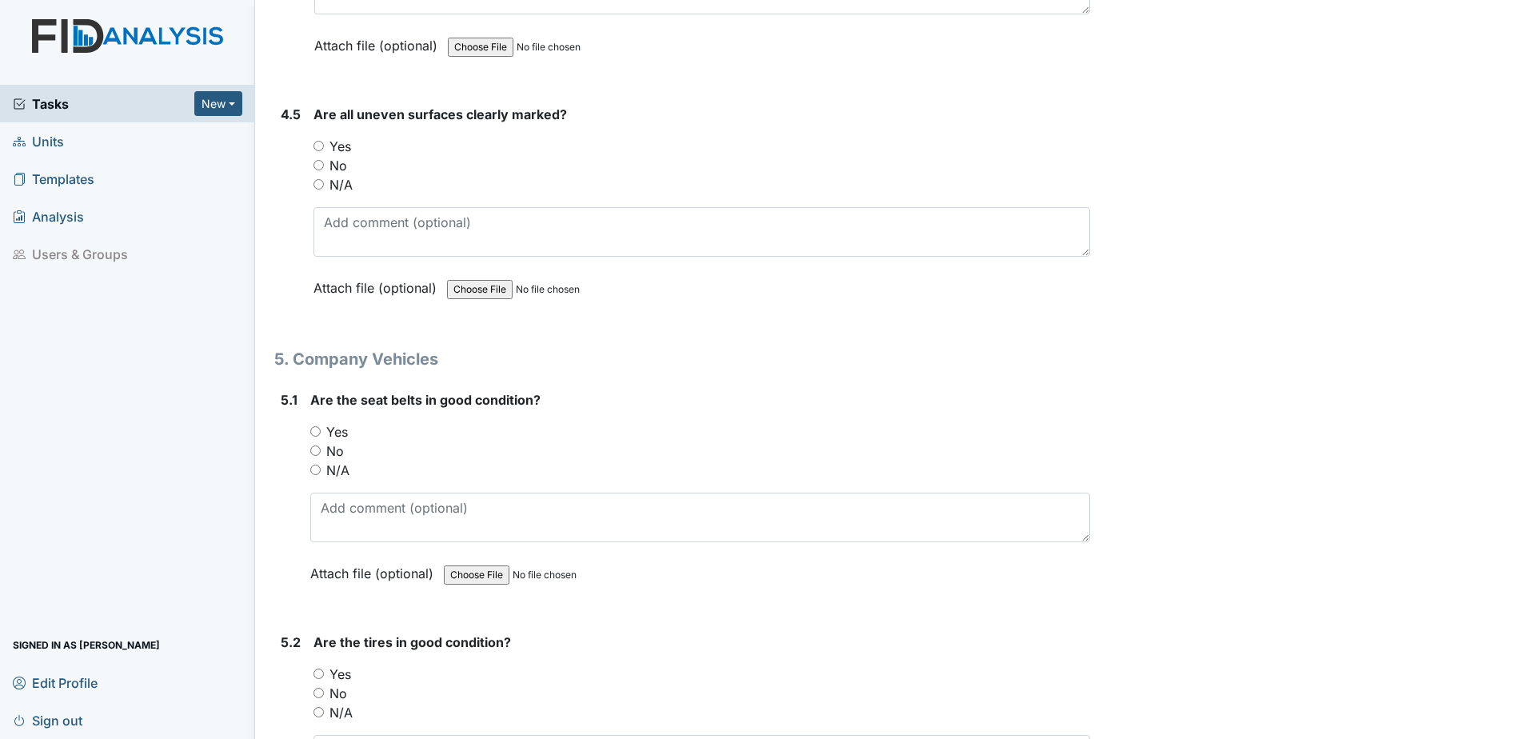
scroll to position [10957, 0]
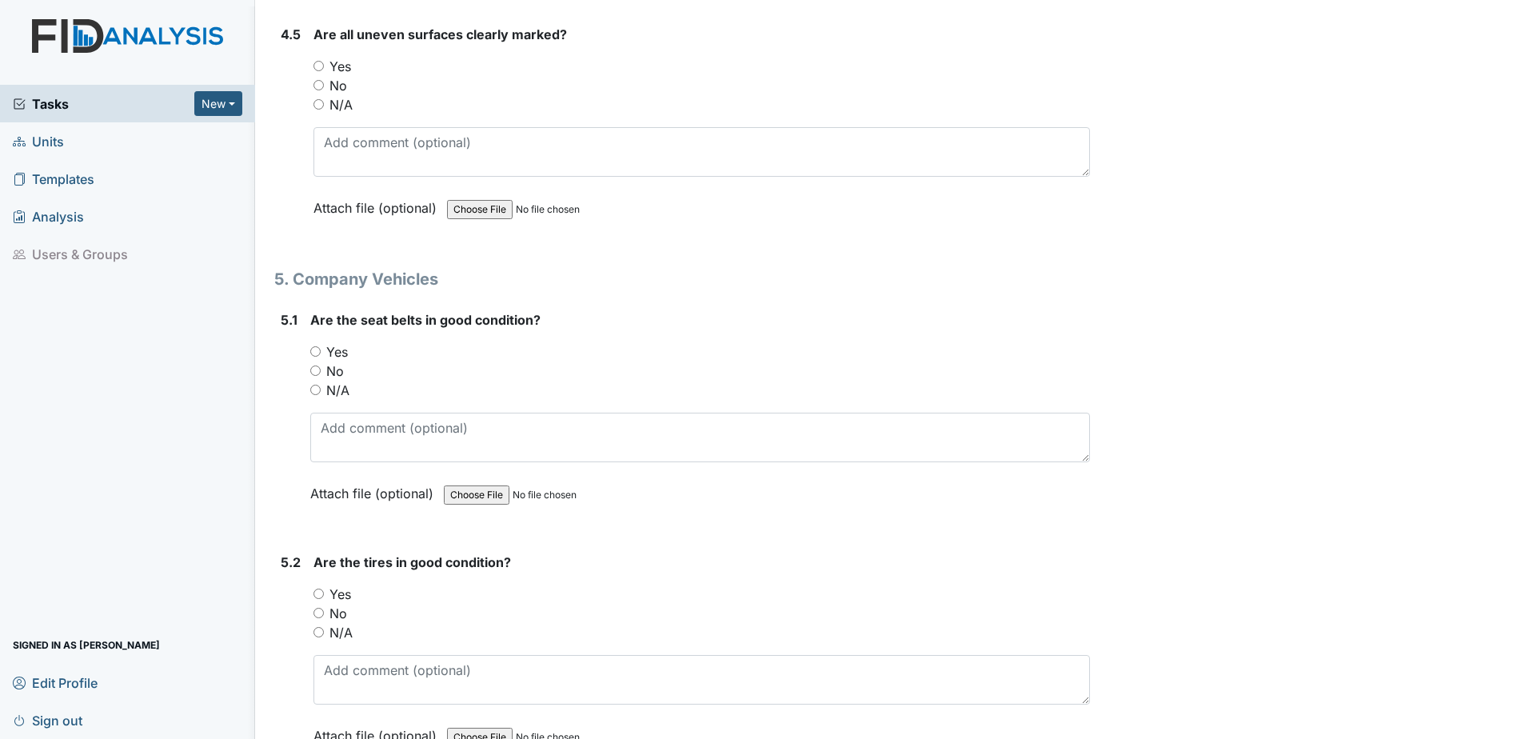
click at [319, 62] on input "Yes" at bounding box center [319, 66] width 10 height 10
radio input "true"
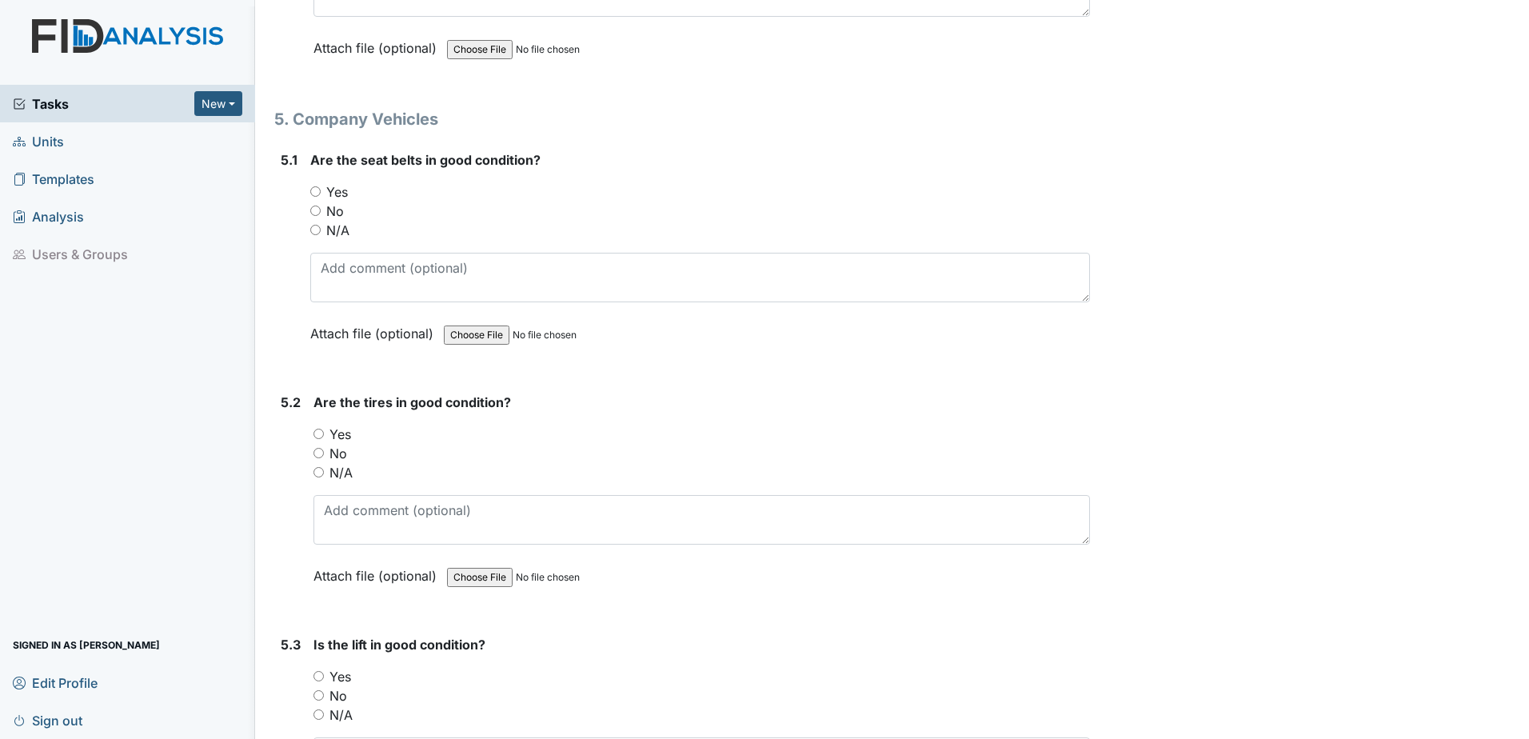
scroll to position [11197, 0]
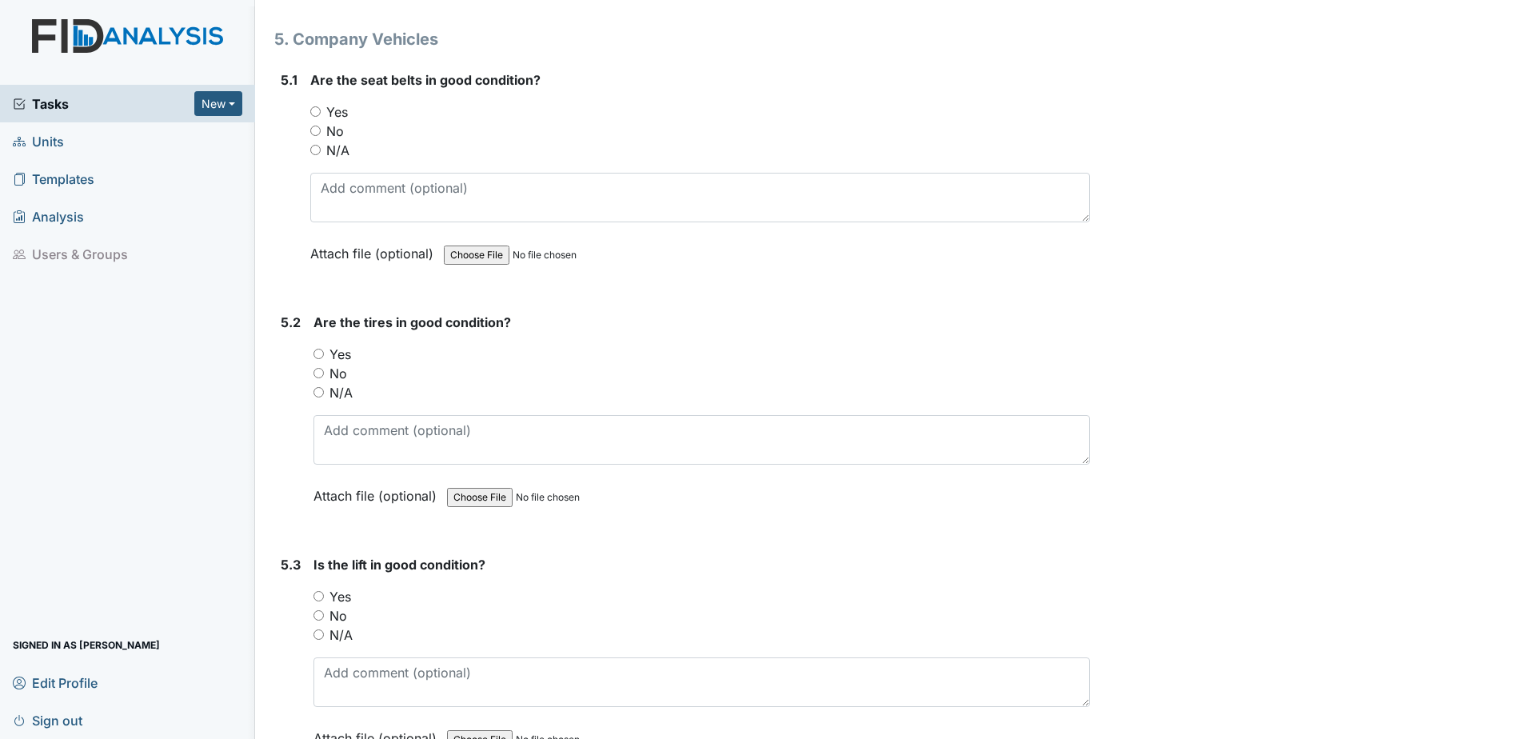
click at [316, 110] on input "Yes" at bounding box center [315, 111] width 10 height 10
radio input "true"
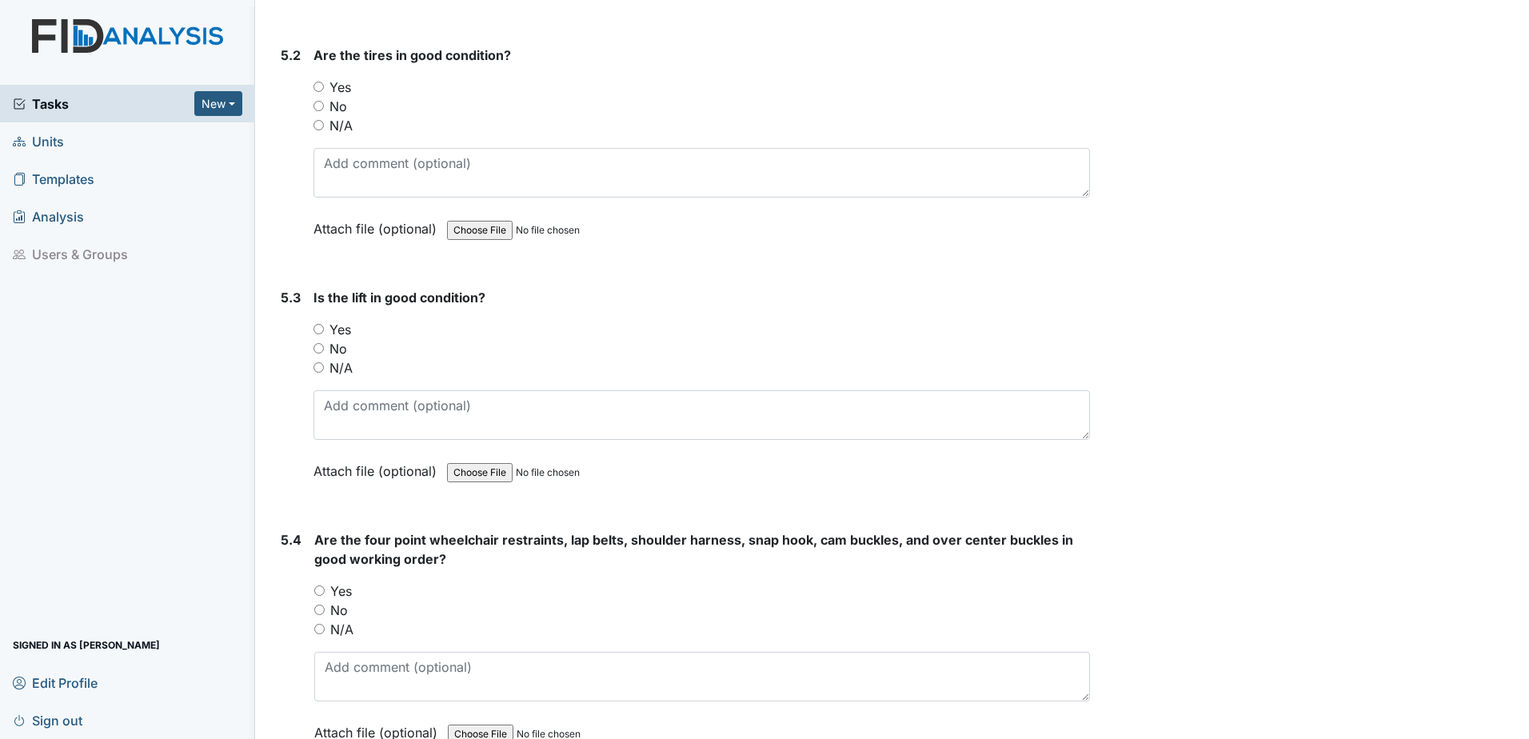
scroll to position [11437, 0]
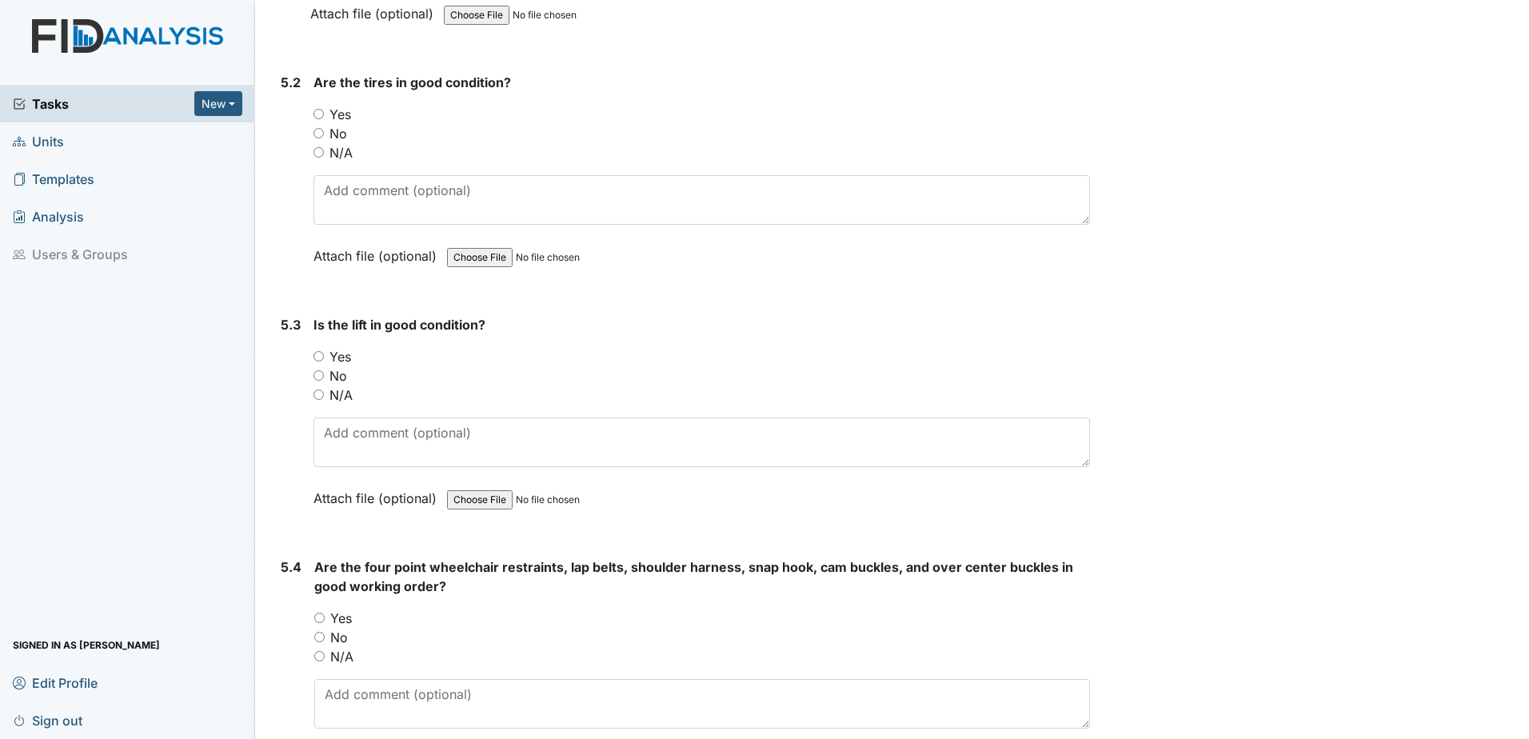
click at [316, 111] on input "Yes" at bounding box center [319, 114] width 10 height 10
radio input "true"
click at [322, 355] on input "Yes" at bounding box center [319, 356] width 10 height 10
radio input "true"
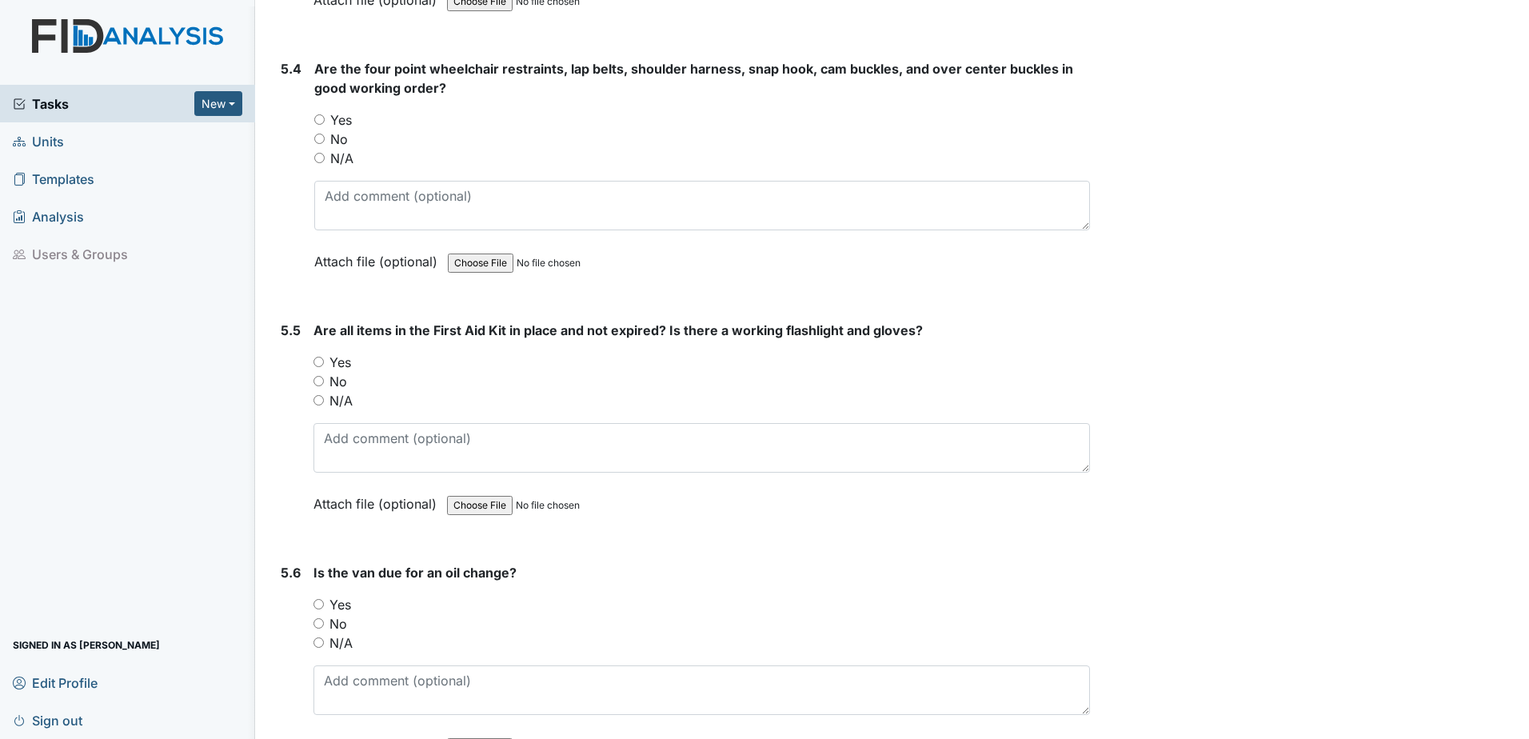
scroll to position [11917, 0]
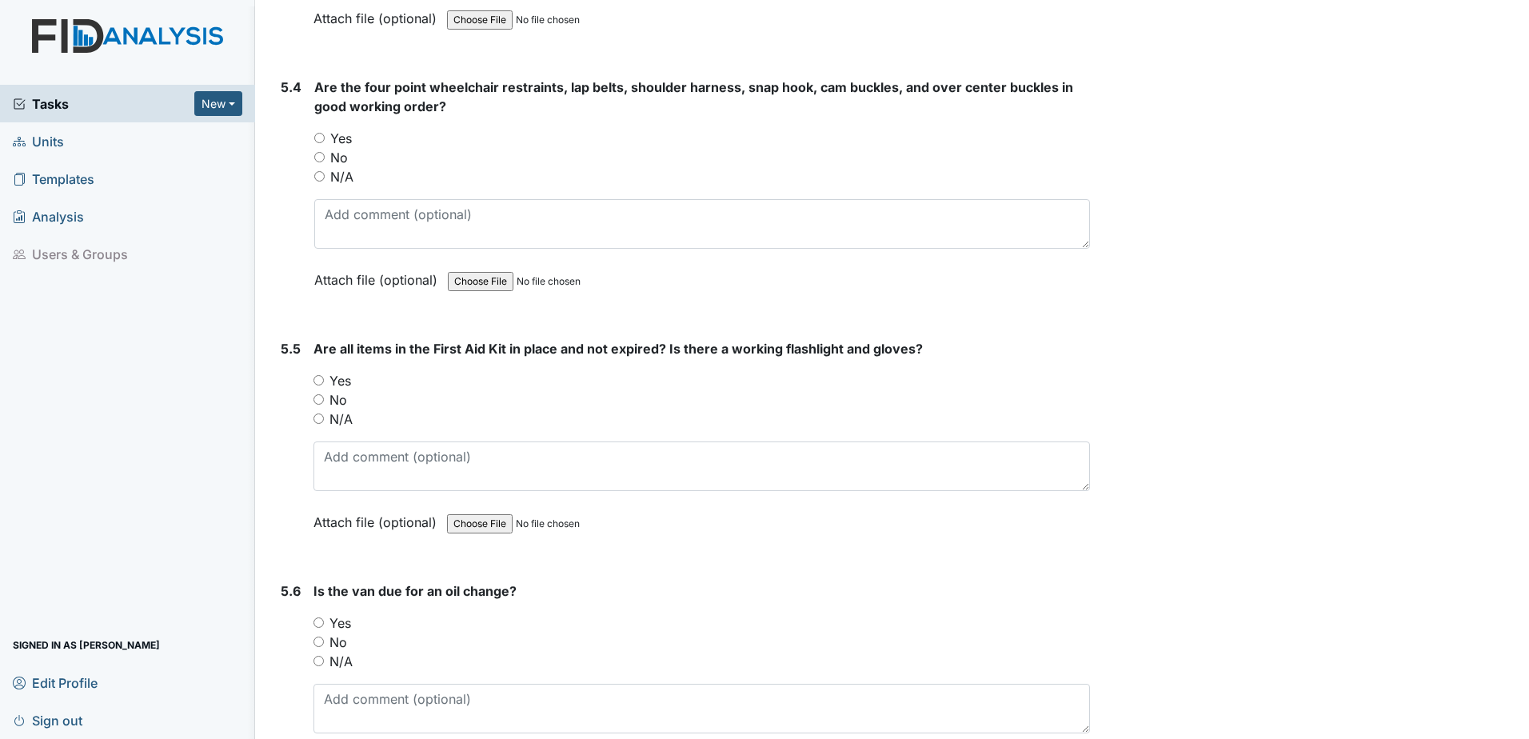
click at [316, 657] on input "N/A" at bounding box center [319, 661] width 10 height 10
radio input "true"
click at [314, 135] on input "Yes" at bounding box center [319, 138] width 10 height 10
radio input "true"
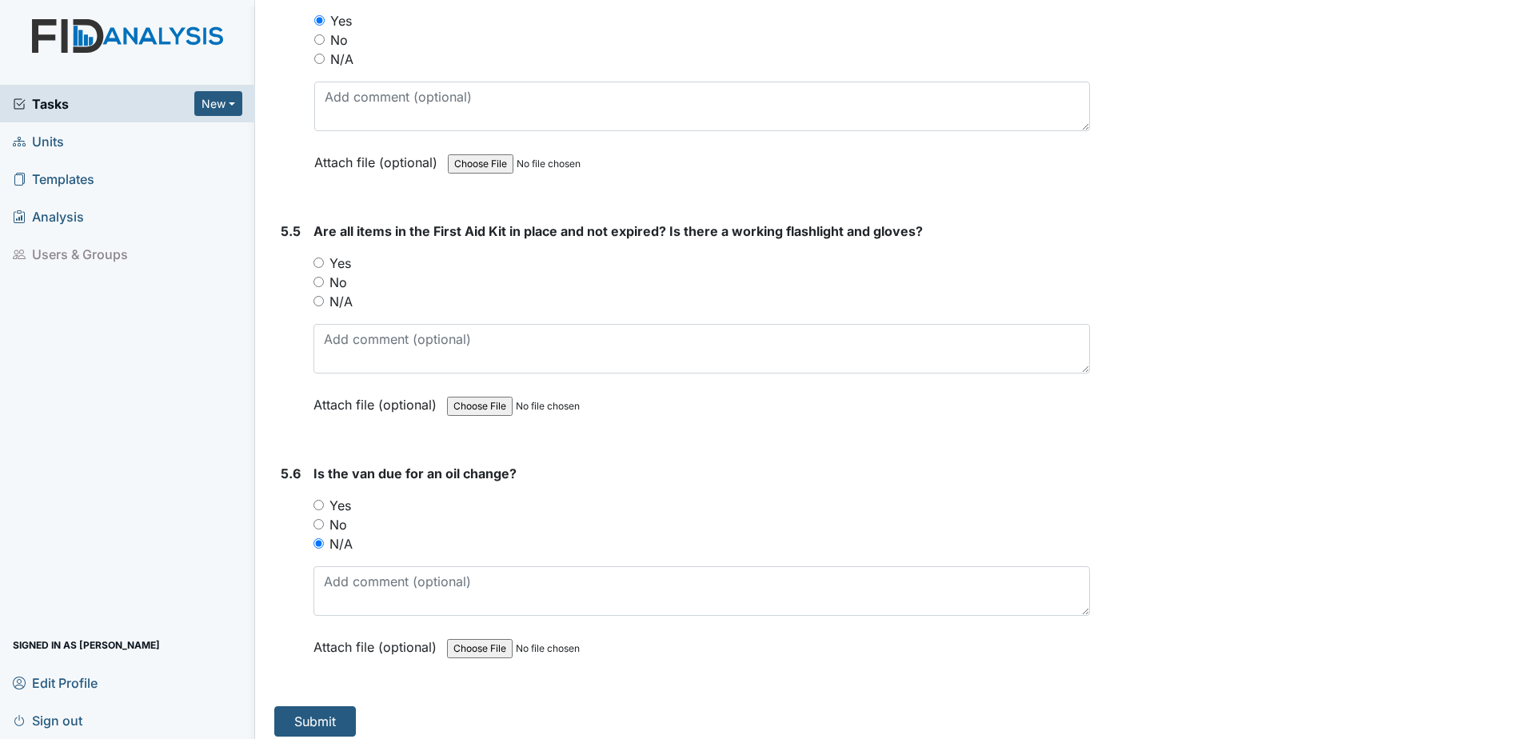
scroll to position [12045, 0]
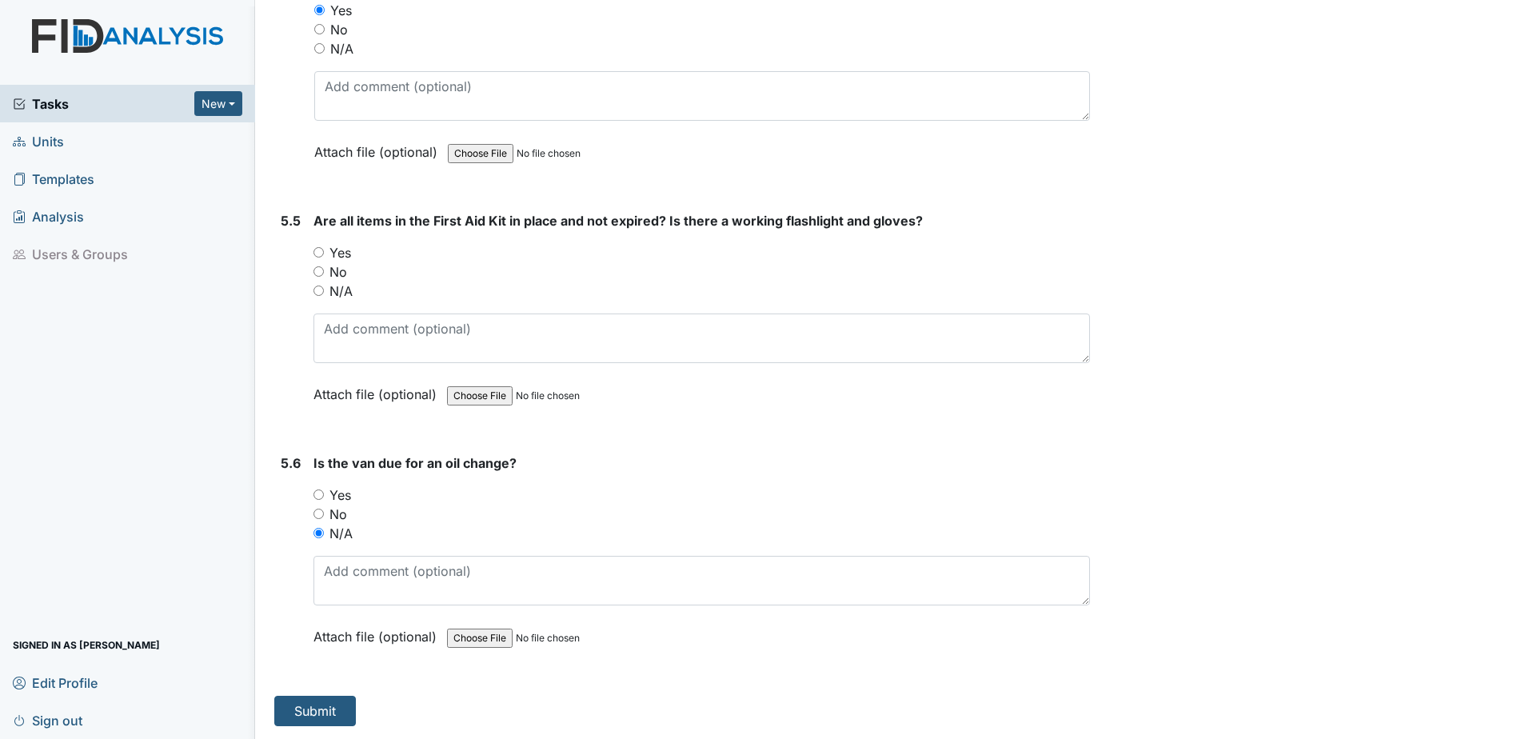
click at [320, 252] on input "Yes" at bounding box center [319, 252] width 10 height 10
radio input "true"
click at [316, 269] on input "No" at bounding box center [319, 271] width 10 height 10
radio input "true"
click at [334, 705] on button "Submit" at bounding box center [315, 711] width 82 height 30
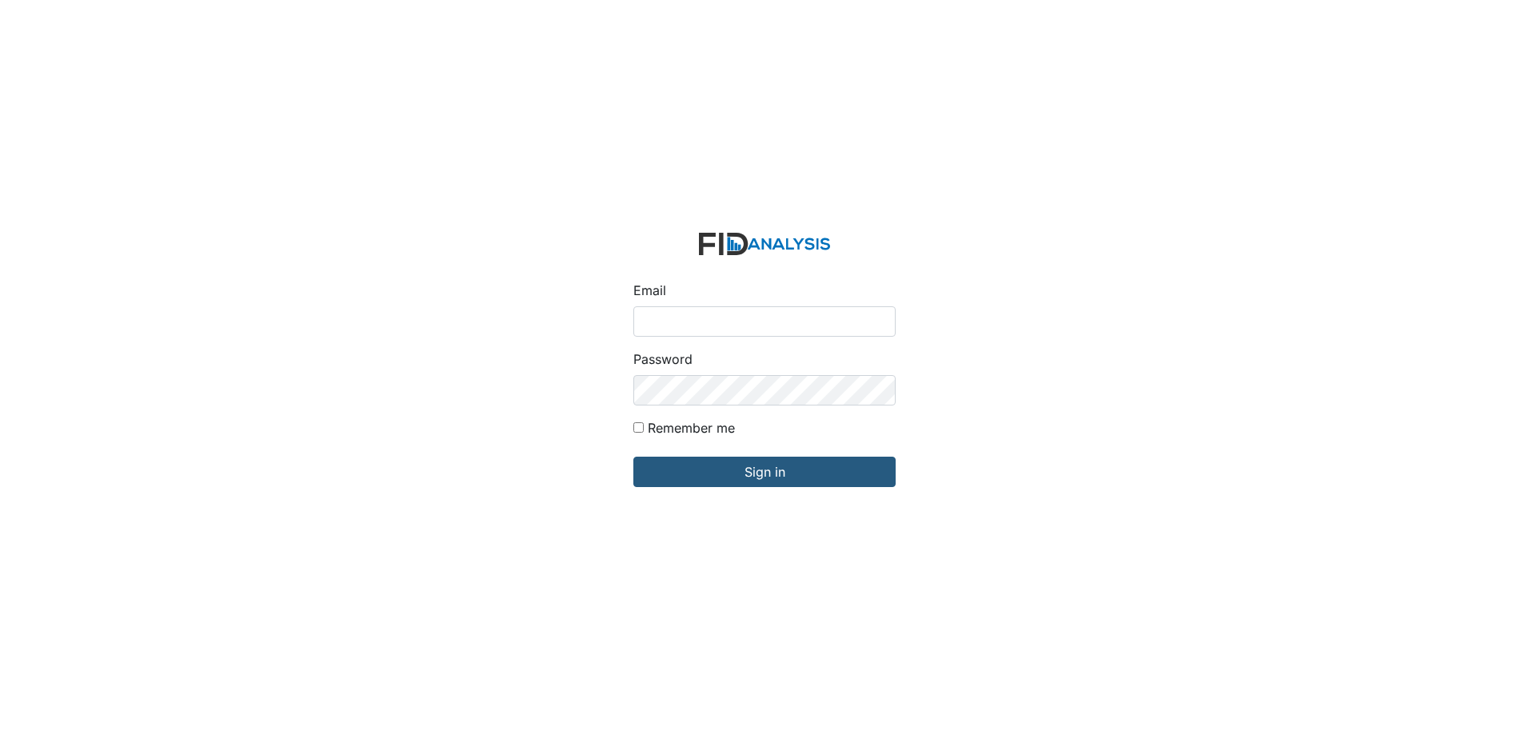
click at [693, 314] on input "Email" at bounding box center [764, 321] width 262 height 30
type input "[EMAIL_ADDRESS][DOMAIN_NAME]"
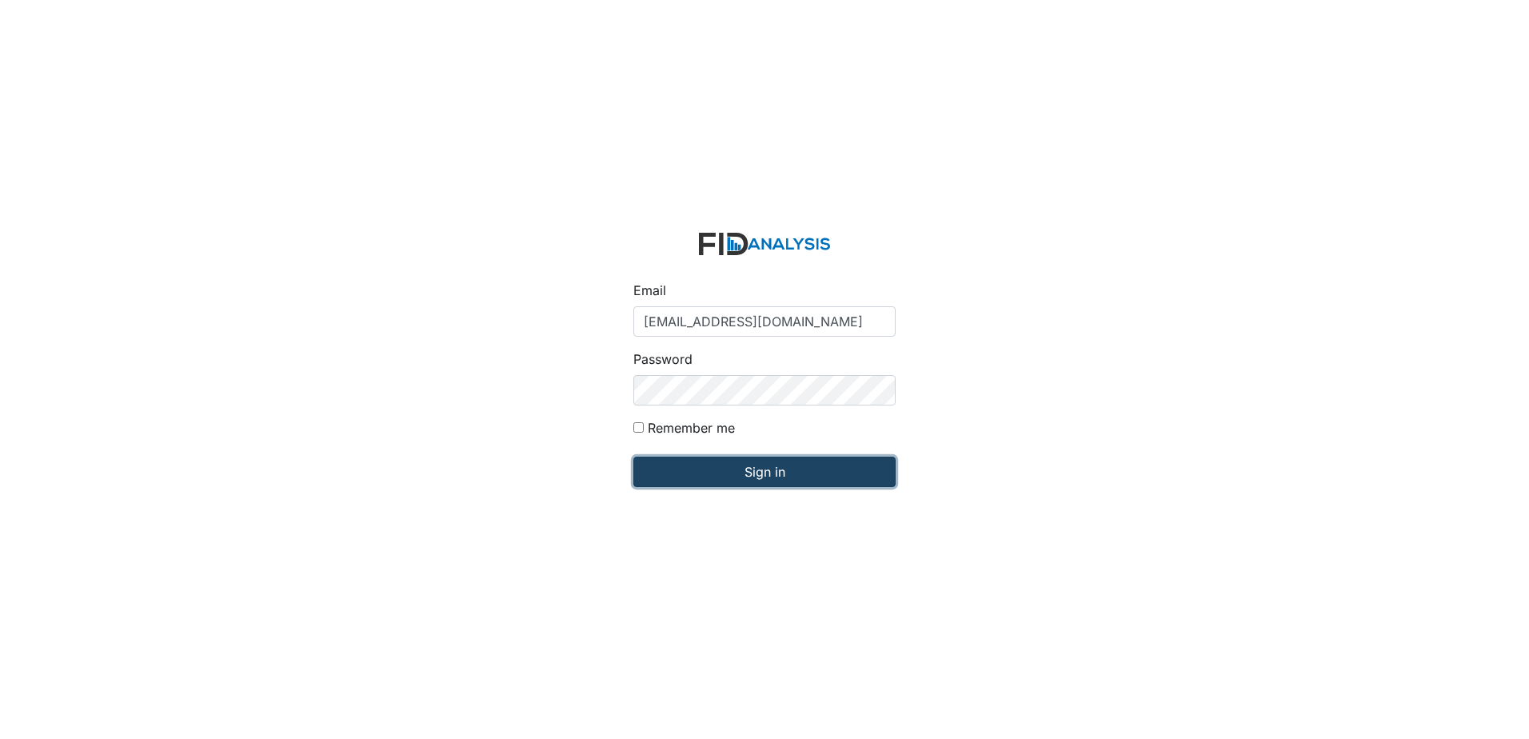
click at [767, 476] on input "Sign in" at bounding box center [764, 472] width 262 height 30
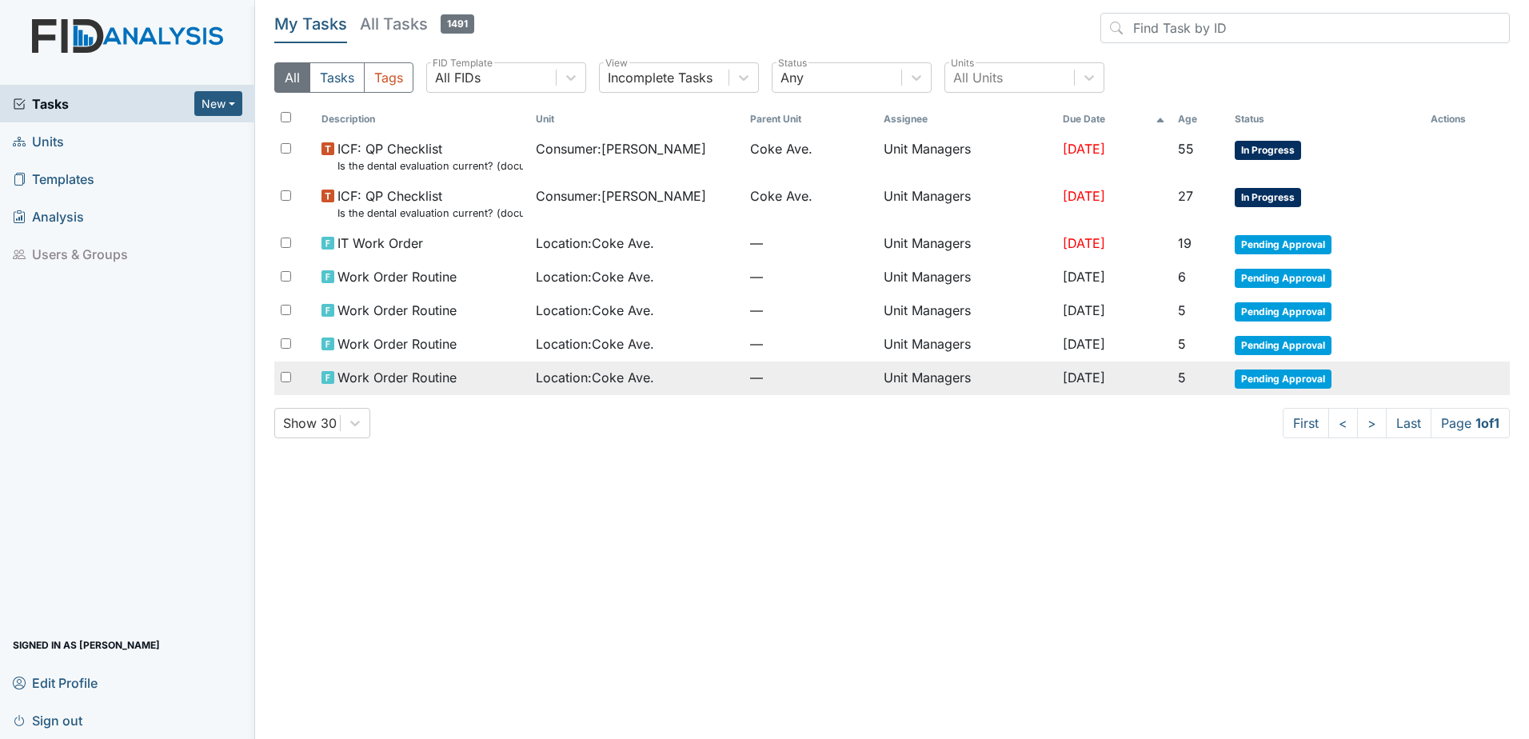
click at [956, 377] on td "Unit Managers" at bounding box center [966, 379] width 178 height 34
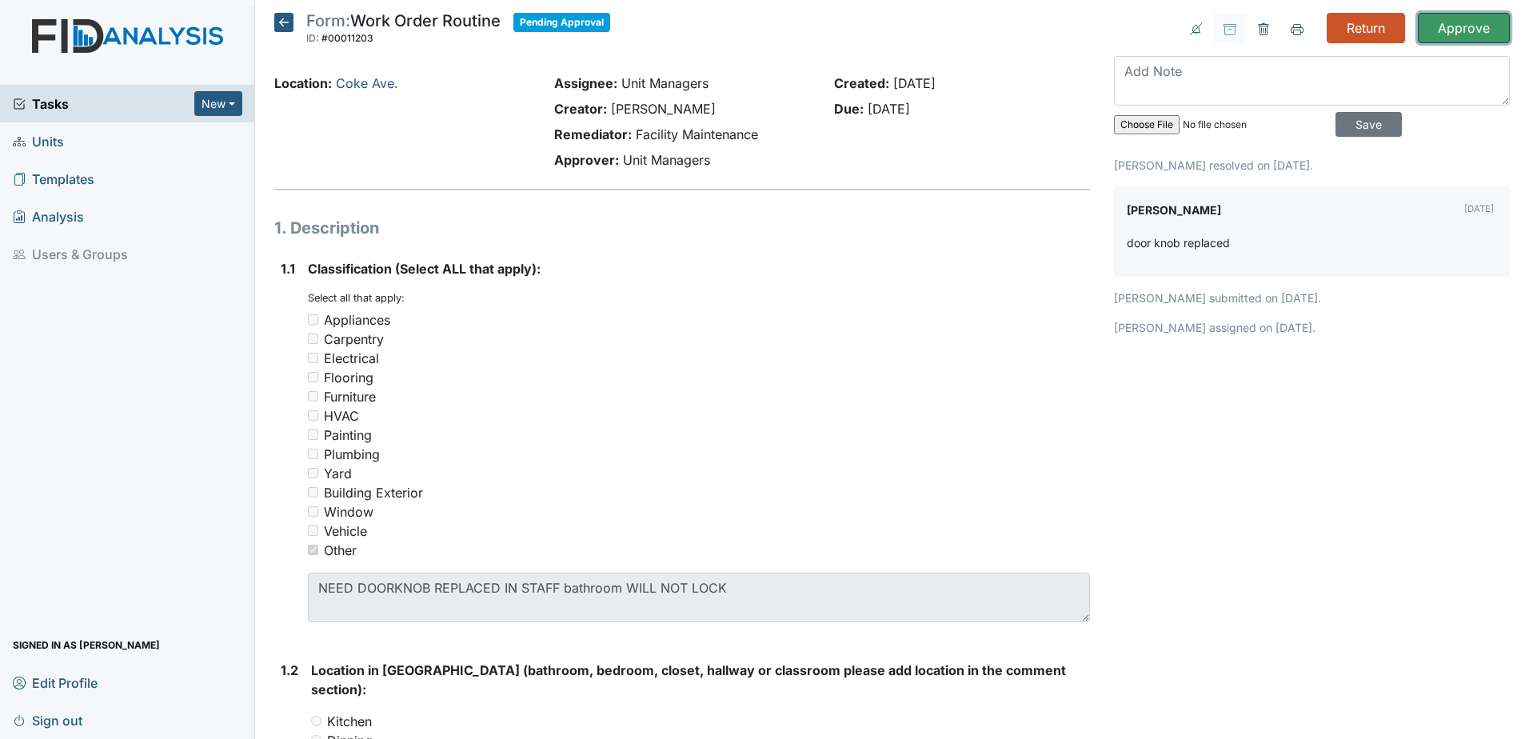
click at [1450, 26] on input "Approve" at bounding box center [1464, 28] width 92 height 30
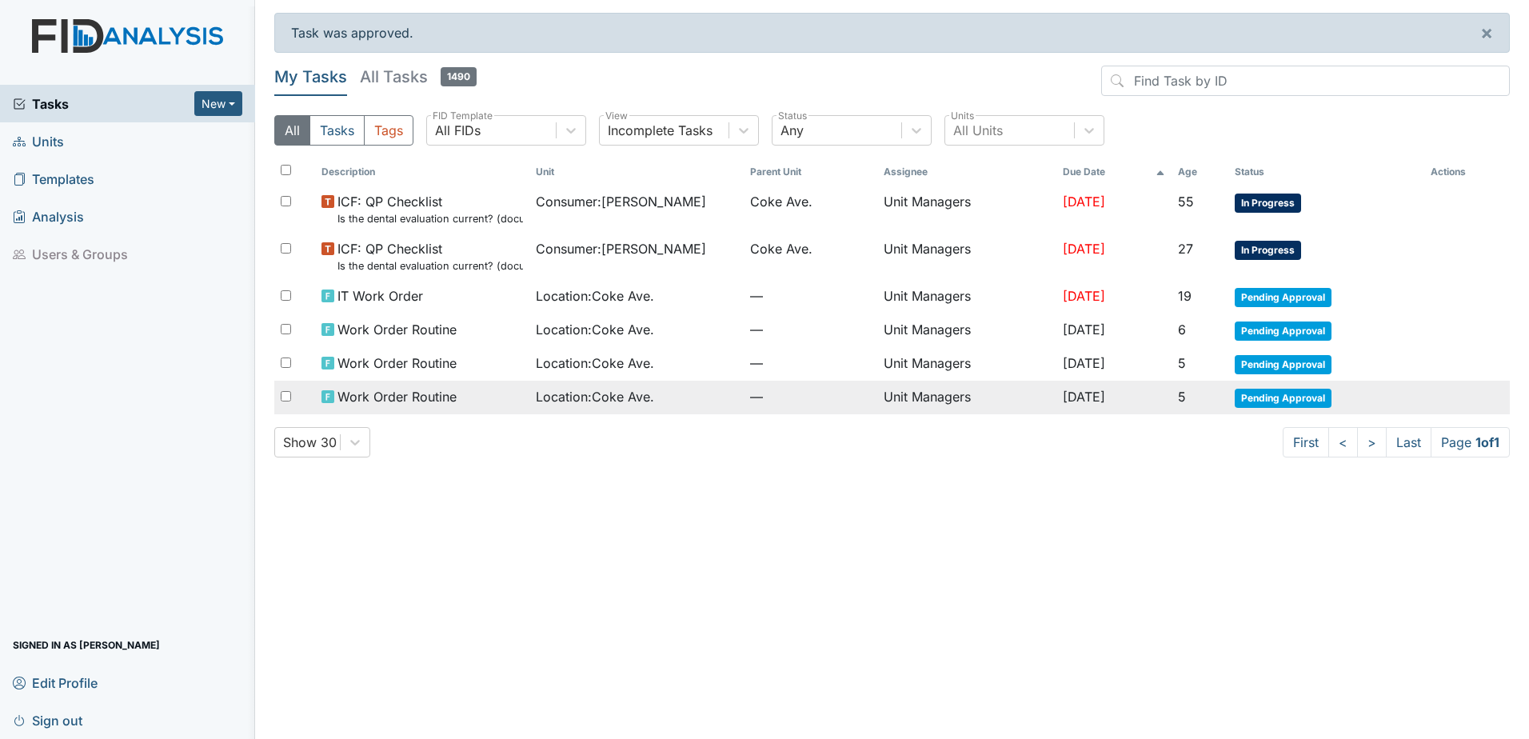
click at [619, 397] on span "Location : [GEOGRAPHIC_DATA]." at bounding box center [595, 396] width 118 height 19
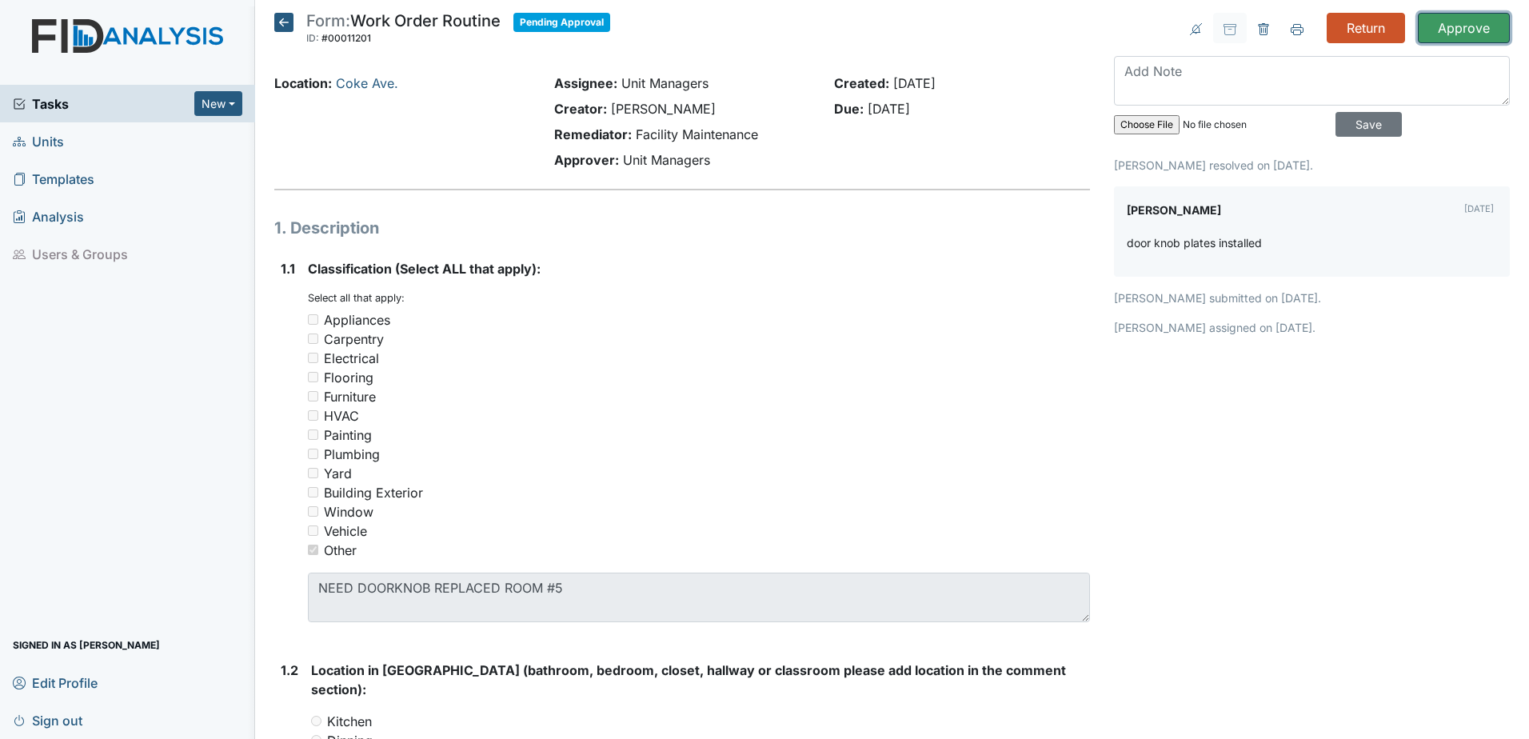
click at [1443, 30] on input "Approve" at bounding box center [1464, 28] width 92 height 30
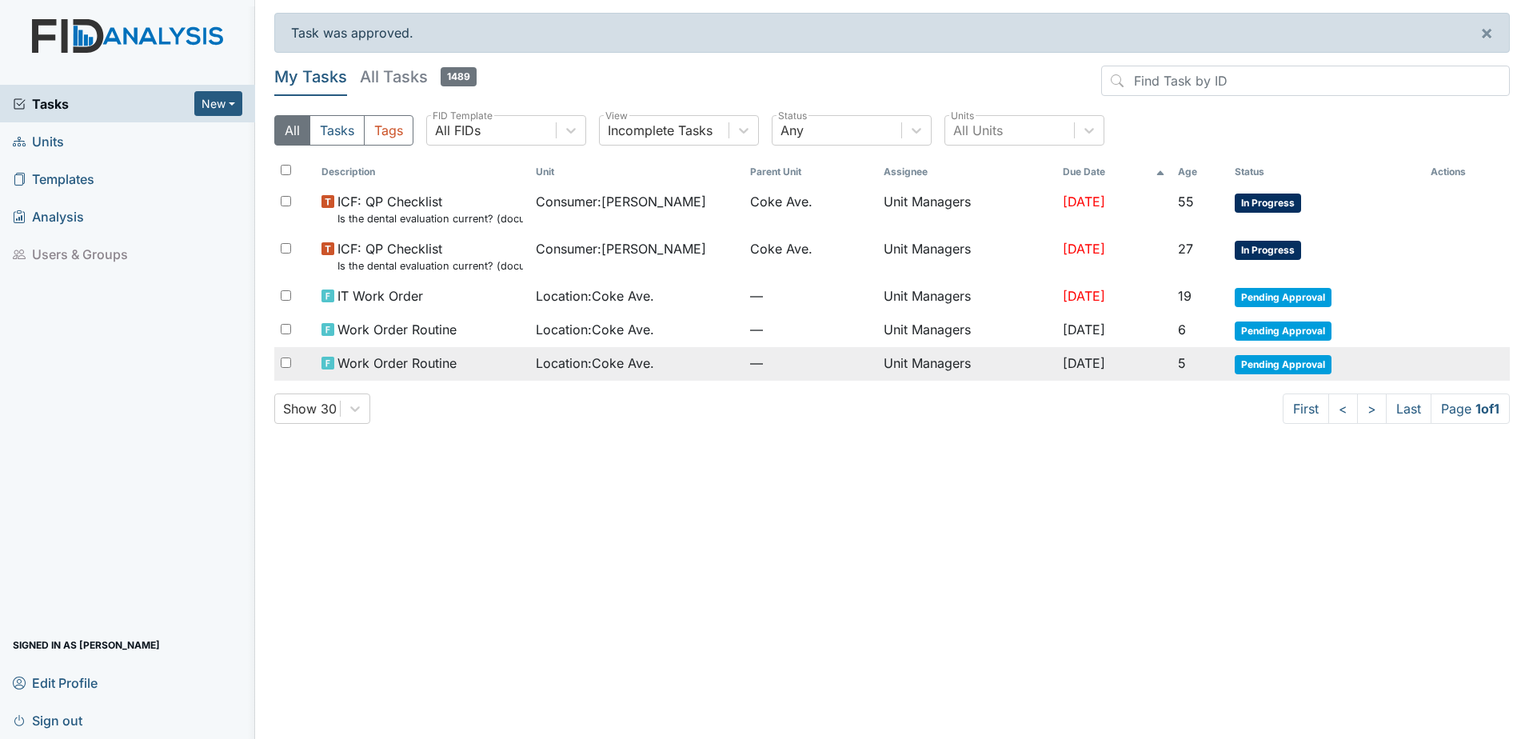
click at [616, 350] on td "Location : [GEOGRAPHIC_DATA]." at bounding box center [636, 364] width 214 height 34
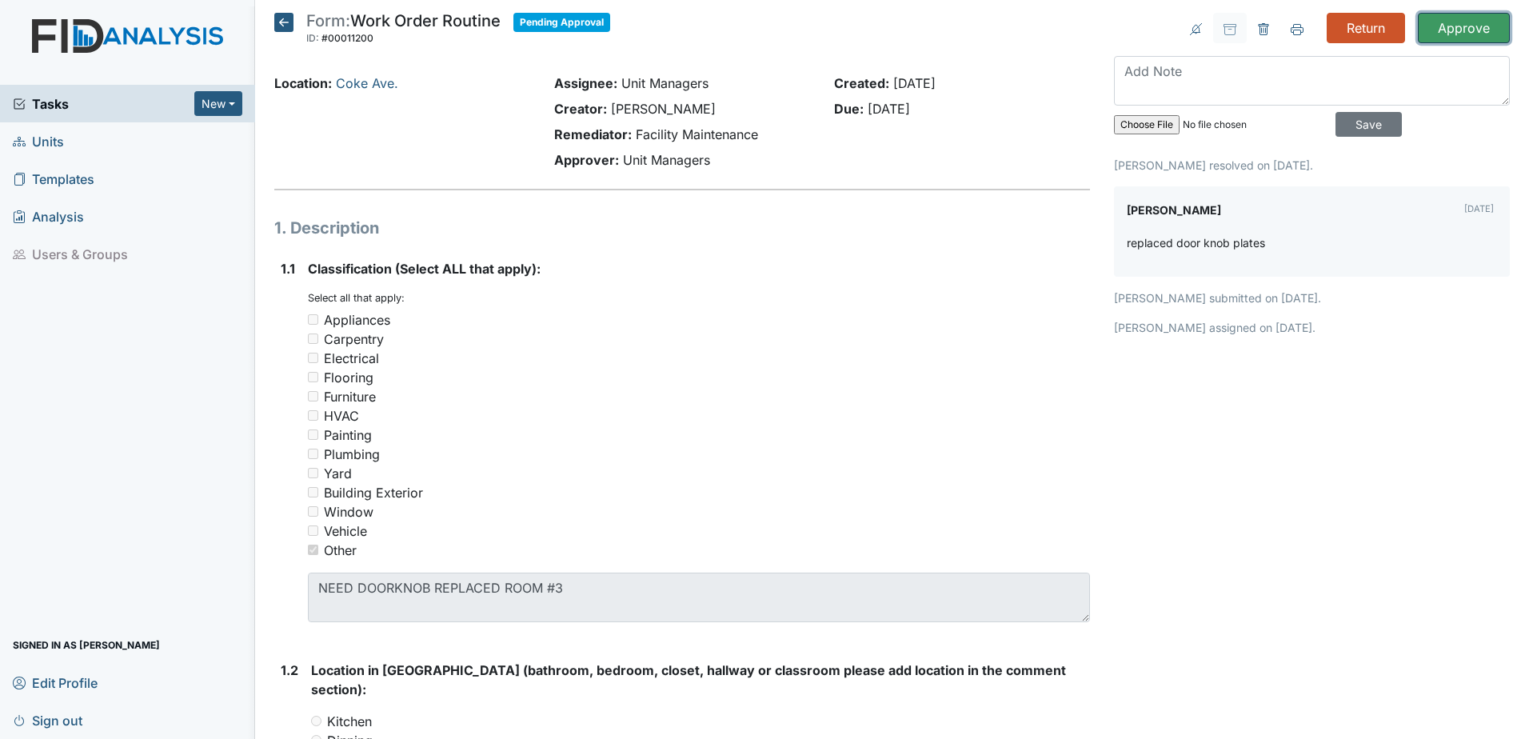
click at [1456, 32] on input "Approve" at bounding box center [1464, 28] width 92 height 30
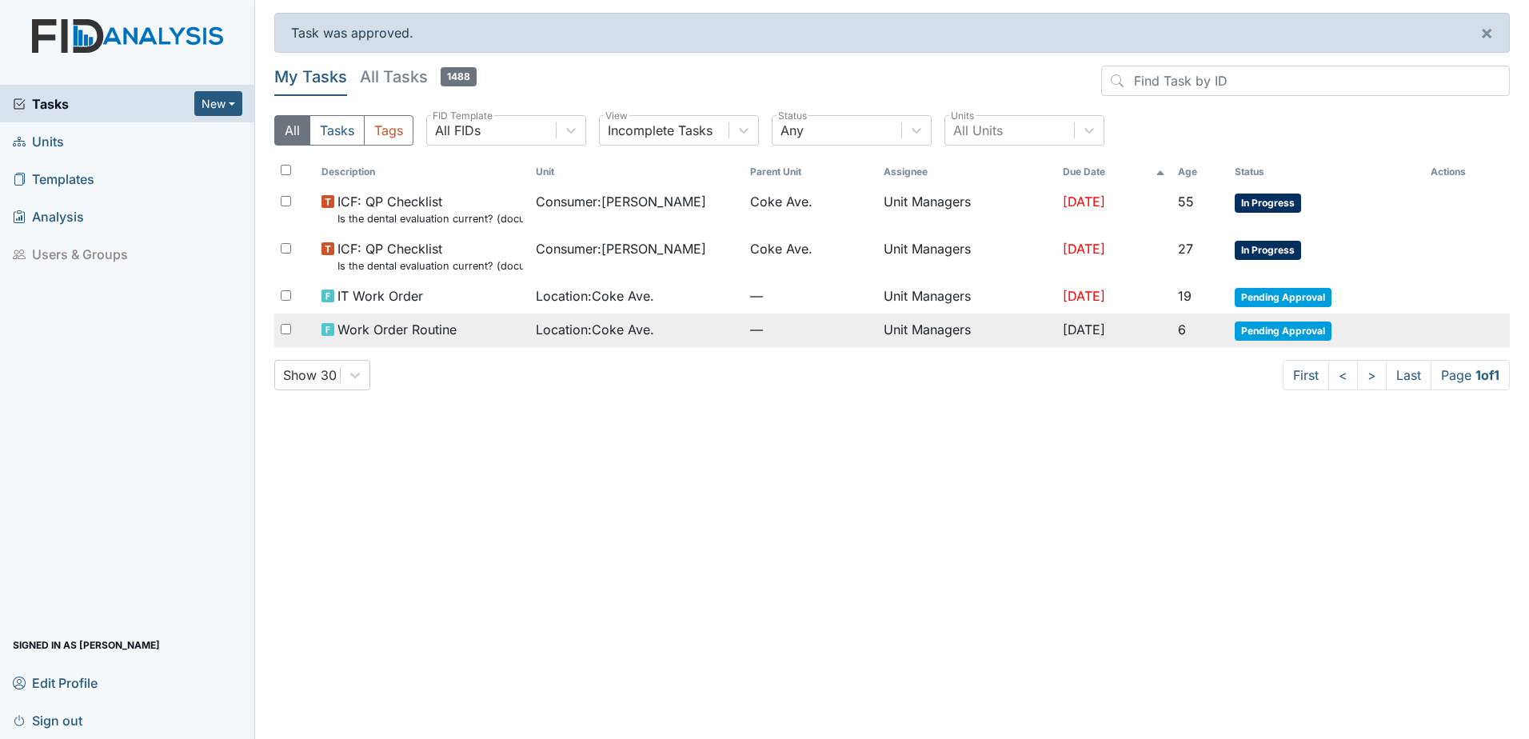
click at [467, 326] on div "Work Order Routine" at bounding box center [423, 329] width 202 height 19
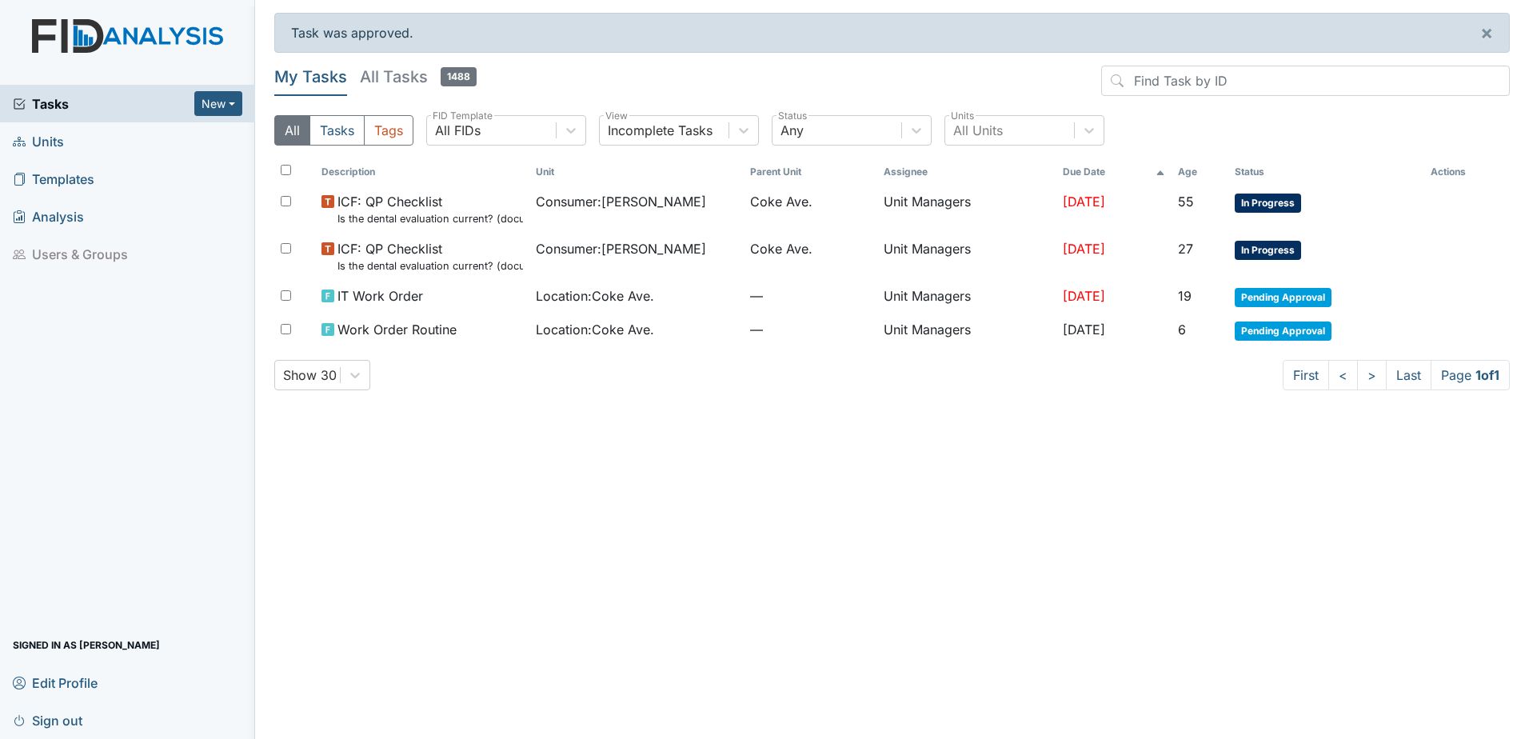
click at [379, 84] on h5 "All Tasks 1488" at bounding box center [418, 77] width 117 height 22
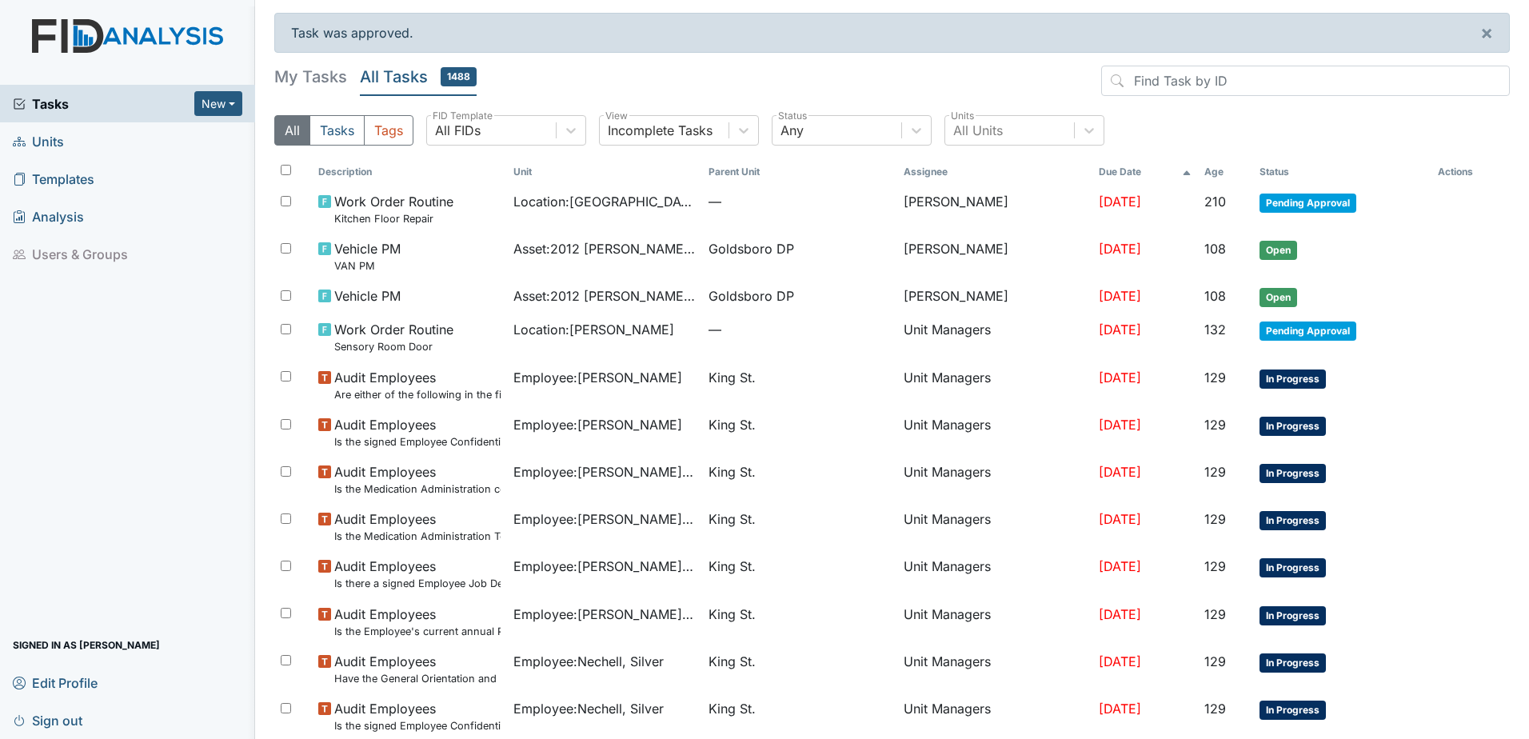
click at [46, 130] on span "Units" at bounding box center [38, 141] width 51 height 25
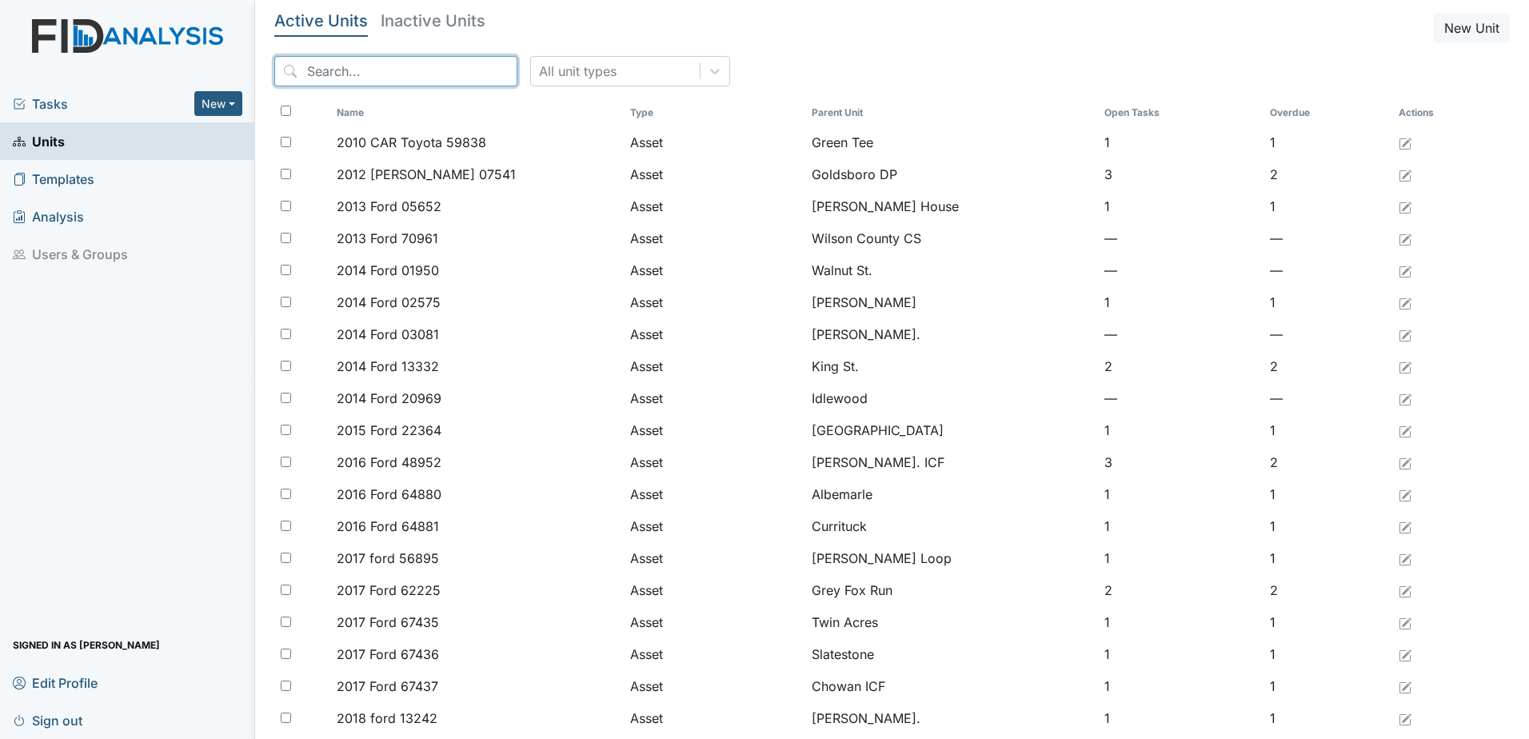
click at [426, 68] on input "search" at bounding box center [395, 71] width 243 height 30
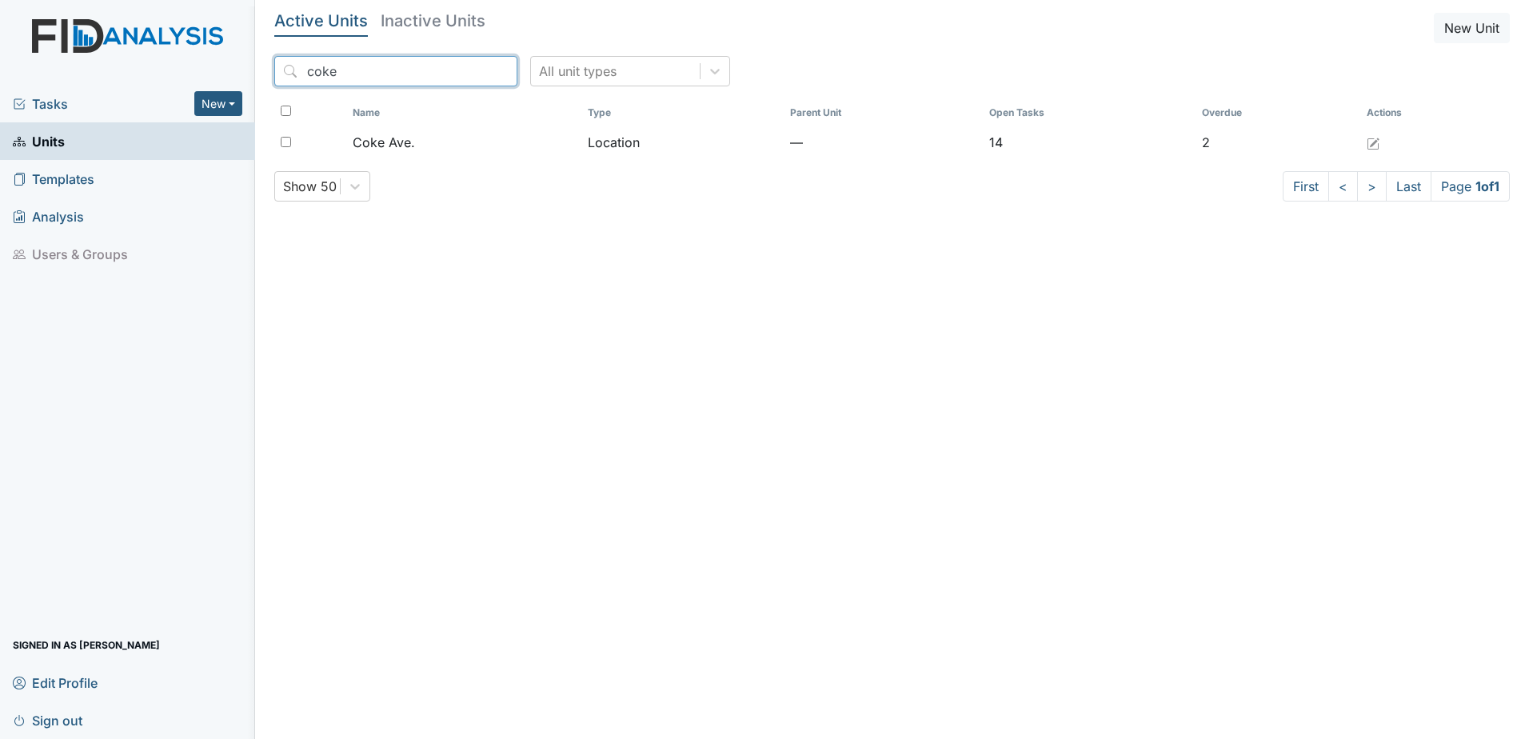
type input "coke"
click at [437, 118] on div "Active Units Inactive Units New Unit coke All unit types Name Type Parent Unit …" at bounding box center [892, 114] width 1236 height 202
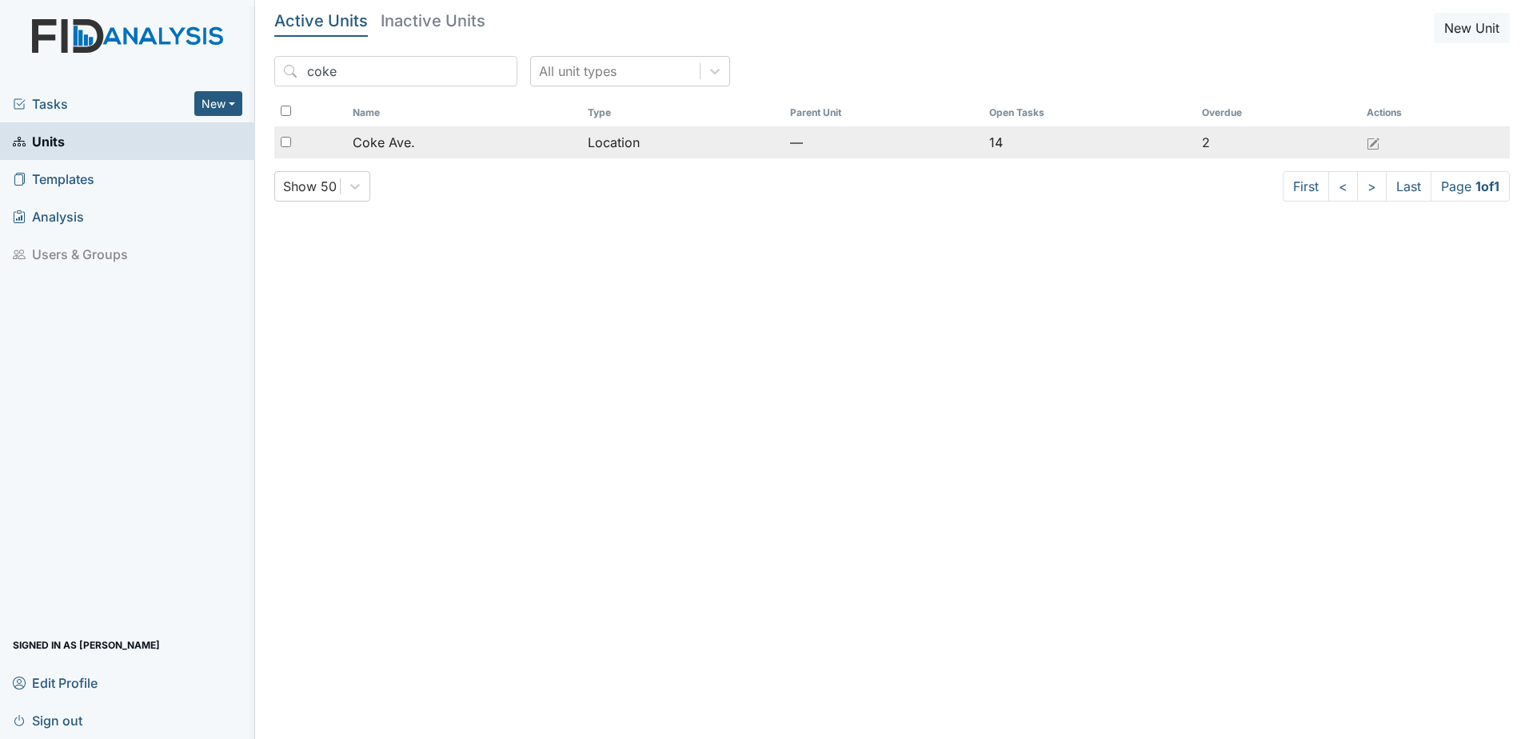
click at [441, 138] on div "Coke Ave." at bounding box center [464, 142] width 222 height 19
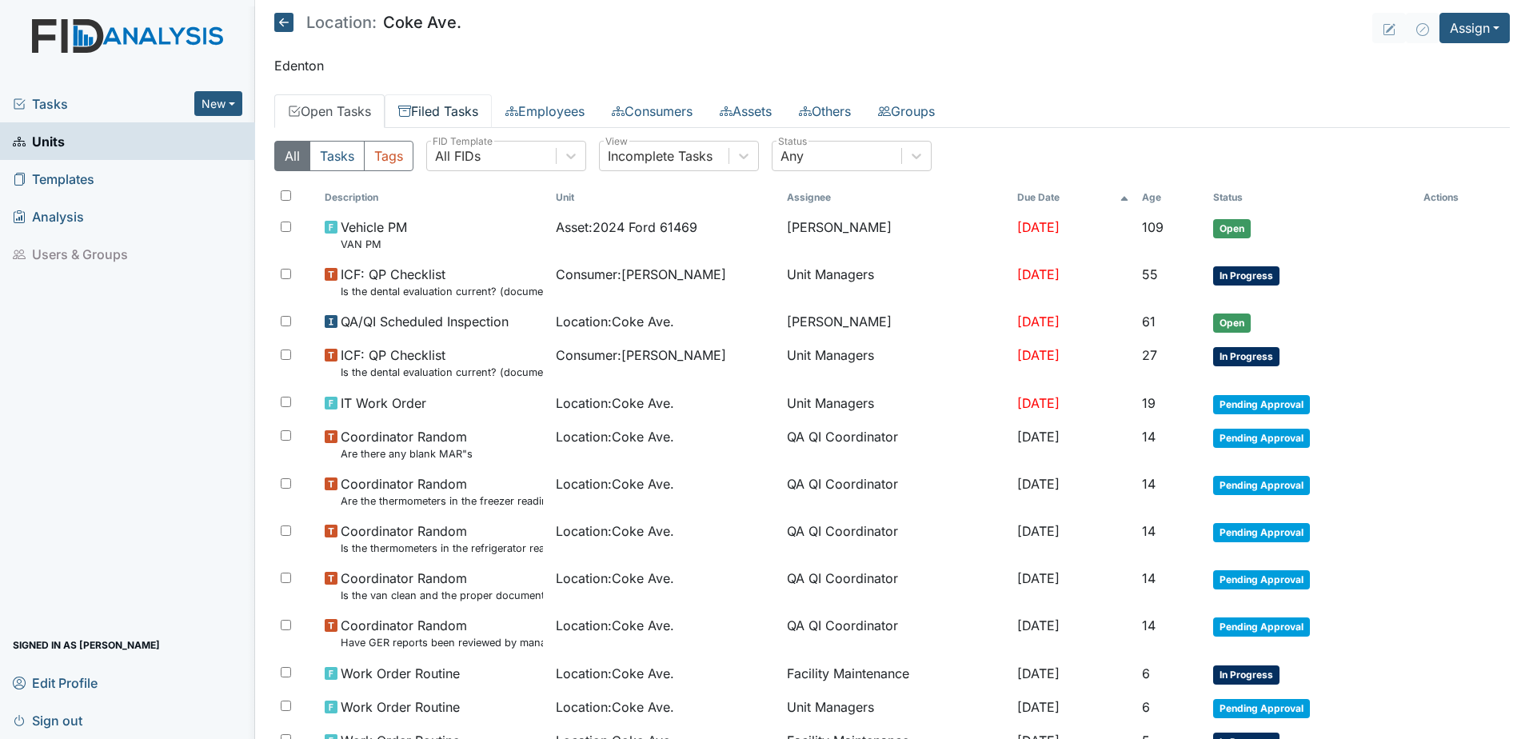
click at [451, 107] on link "Filed Tasks" at bounding box center [438, 111] width 107 height 34
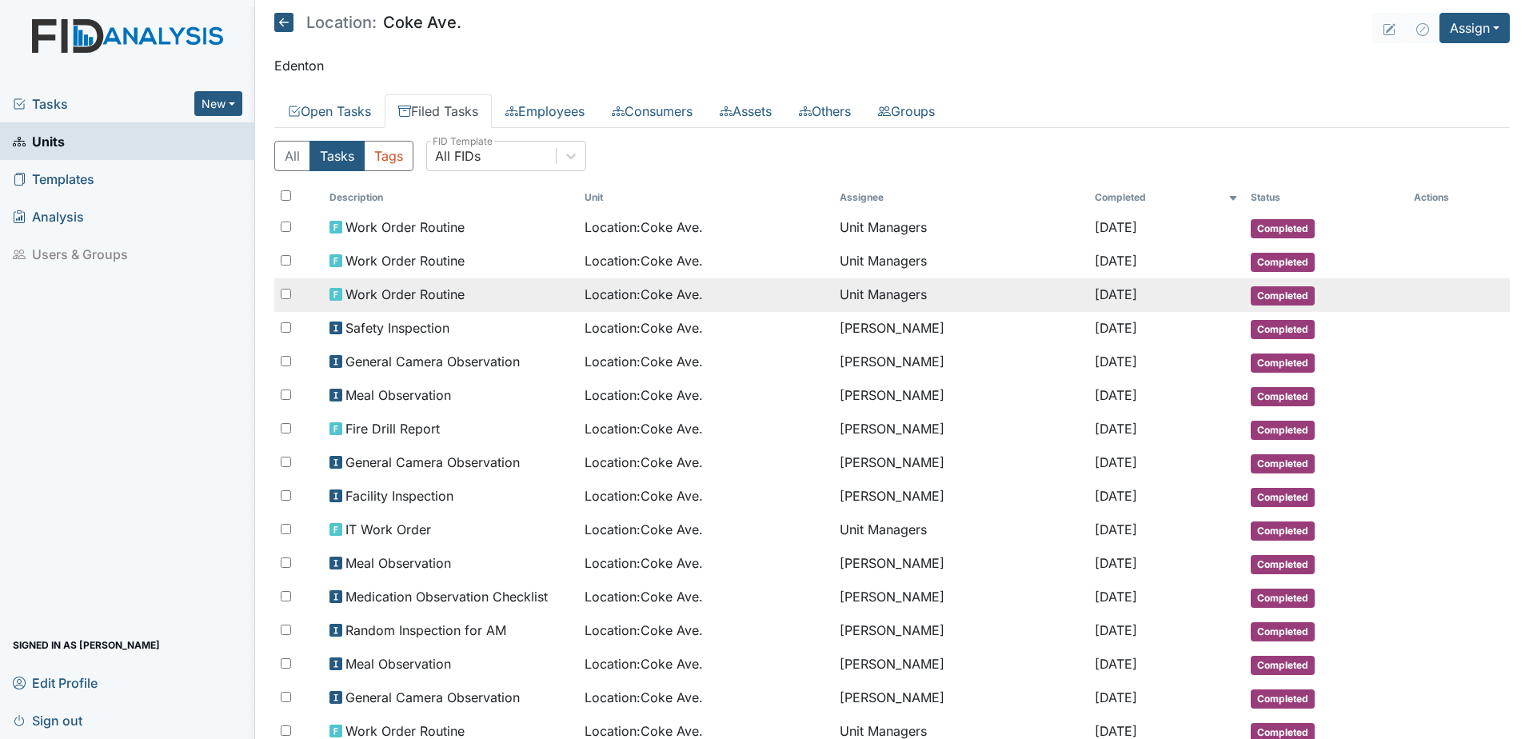
click at [649, 286] on span "Location : Coke Ave." at bounding box center [644, 294] width 118 height 19
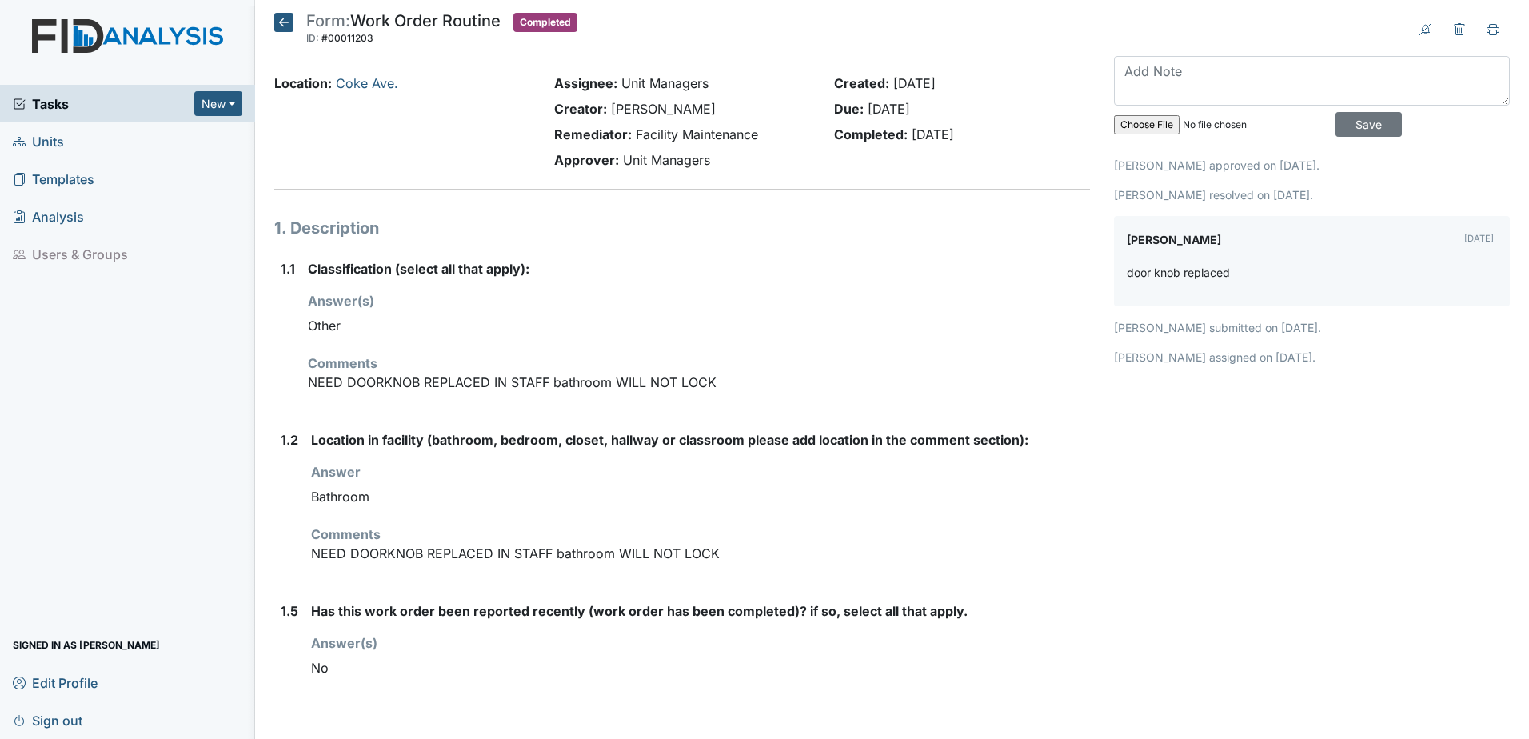
click at [287, 21] on icon at bounding box center [283, 22] width 19 height 19
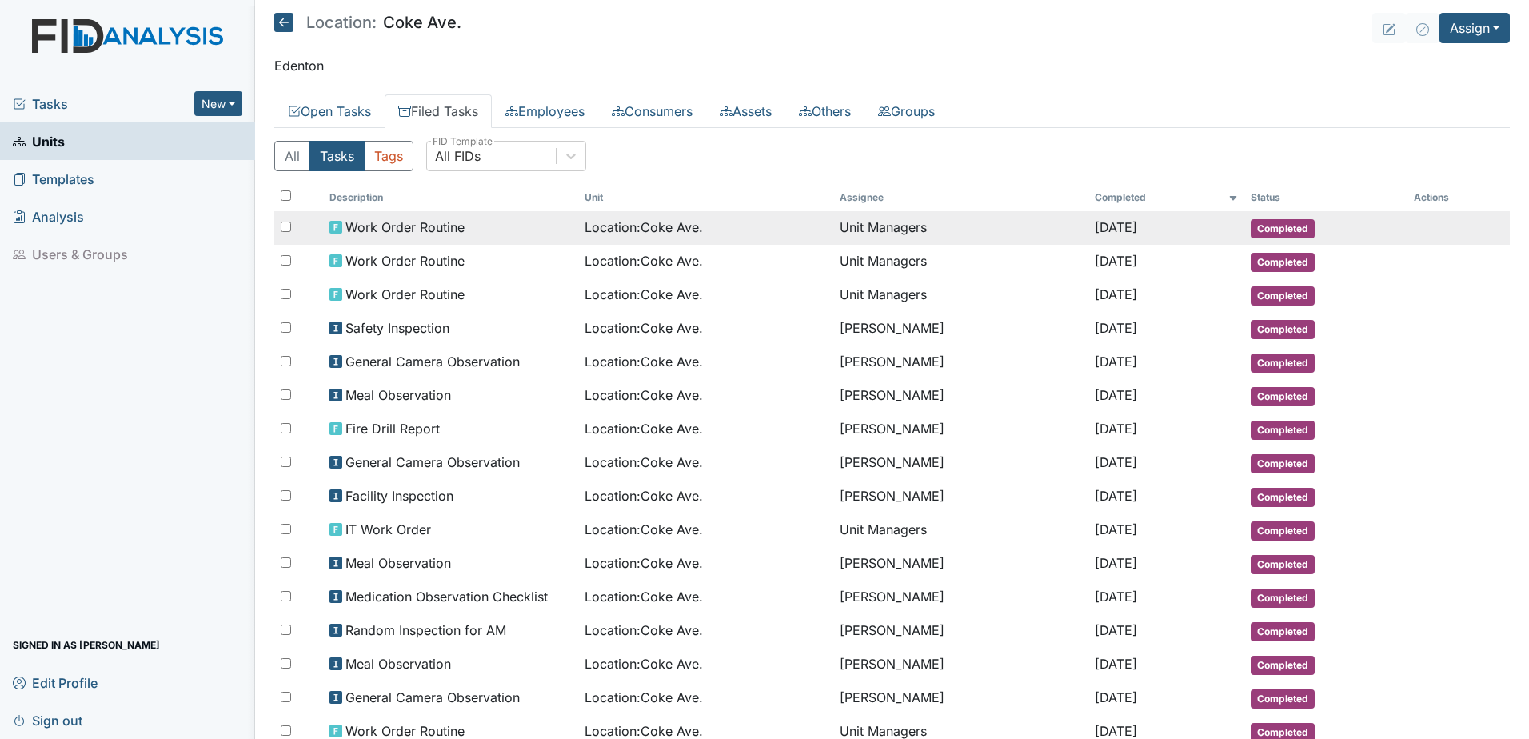
click at [861, 225] on td "Unit Managers" at bounding box center [960, 228] width 255 height 34
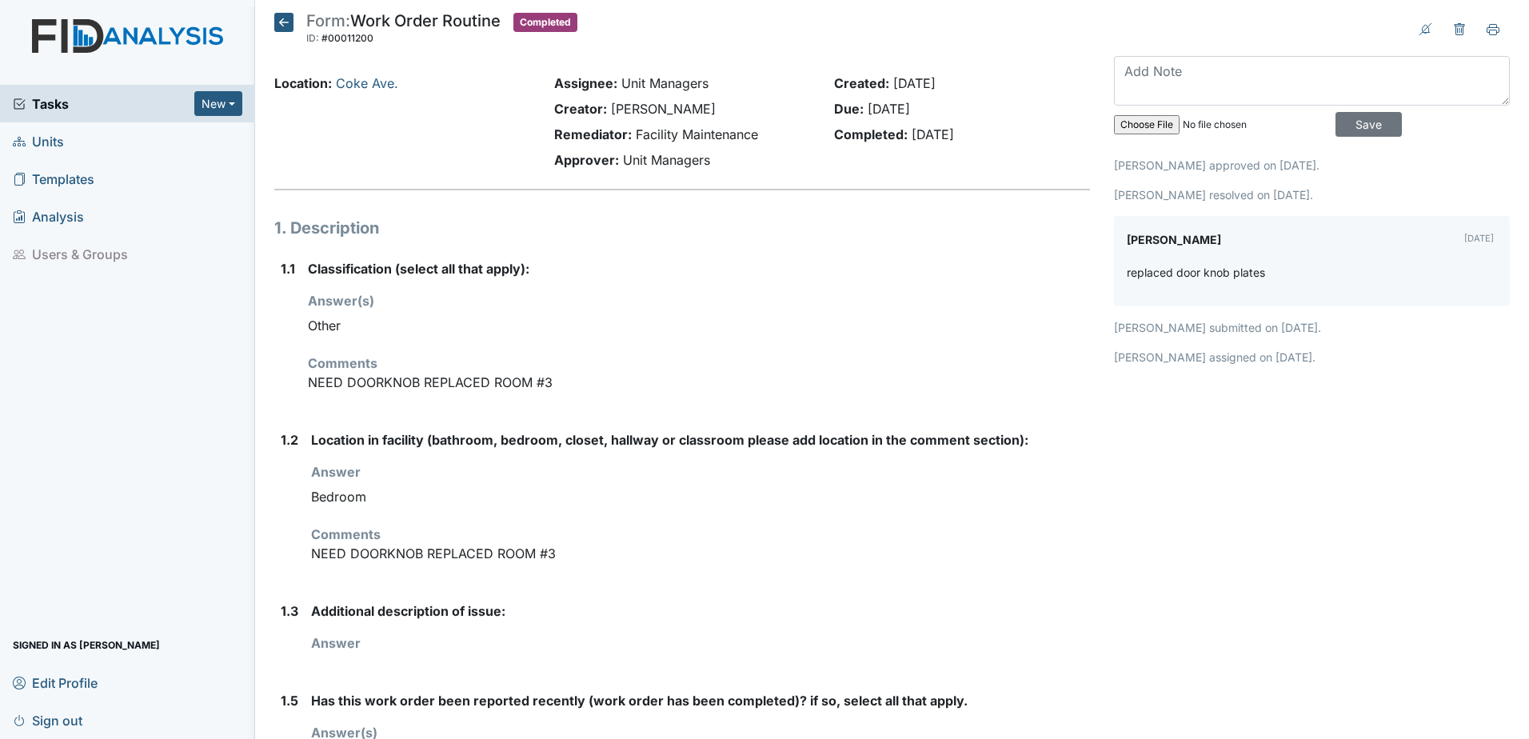
click at [286, 25] on icon at bounding box center [283, 22] width 19 height 19
